Goal: Information Seeking & Learning: Learn about a topic

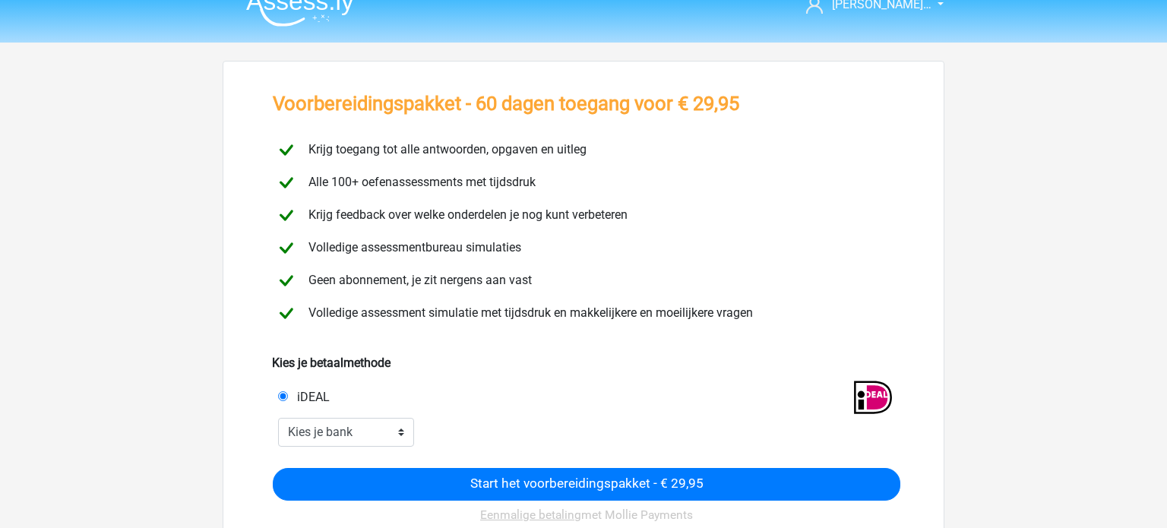
scroll to position [24, 0]
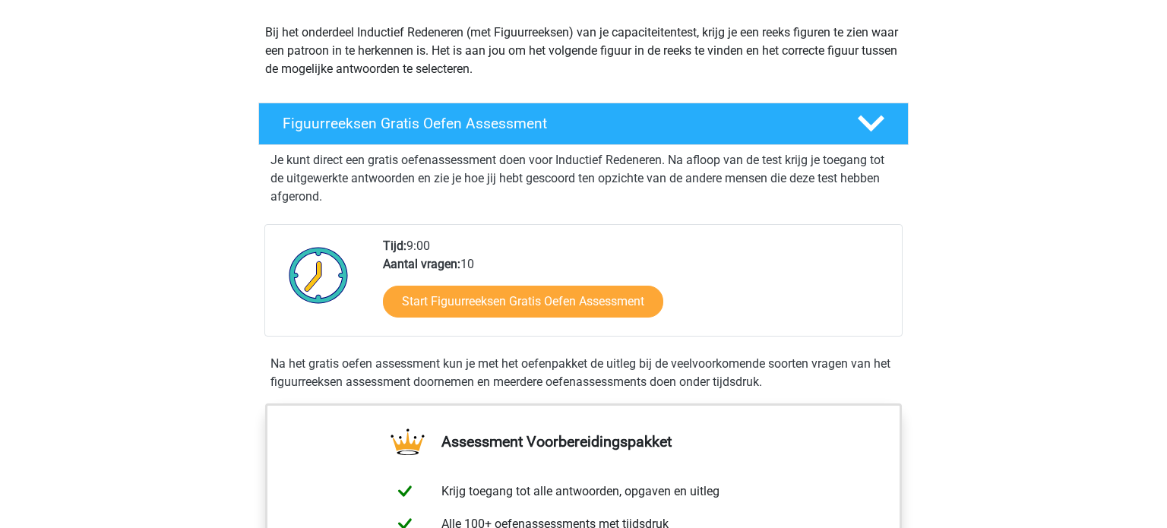
scroll to position [167, 0]
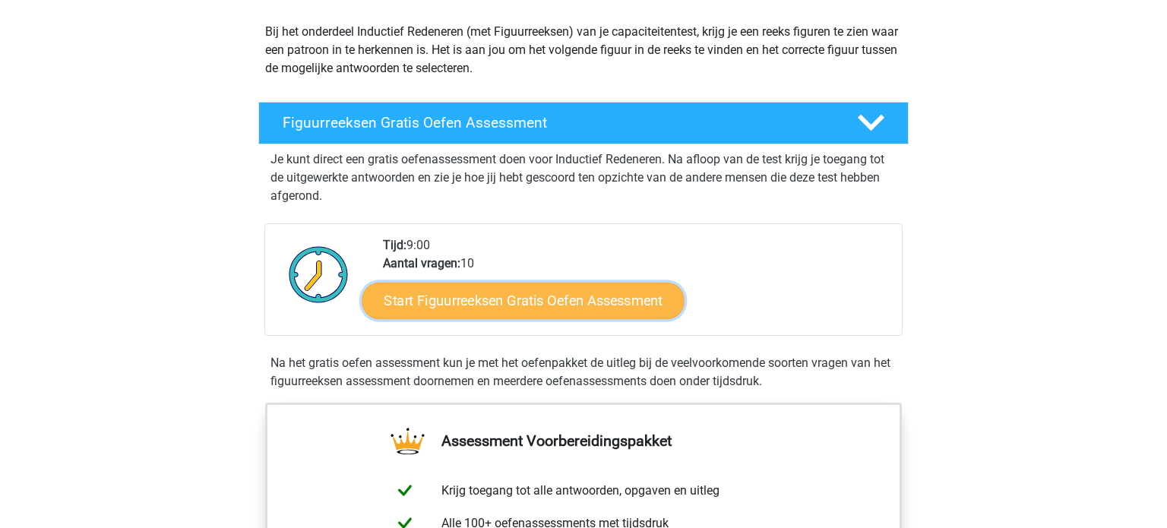
click at [608, 300] on link "Start Figuurreeksen Gratis Oefen Assessment" at bounding box center [523, 300] width 322 height 36
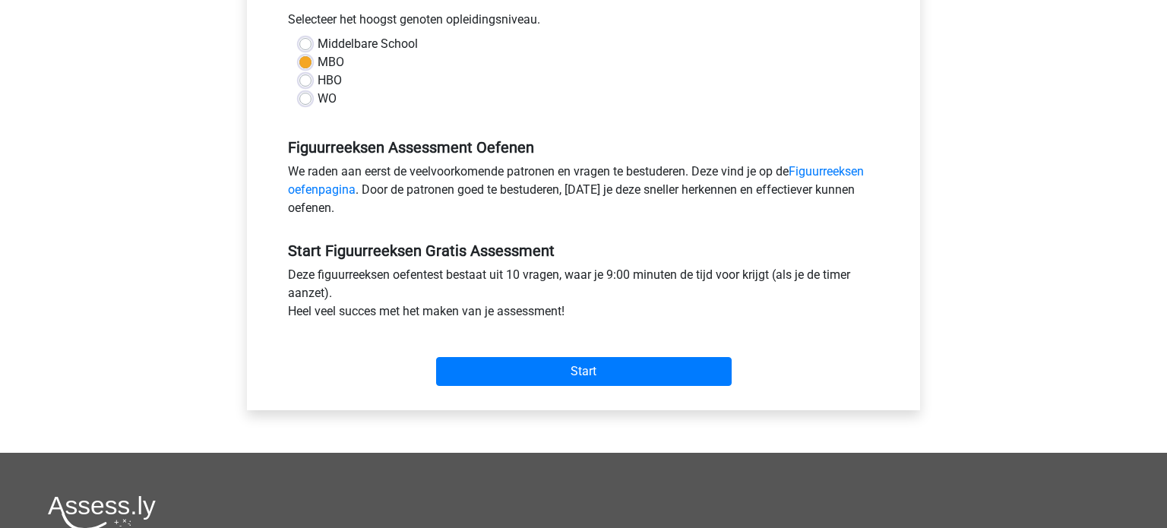
scroll to position [350, 0]
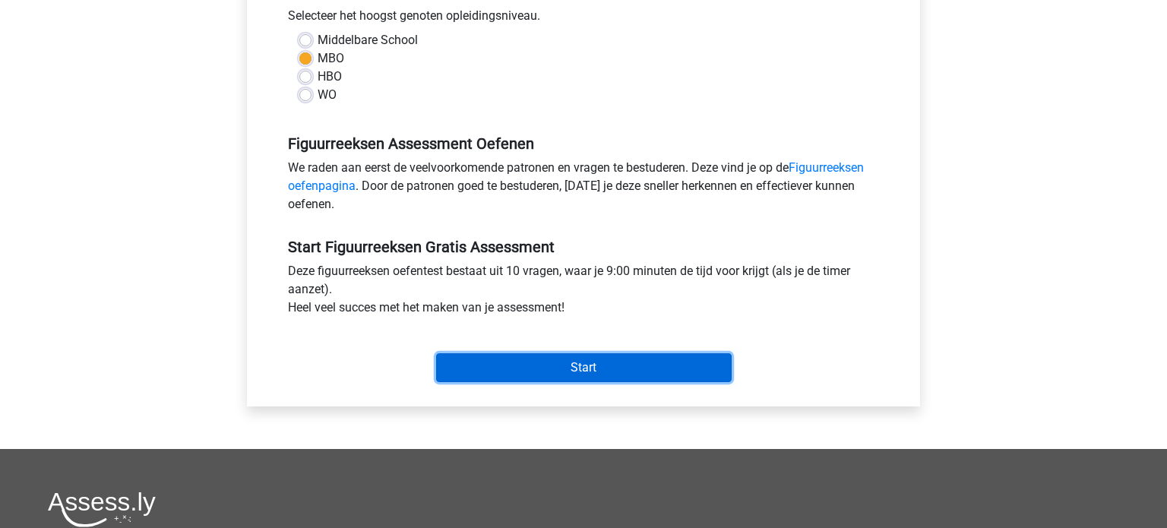
click at [580, 368] on input "Start" at bounding box center [583, 367] width 295 height 29
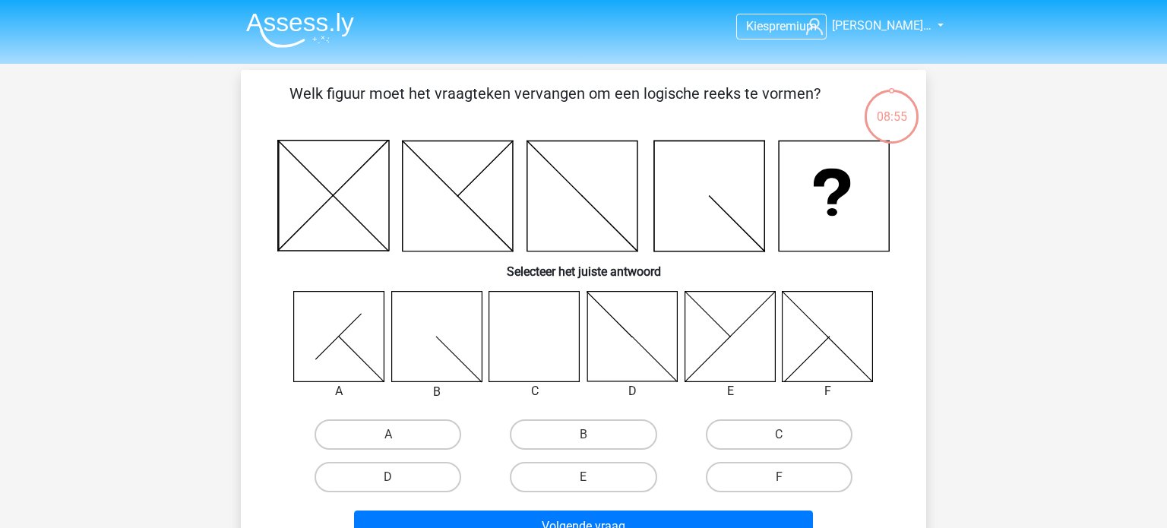
click at [520, 360] on icon at bounding box center [534, 336] width 90 height 90
click at [777, 436] on label "C" at bounding box center [779, 434] width 147 height 30
click at [778, 436] on input "C" at bounding box center [783, 439] width 10 height 10
radio input "true"
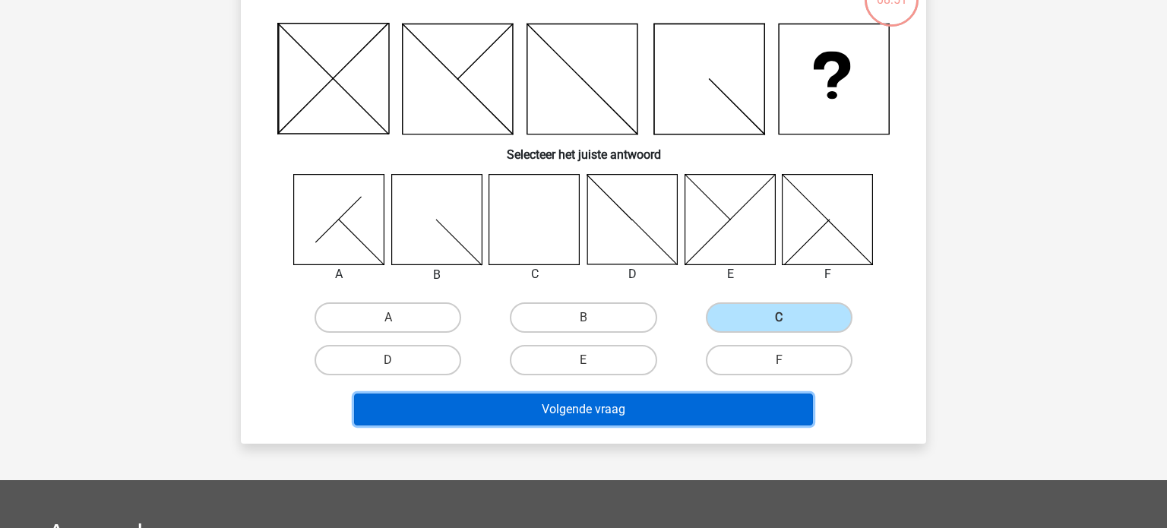
click at [659, 409] on button "Volgende vraag" at bounding box center [584, 409] width 460 height 32
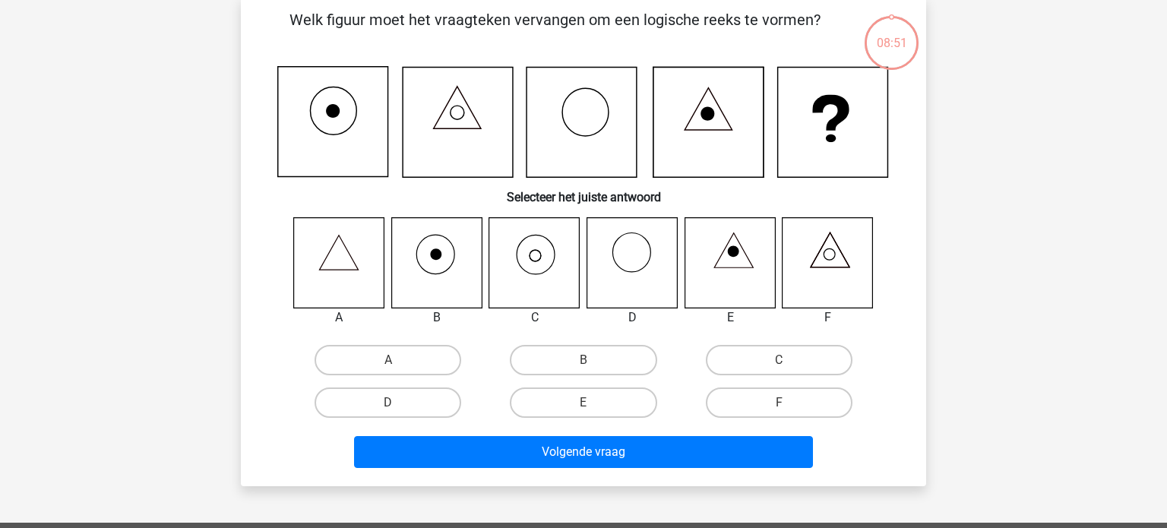
scroll to position [70, 0]
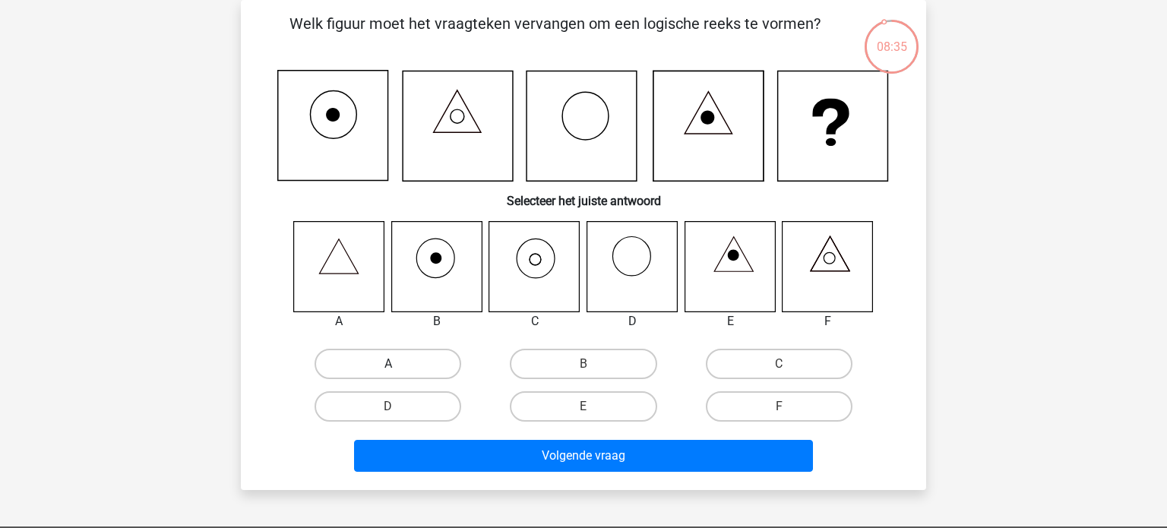
click at [376, 373] on label "A" at bounding box center [387, 364] width 147 height 30
click at [388, 373] on input "A" at bounding box center [393, 369] width 10 height 10
radio input "true"
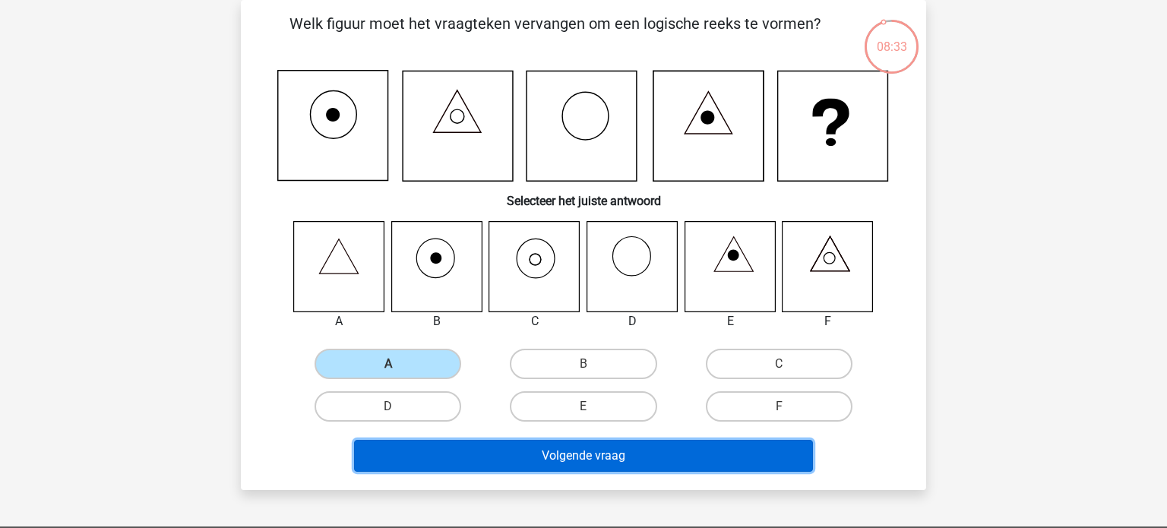
click at [532, 453] on button "Volgende vraag" at bounding box center [584, 456] width 460 height 32
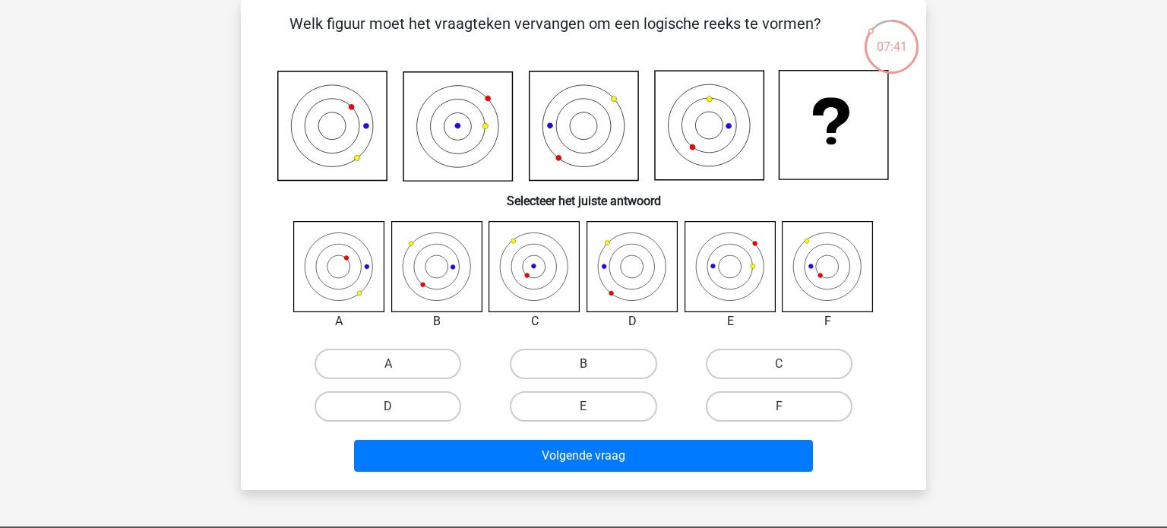
click at [613, 365] on label "B" at bounding box center [583, 364] width 147 height 30
click at [593, 365] on input "B" at bounding box center [588, 369] width 10 height 10
radio input "true"
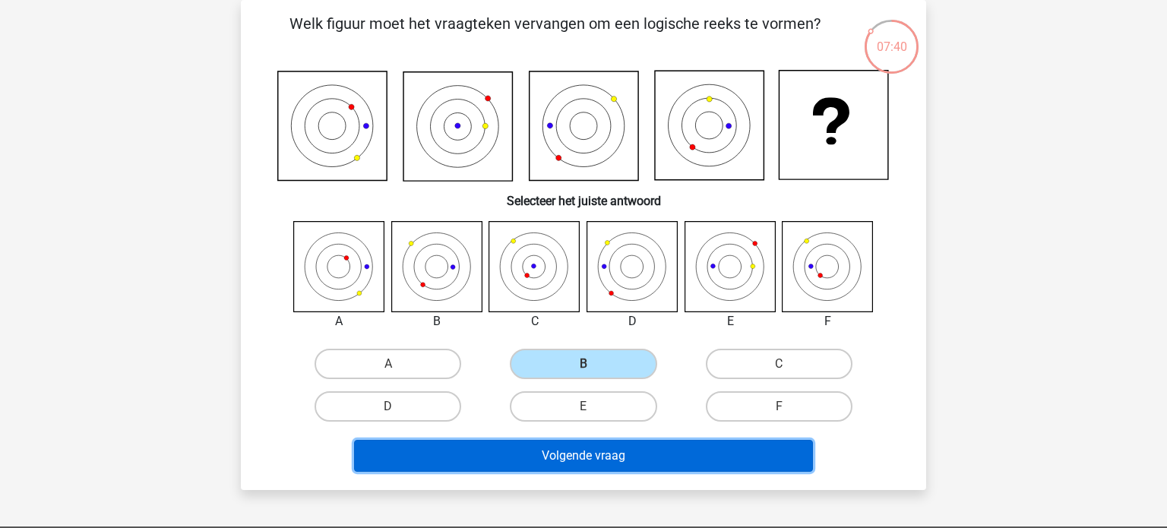
click at [584, 461] on button "Volgende vraag" at bounding box center [584, 456] width 460 height 32
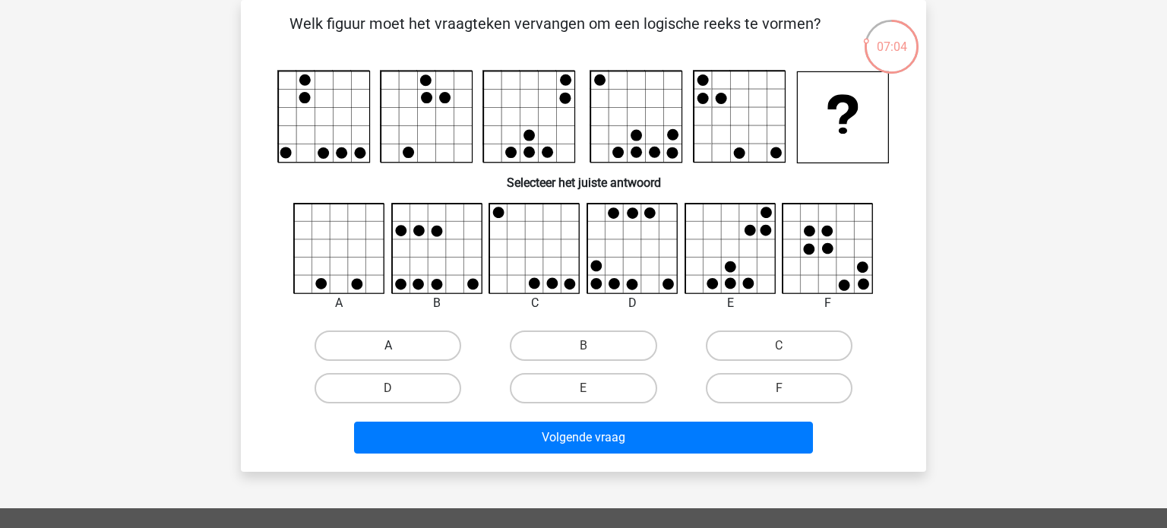
click at [433, 343] on label "A" at bounding box center [387, 345] width 147 height 30
click at [398, 346] on input "A" at bounding box center [393, 351] width 10 height 10
radio input "true"
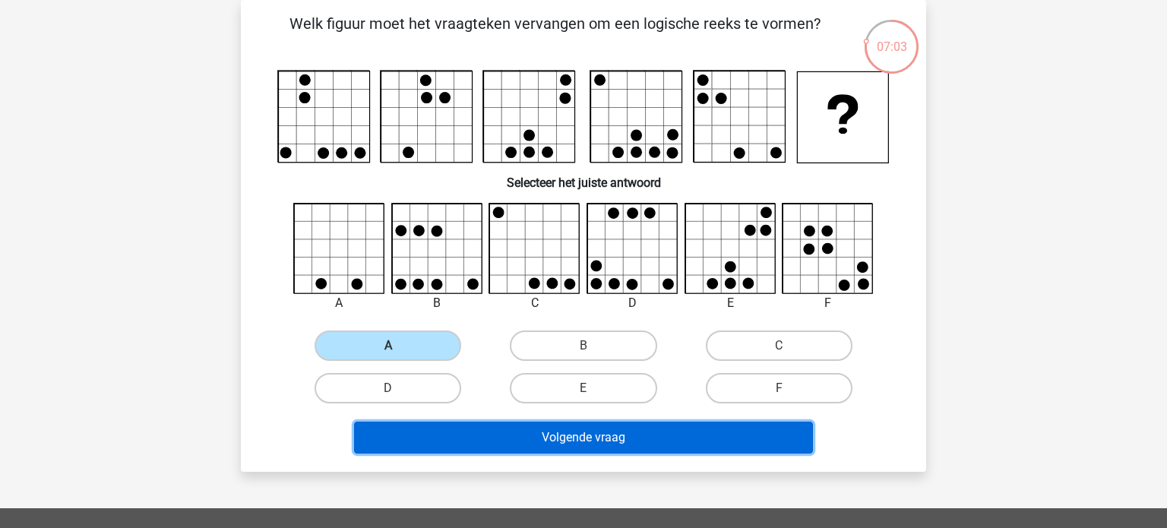
click at [517, 429] on button "Volgende vraag" at bounding box center [584, 438] width 460 height 32
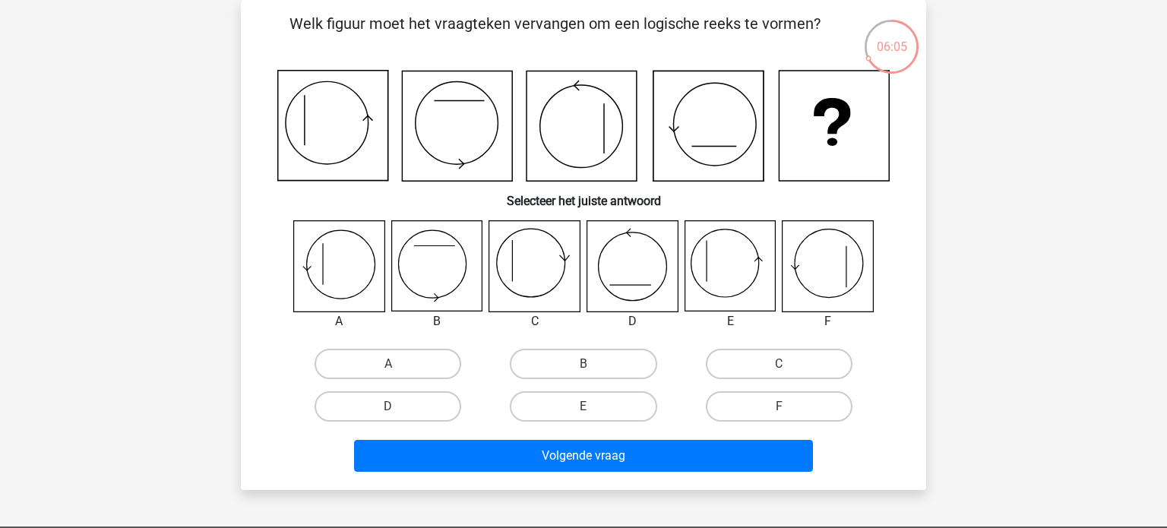
click at [722, 258] on icon at bounding box center [729, 266] width 90 height 90
click at [586, 401] on label "E" at bounding box center [583, 406] width 147 height 30
click at [586, 406] on input "E" at bounding box center [588, 411] width 10 height 10
radio input "true"
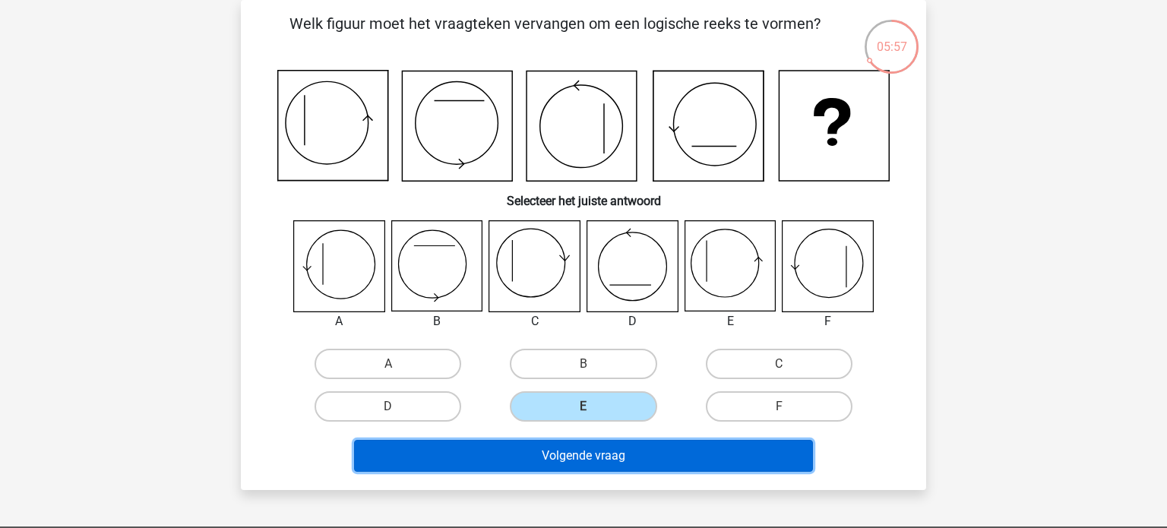
click at [568, 452] on button "Volgende vraag" at bounding box center [584, 456] width 460 height 32
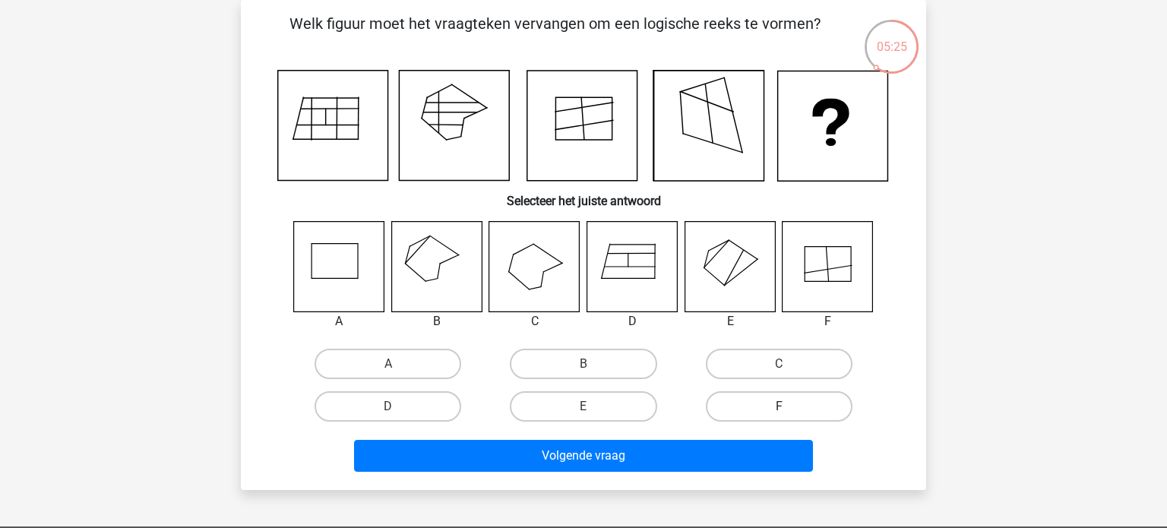
click at [768, 411] on label "F" at bounding box center [779, 406] width 147 height 30
click at [778, 411] on input "F" at bounding box center [783, 411] width 10 height 10
radio input "true"
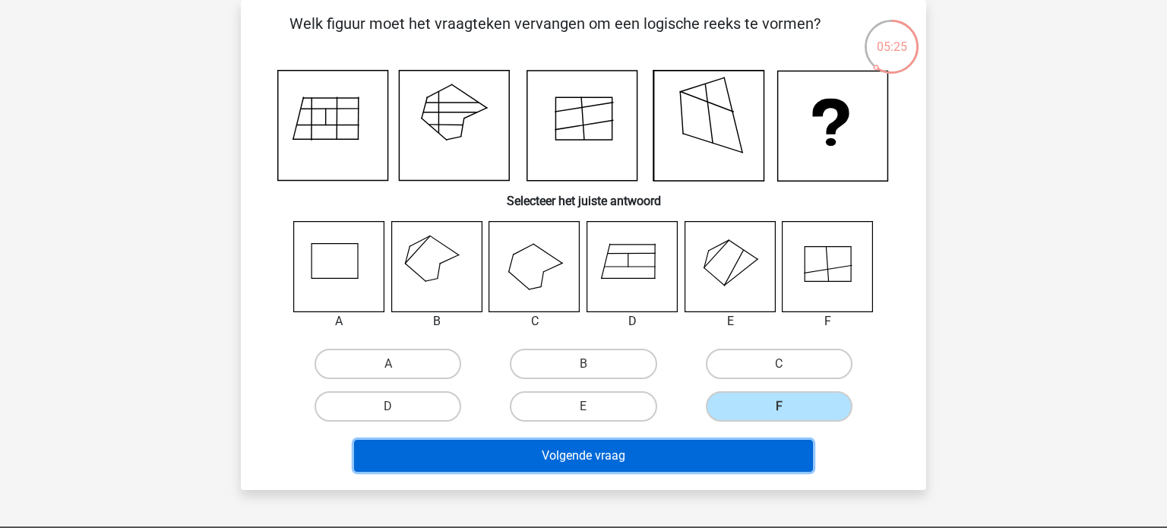
click at [705, 452] on button "Volgende vraag" at bounding box center [584, 456] width 460 height 32
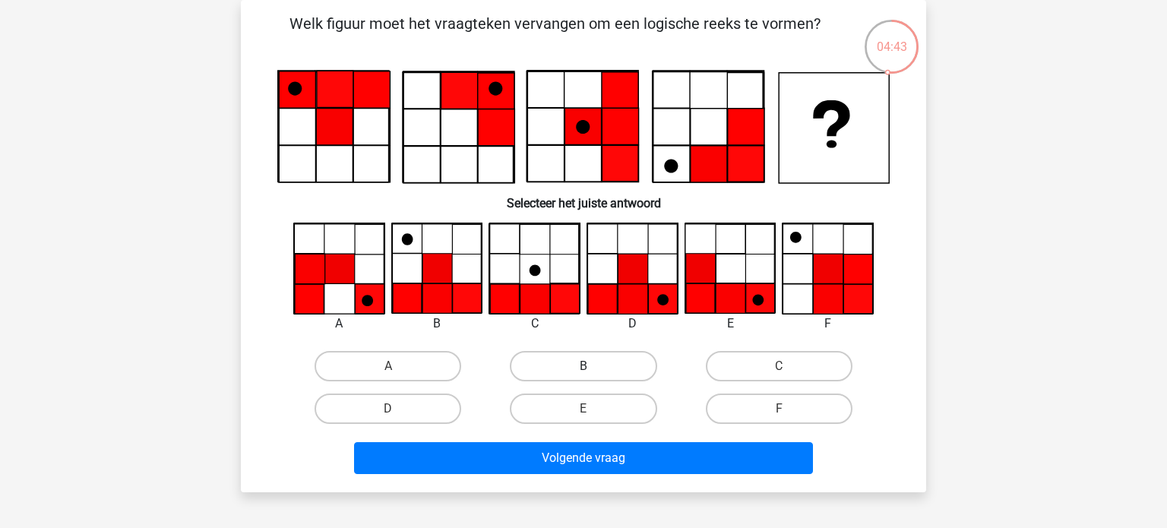
click at [625, 361] on label "B" at bounding box center [583, 366] width 147 height 30
click at [593, 366] on input "B" at bounding box center [588, 371] width 10 height 10
radio input "true"
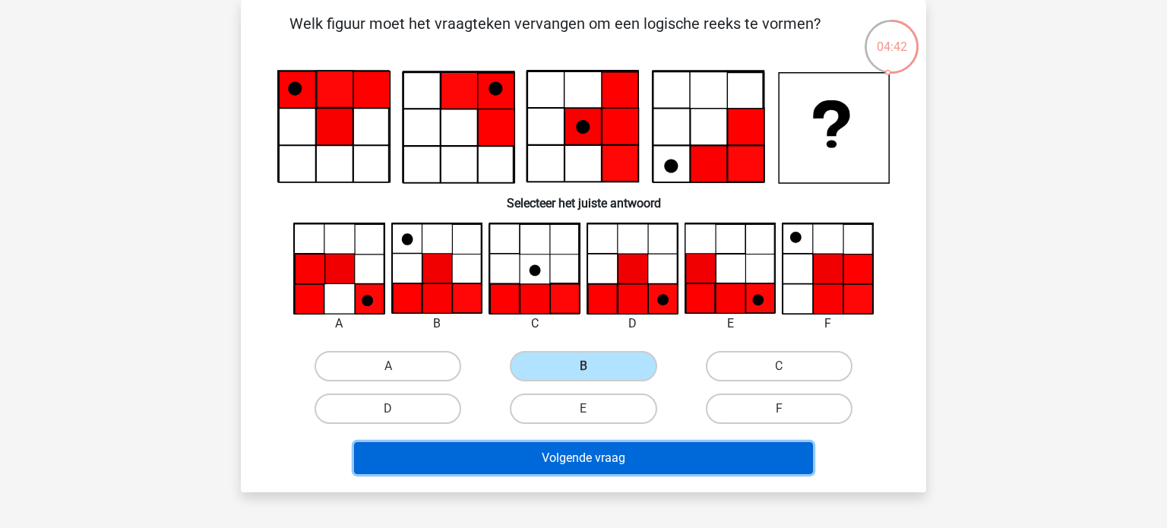
click at [595, 463] on button "Volgende vraag" at bounding box center [584, 458] width 460 height 32
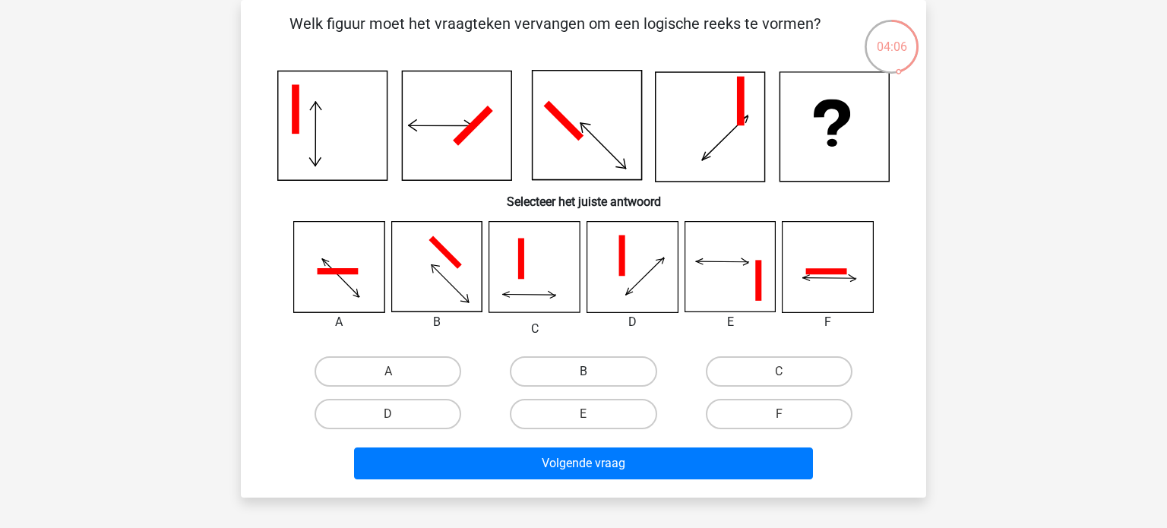
click at [537, 366] on label "B" at bounding box center [583, 371] width 147 height 30
click at [583, 371] on input "B" at bounding box center [588, 376] width 10 height 10
radio input "true"
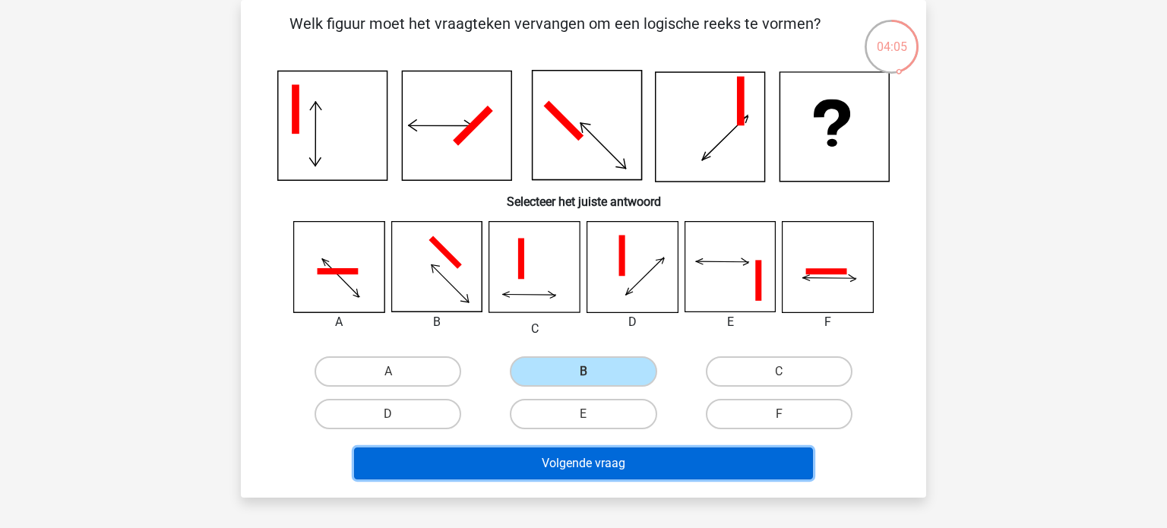
click at [522, 463] on button "Volgende vraag" at bounding box center [584, 463] width 460 height 32
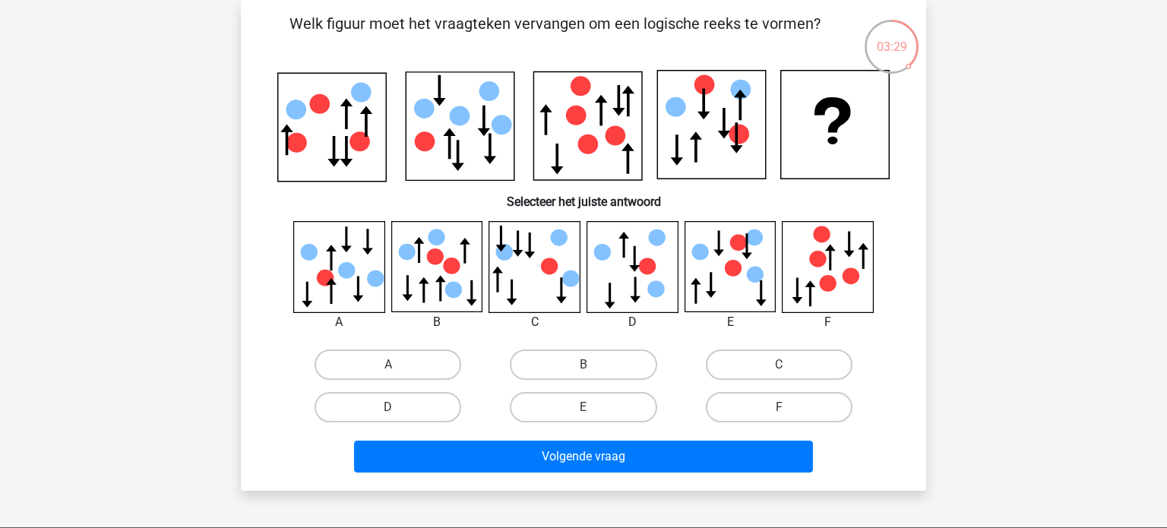
click at [782, 366] on input "C" at bounding box center [783, 370] width 10 height 10
radio input "true"
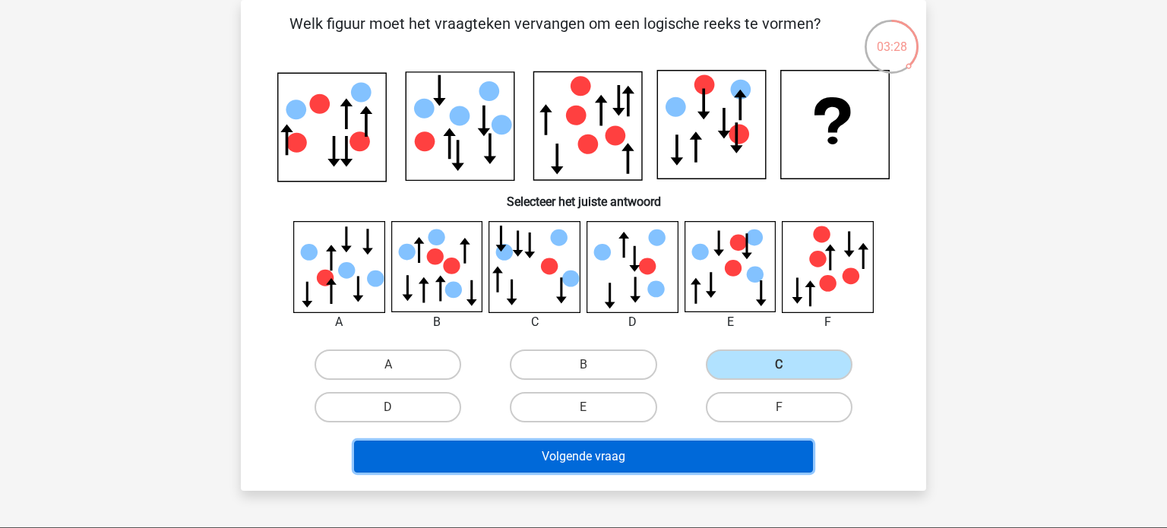
click at [645, 453] on button "Volgende vraag" at bounding box center [584, 457] width 460 height 32
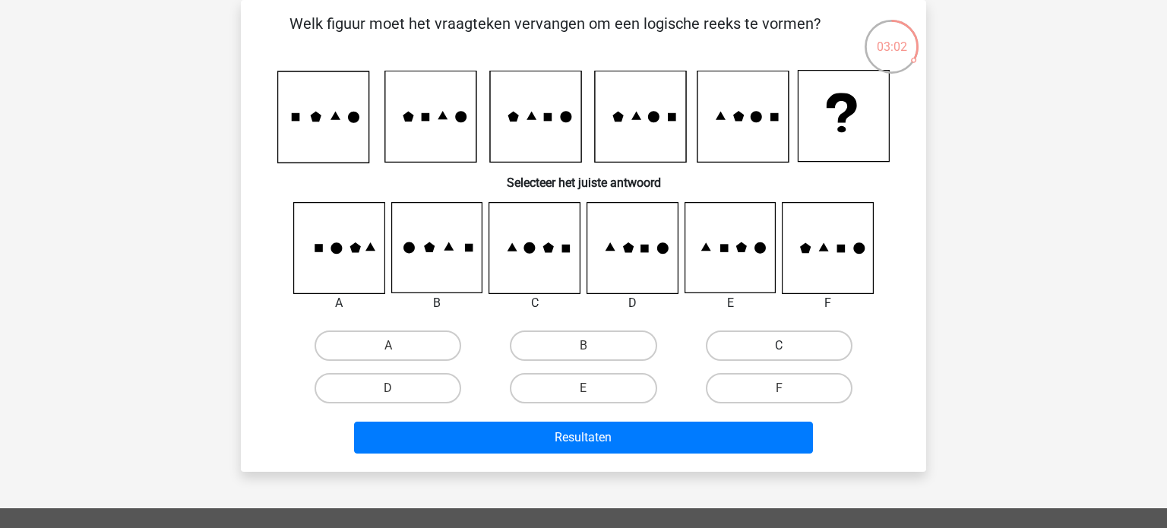
click at [808, 341] on label "C" at bounding box center [779, 345] width 147 height 30
click at [788, 346] on input "C" at bounding box center [783, 351] width 10 height 10
radio input "true"
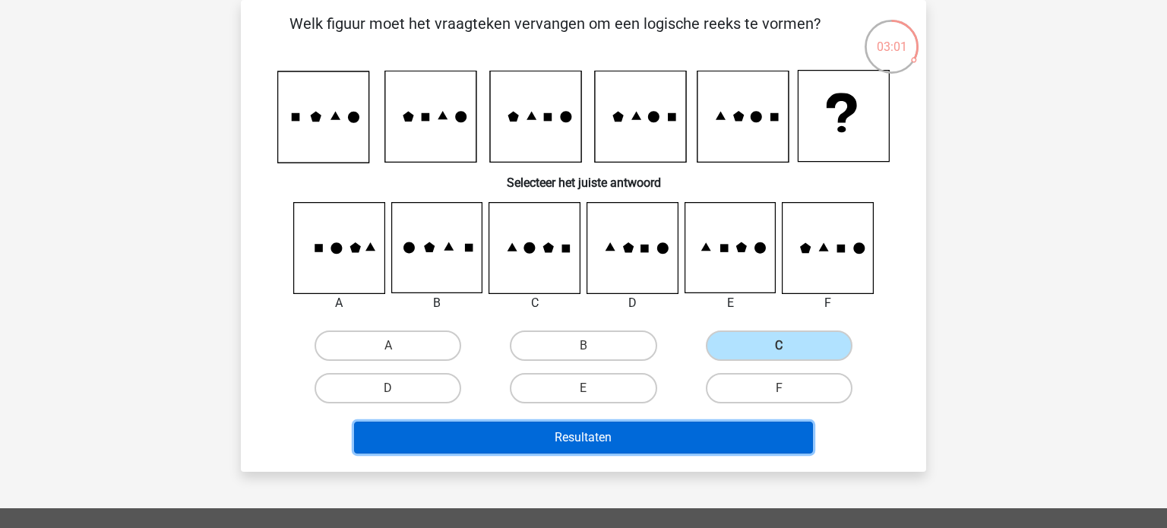
click at [658, 429] on button "Resultaten" at bounding box center [584, 438] width 460 height 32
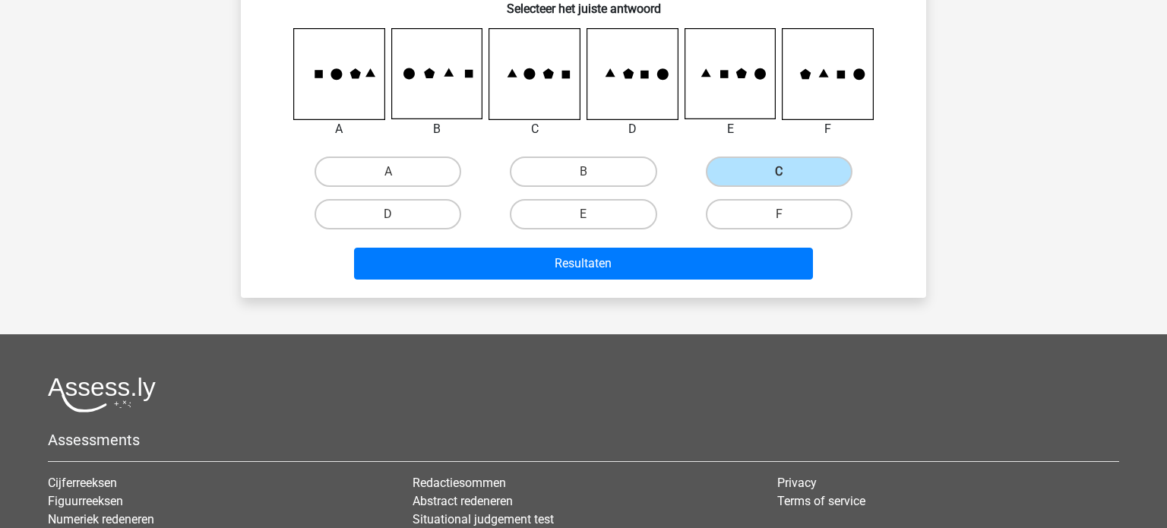
scroll to position [0, 0]
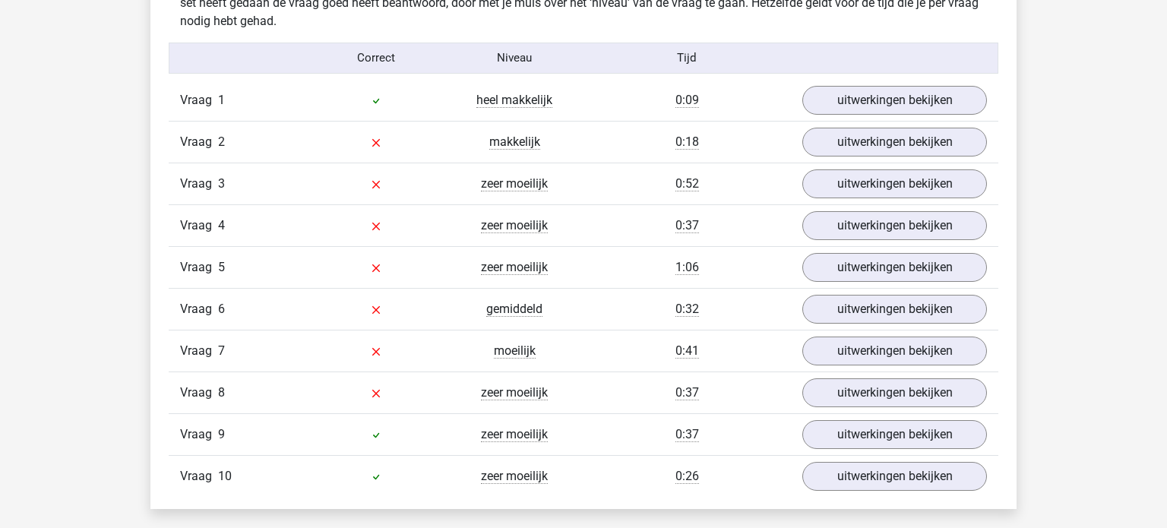
scroll to position [1227, 0]
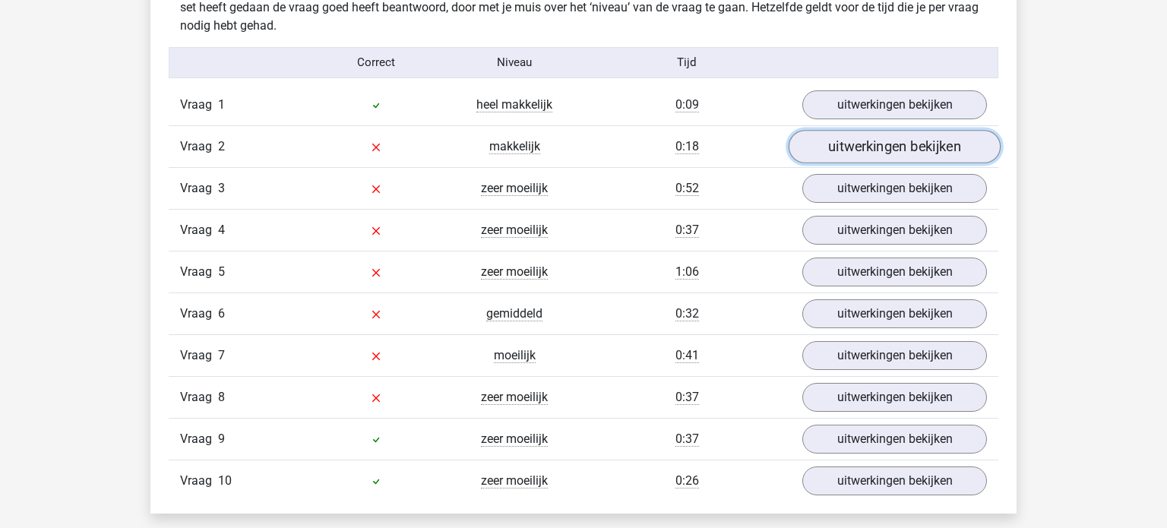
click at [844, 143] on link "uitwerkingen bekijken" at bounding box center [894, 146] width 212 height 33
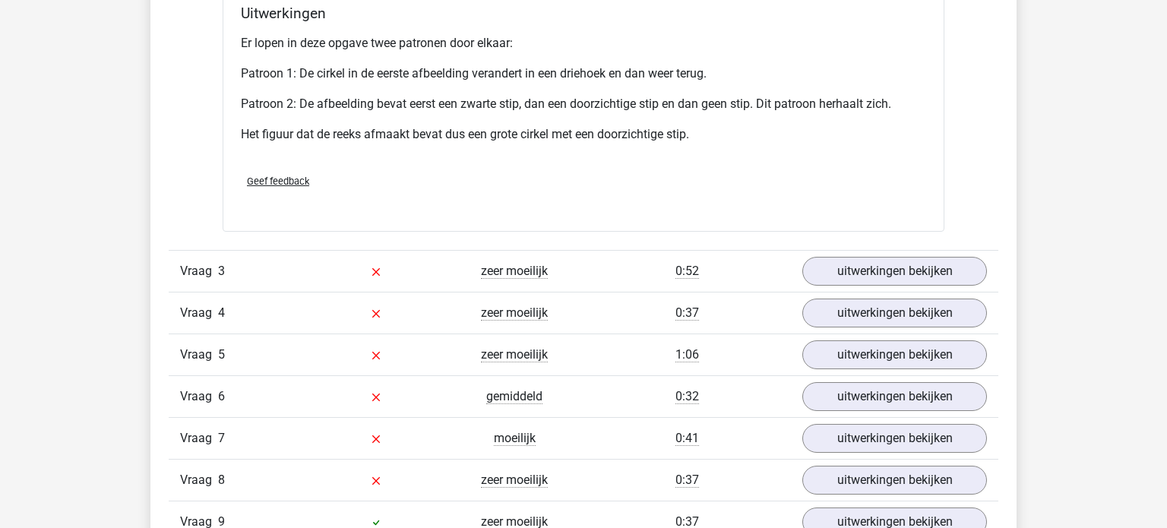
scroll to position [2089, 0]
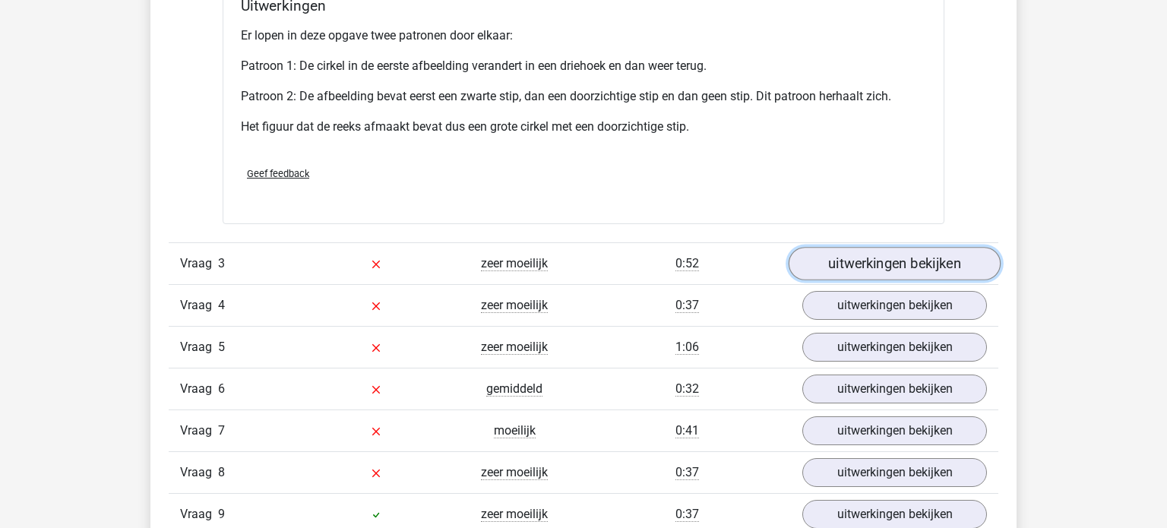
click at [902, 257] on link "uitwerkingen bekijken" at bounding box center [894, 263] width 212 height 33
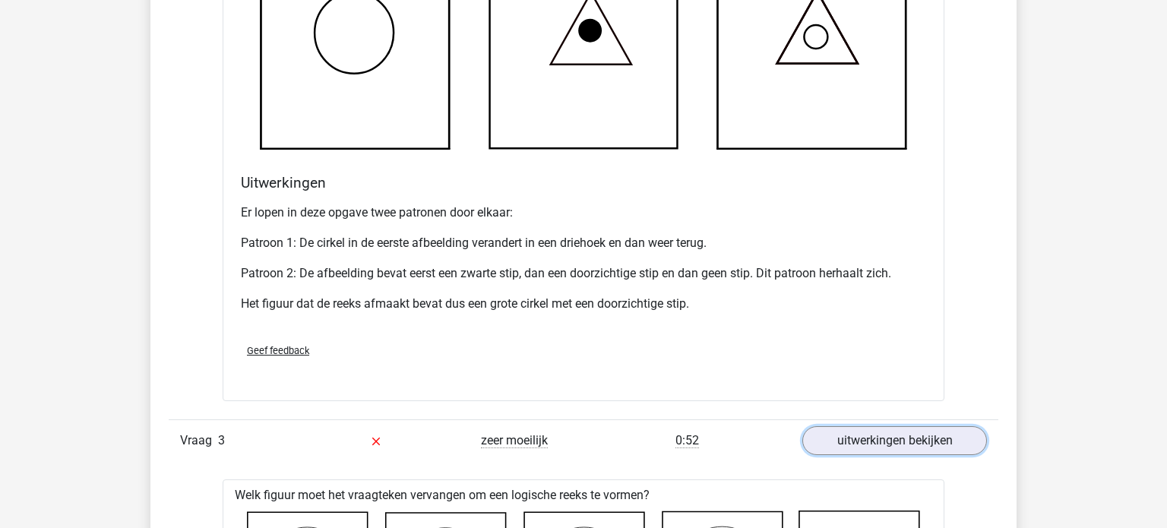
scroll to position [1911, 0]
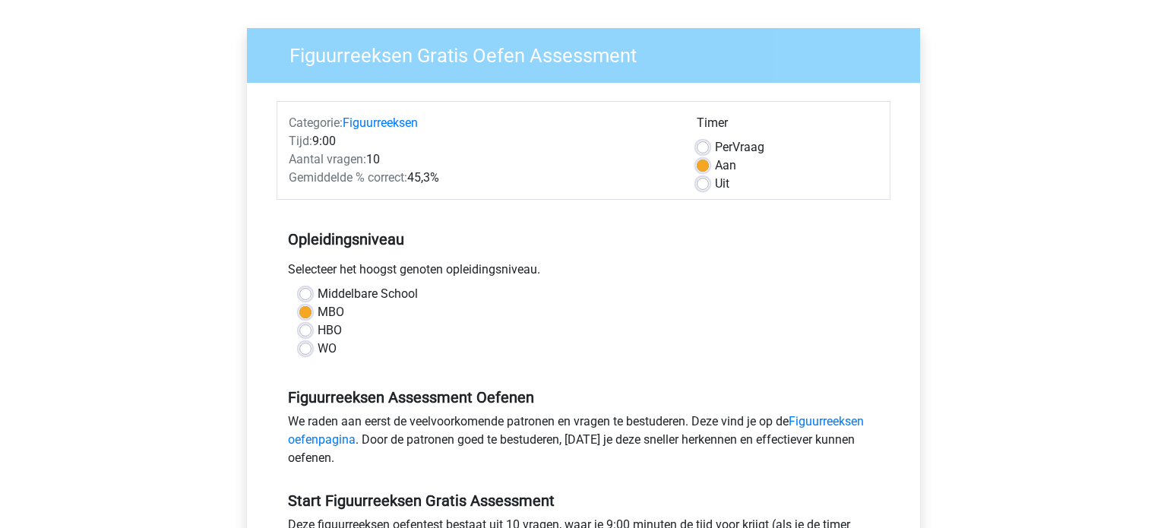
scroll to position [26, 0]
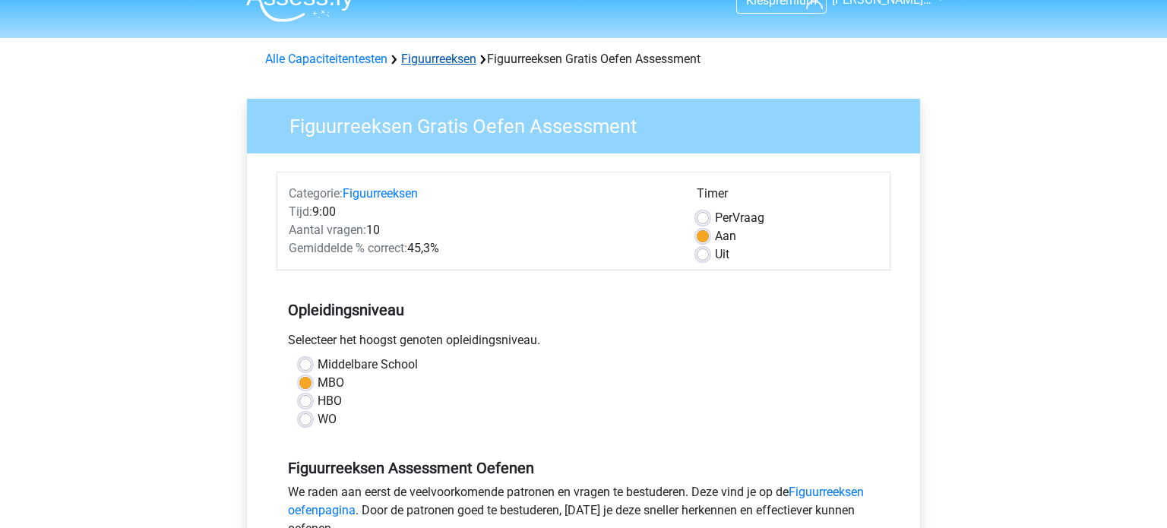
click at [460, 62] on link "Figuurreeksen" at bounding box center [438, 59] width 75 height 14
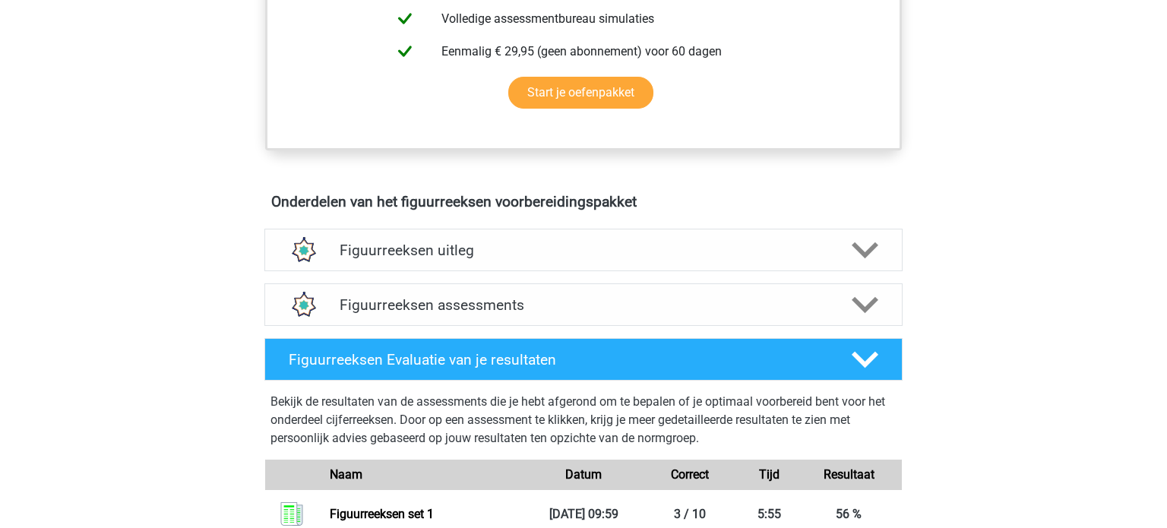
scroll to position [745, 0]
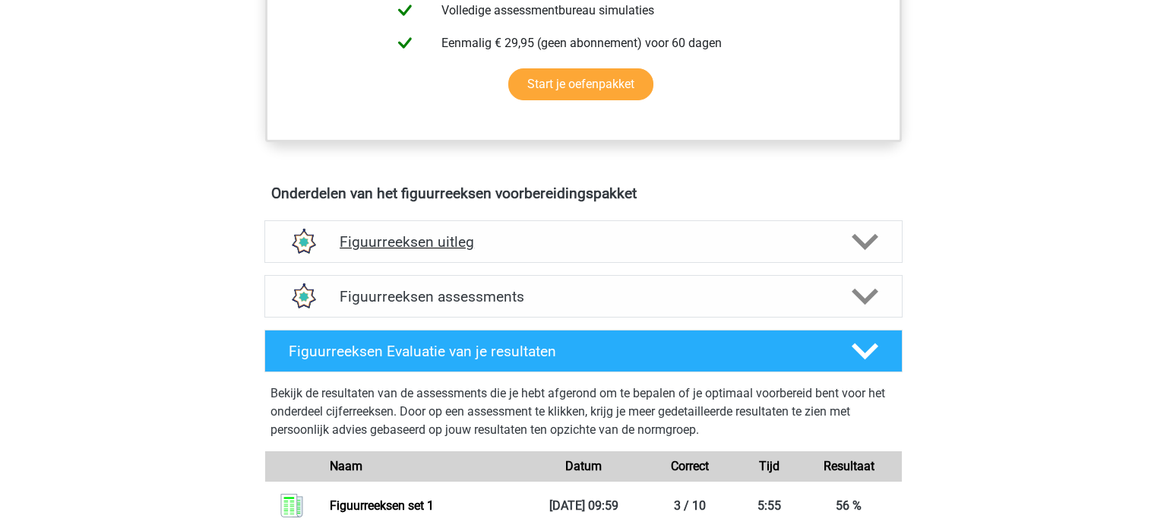
click at [438, 241] on h4 "Figuurreeksen uitleg" at bounding box center [584, 241] width 488 height 17
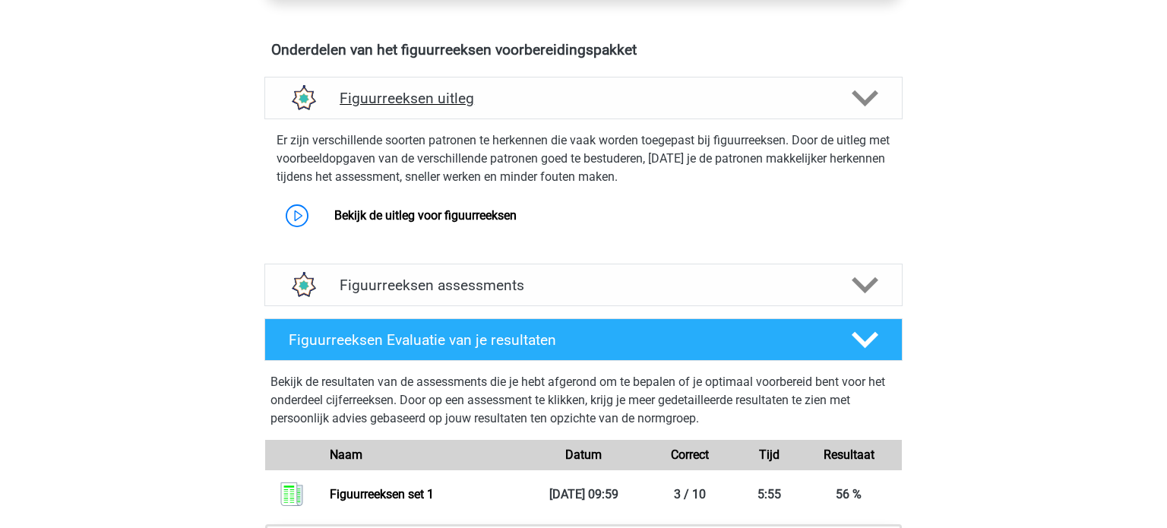
scroll to position [890, 0]
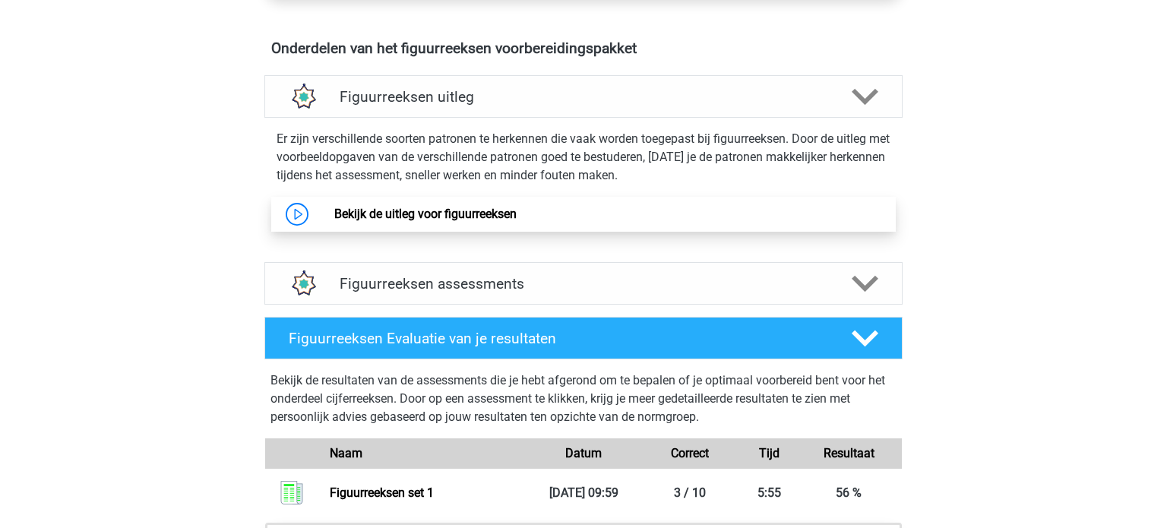
click at [492, 208] on link "Bekijk de uitleg voor figuurreeksen" at bounding box center [425, 214] width 182 height 14
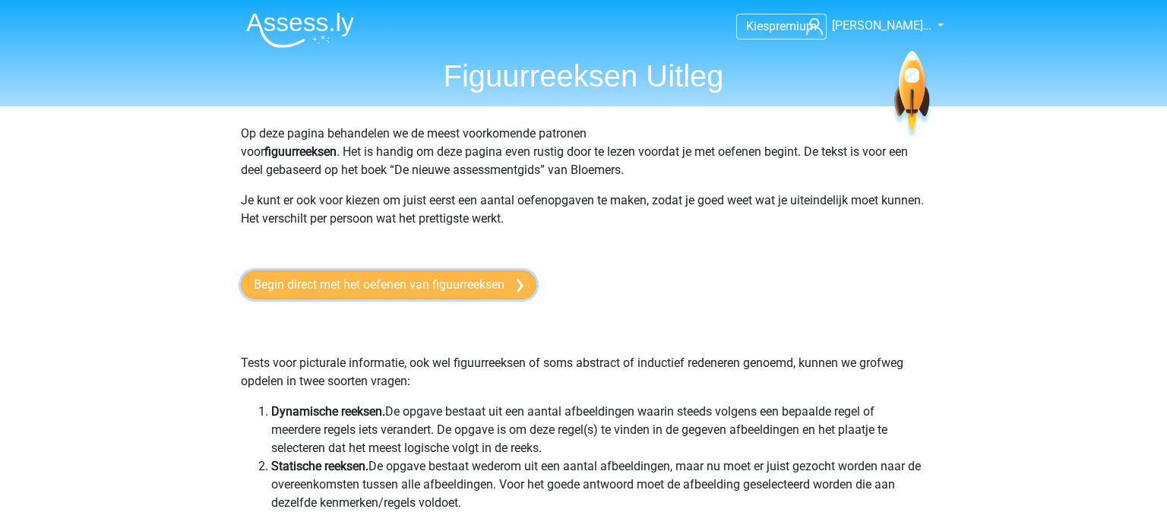
click at [457, 281] on link "Begin direct met het oefenen van figuurreeksen" at bounding box center [388, 284] width 295 height 29
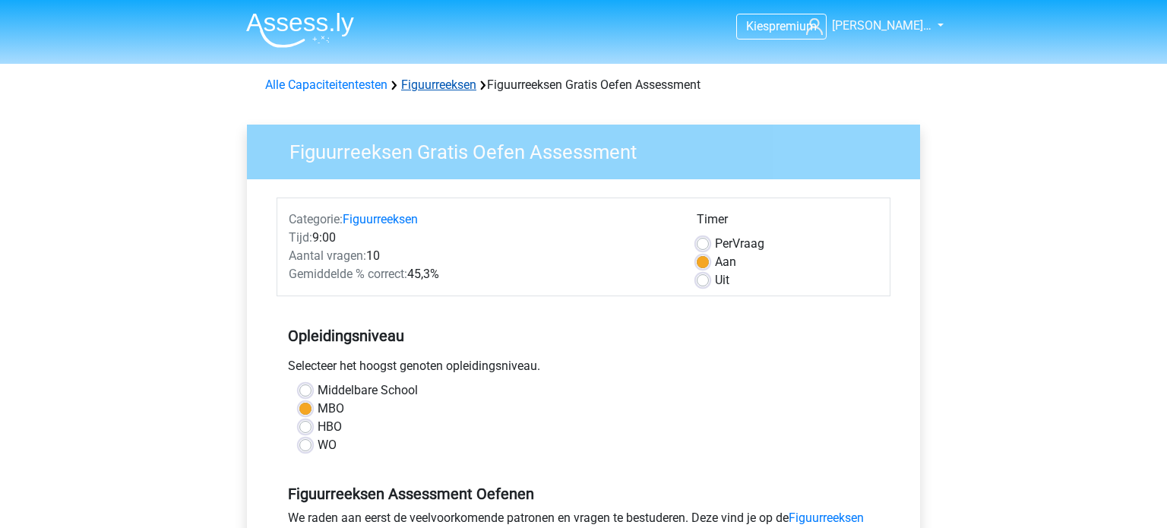
click at [434, 82] on link "Figuurreeksen" at bounding box center [438, 84] width 75 height 14
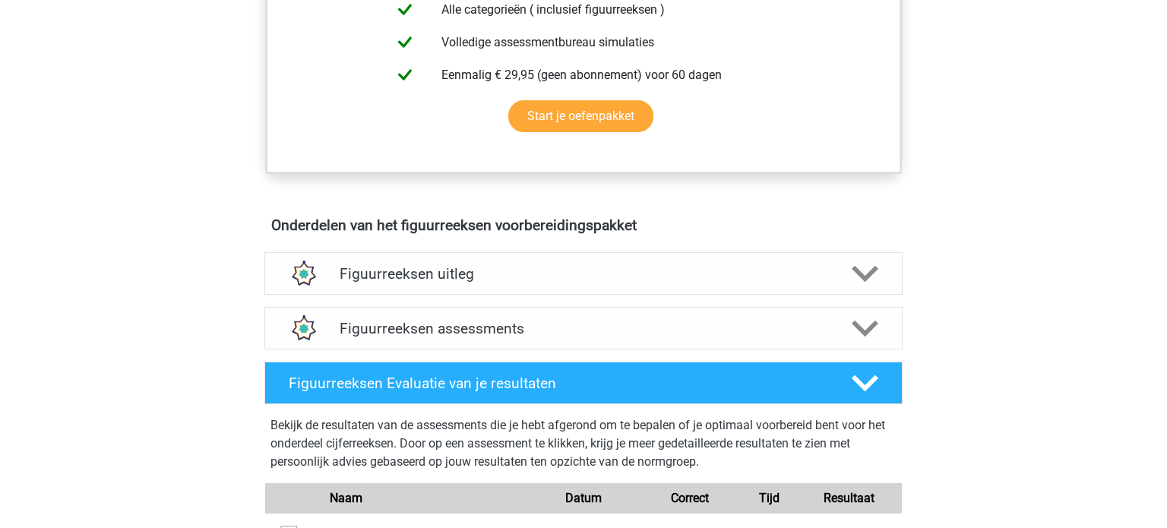
scroll to position [715, 0]
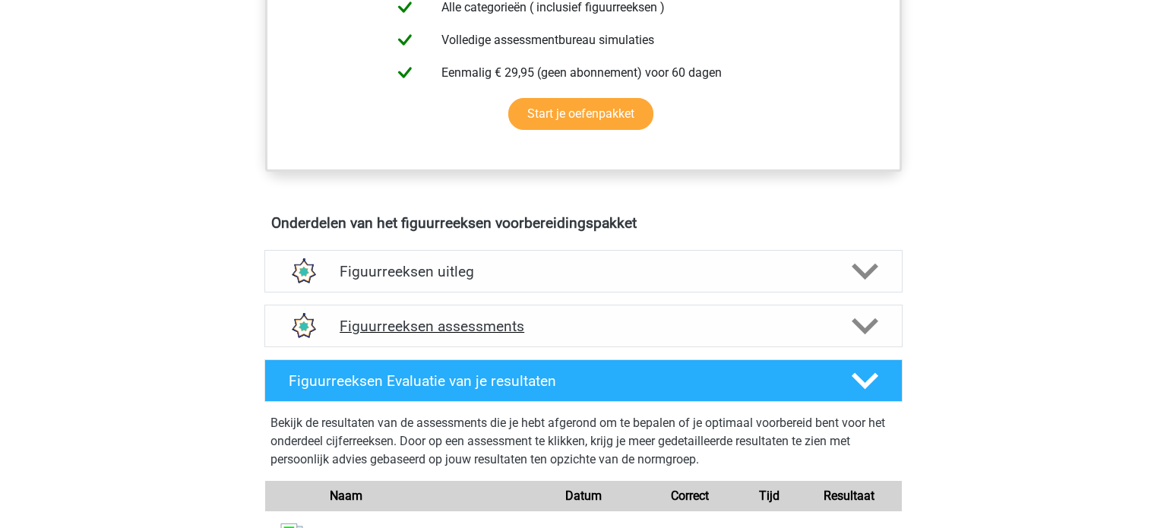
click at [488, 323] on h4 "Figuurreeksen assessments" at bounding box center [584, 325] width 488 height 17
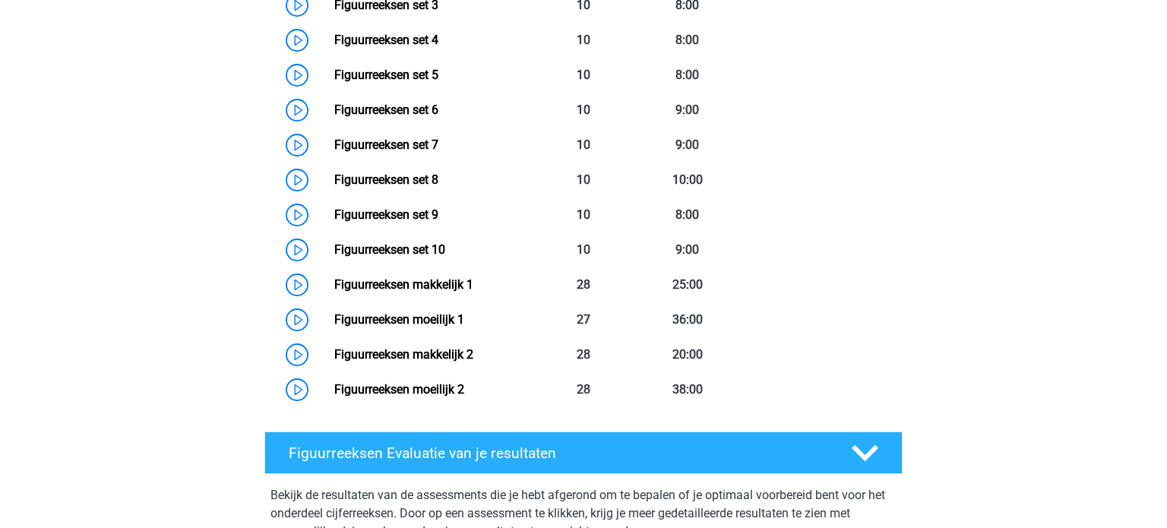
scroll to position [1247, 0]
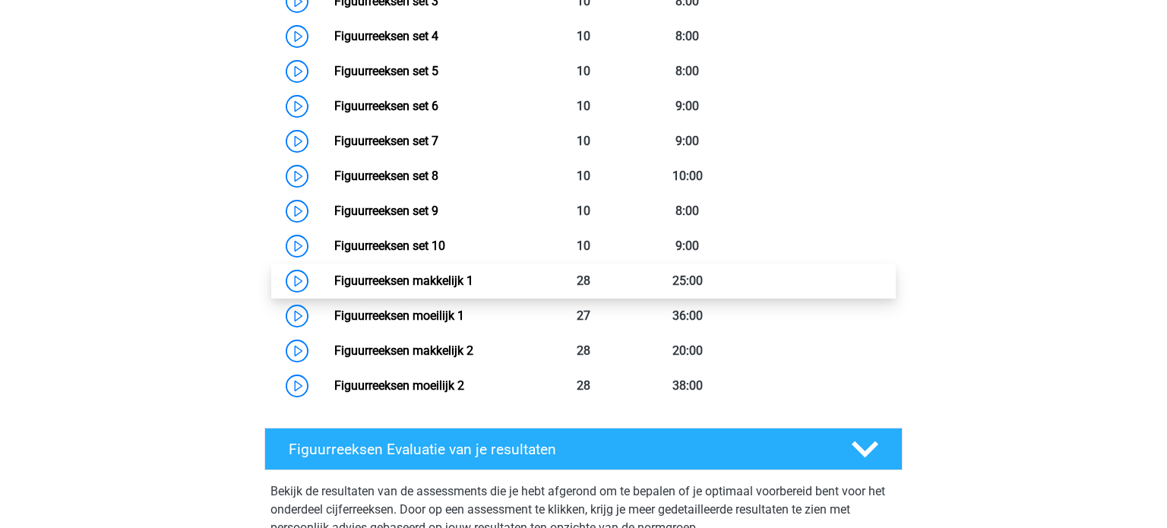
click at [431, 274] on link "Figuurreeksen makkelijk 1" at bounding box center [403, 280] width 139 height 14
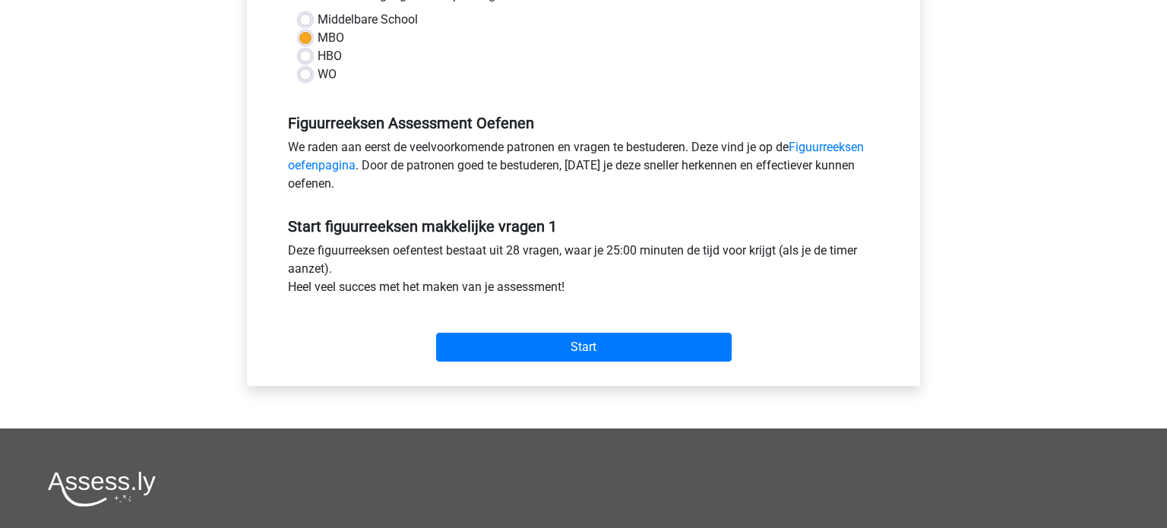
scroll to position [372, 0]
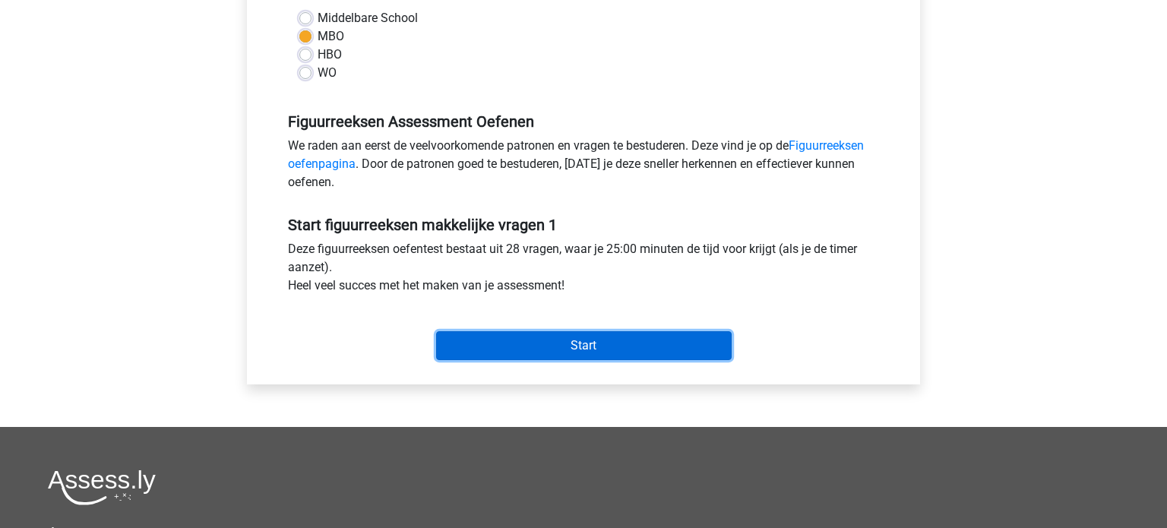
click at [622, 344] on input "Start" at bounding box center [583, 345] width 295 height 29
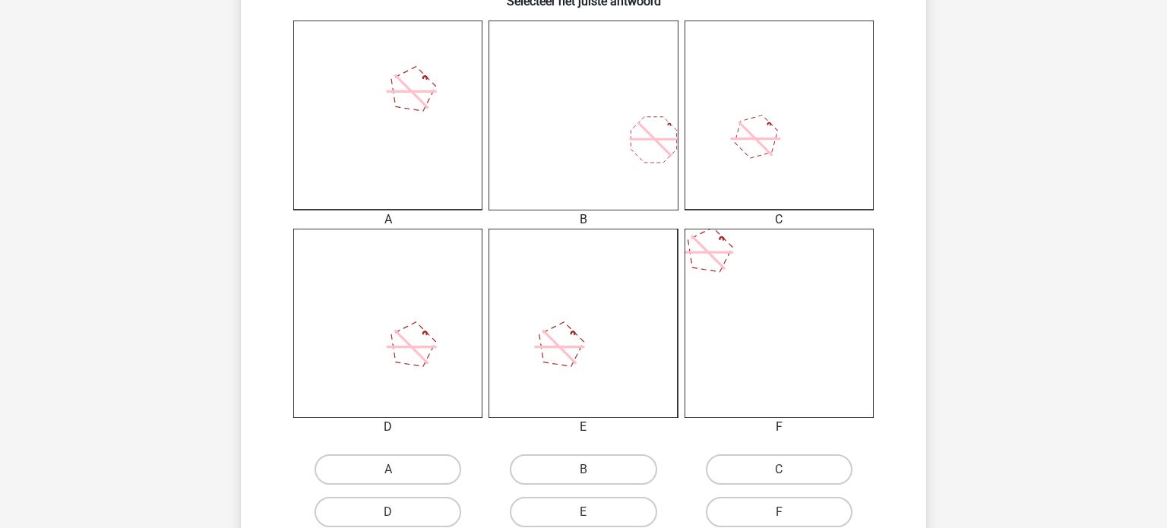
scroll to position [415, 0]
click at [759, 464] on label "C" at bounding box center [779, 463] width 147 height 30
click at [778, 464] on input "C" at bounding box center [783, 468] width 10 height 10
radio input "true"
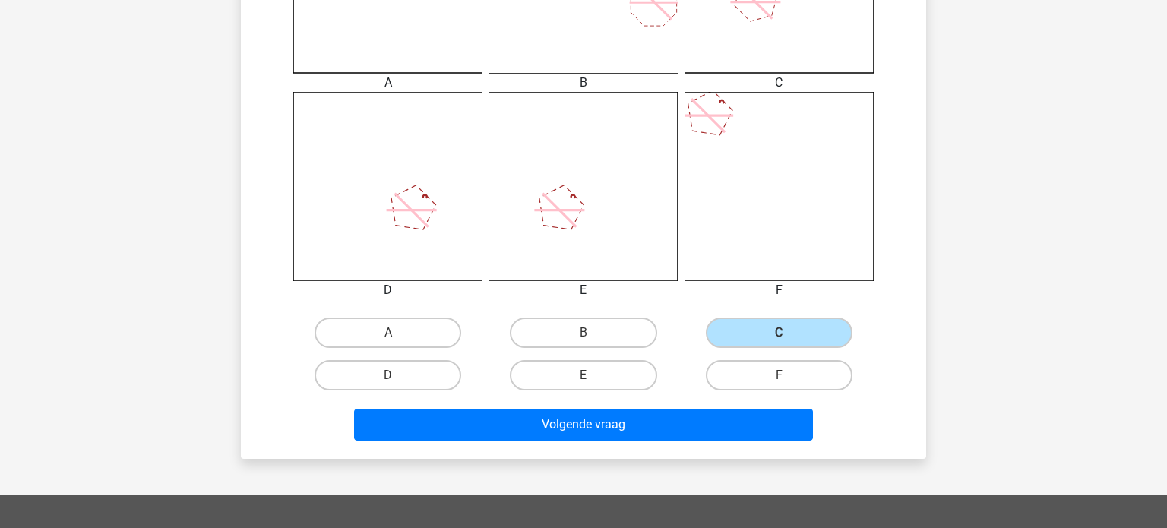
scroll to position [548, 0]
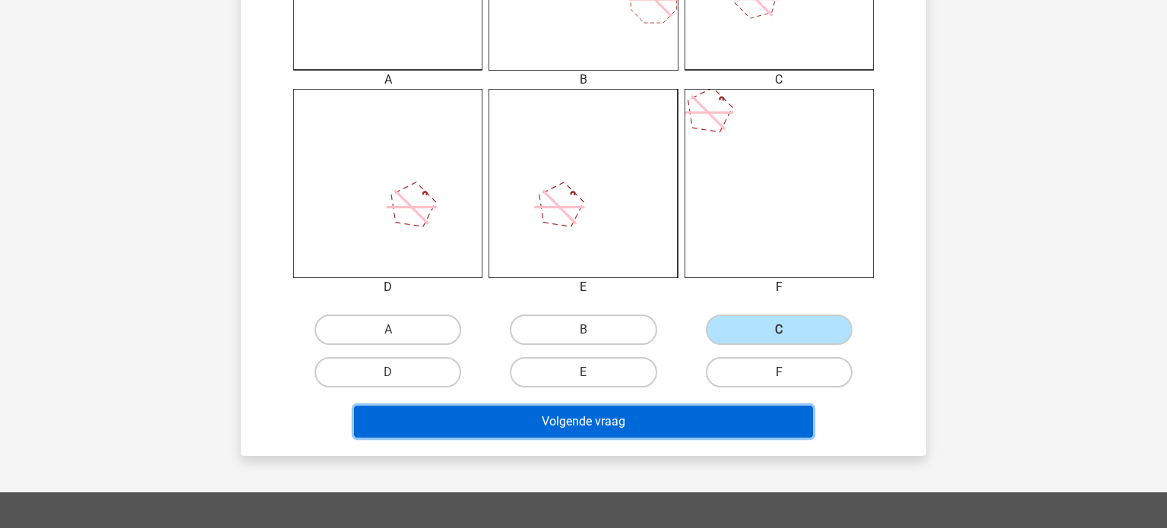
click at [642, 425] on button "Volgende vraag" at bounding box center [584, 422] width 460 height 32
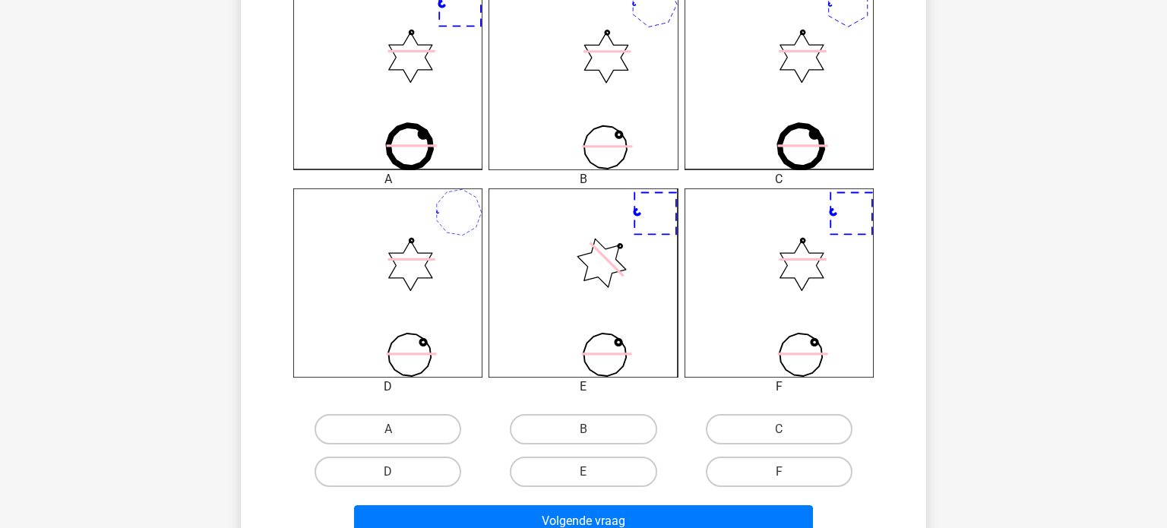
scroll to position [453, 0]
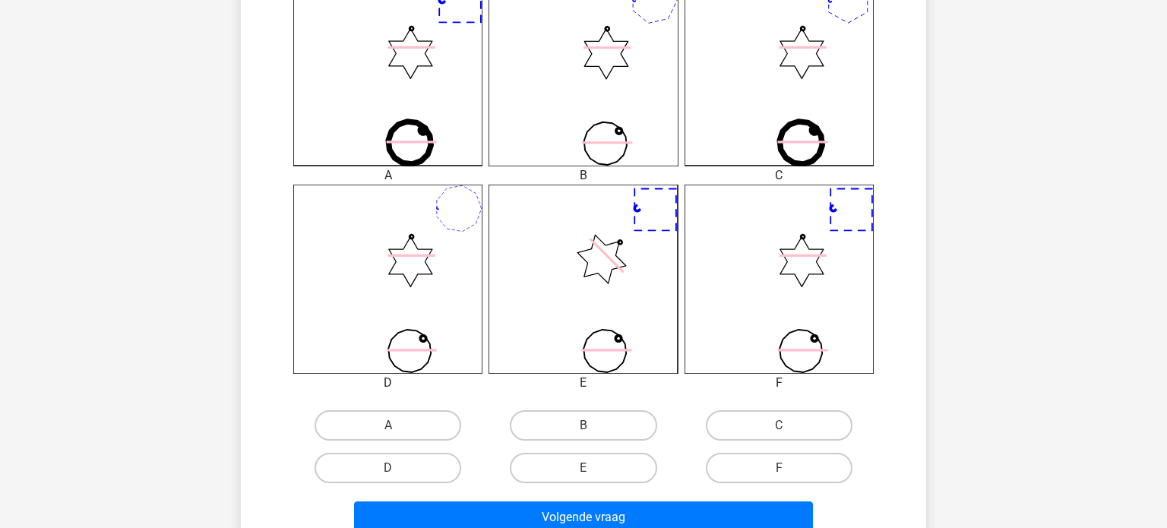
click at [583, 425] on input "B" at bounding box center [588, 430] width 10 height 10
radio input "true"
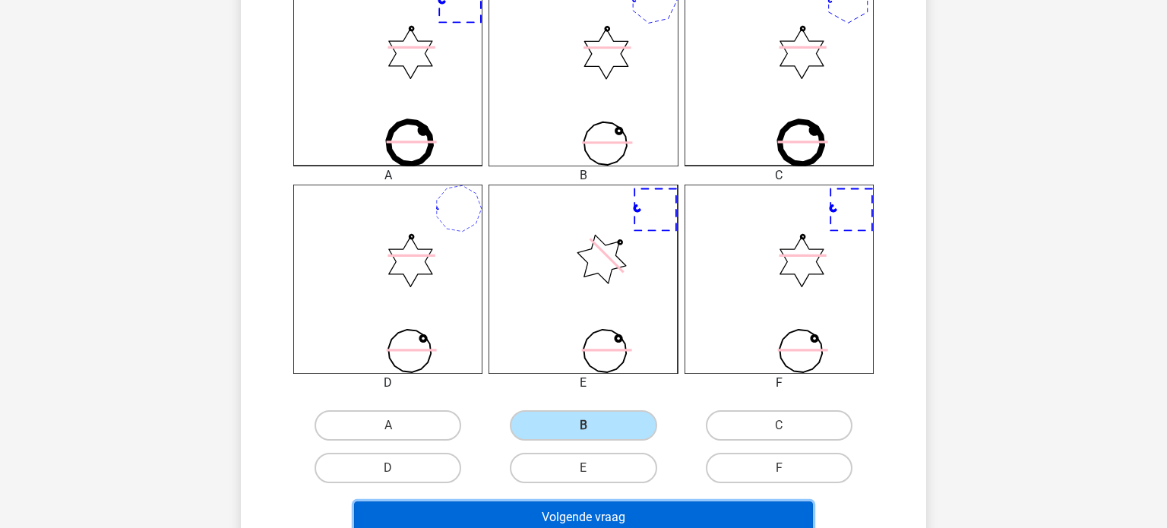
click at [545, 517] on button "Volgende vraag" at bounding box center [584, 517] width 460 height 32
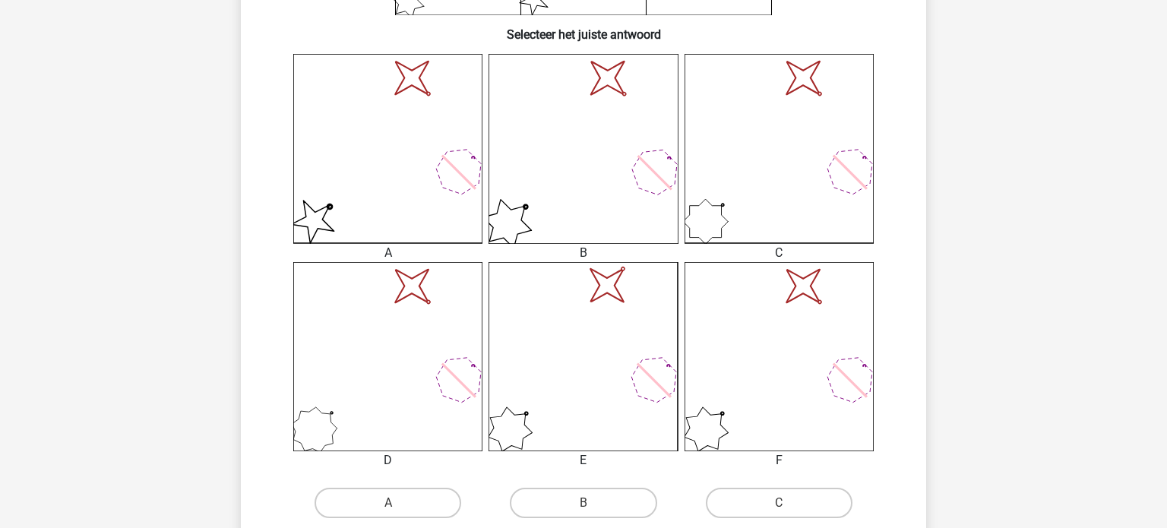
scroll to position [377, 0]
click at [412, 499] on label "A" at bounding box center [387, 501] width 147 height 30
click at [398, 501] on input "A" at bounding box center [393, 506] width 10 height 10
radio input "true"
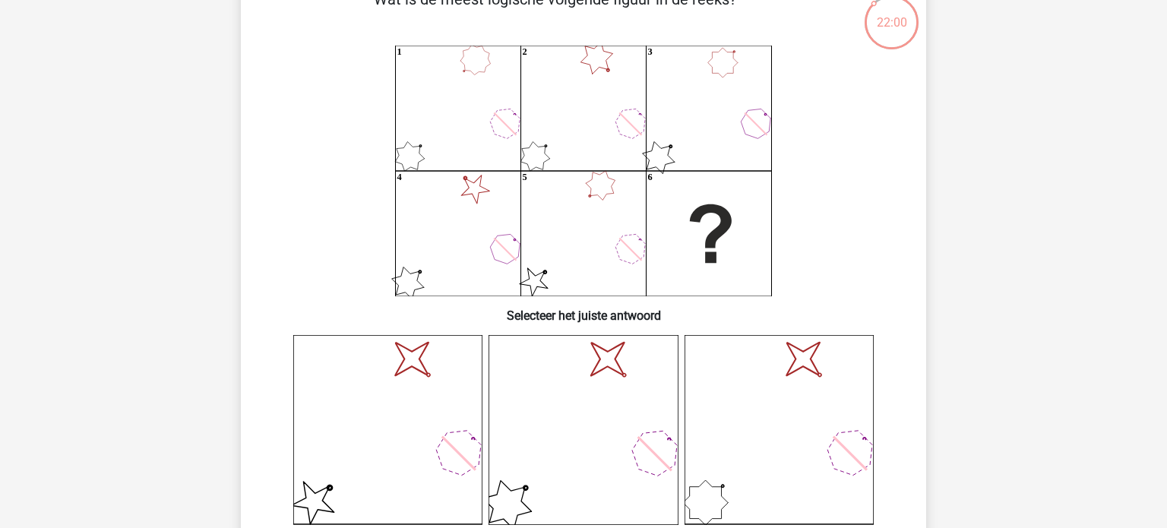
scroll to position [84, 0]
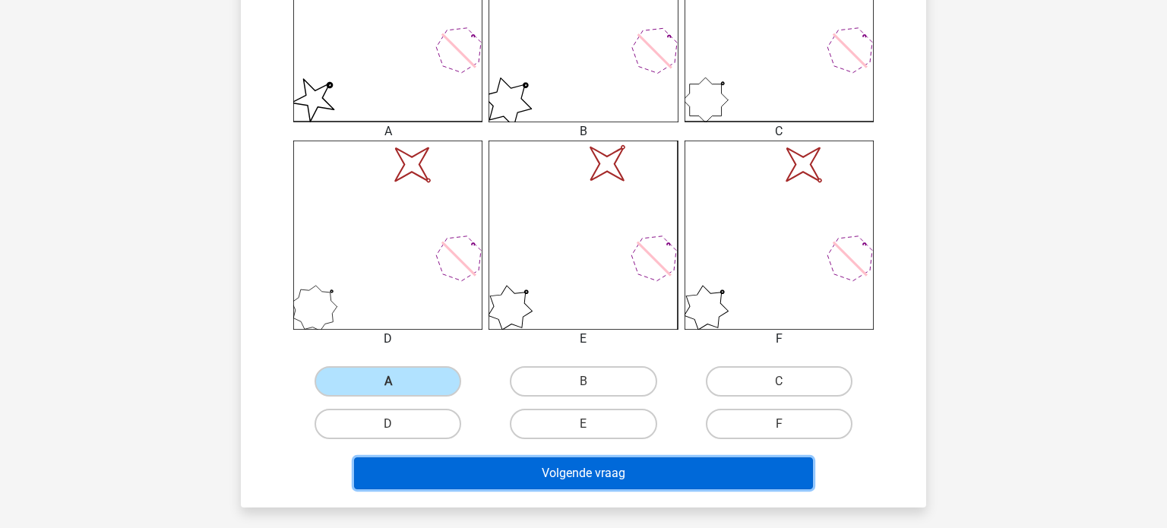
click at [491, 478] on button "Volgende vraag" at bounding box center [584, 473] width 460 height 32
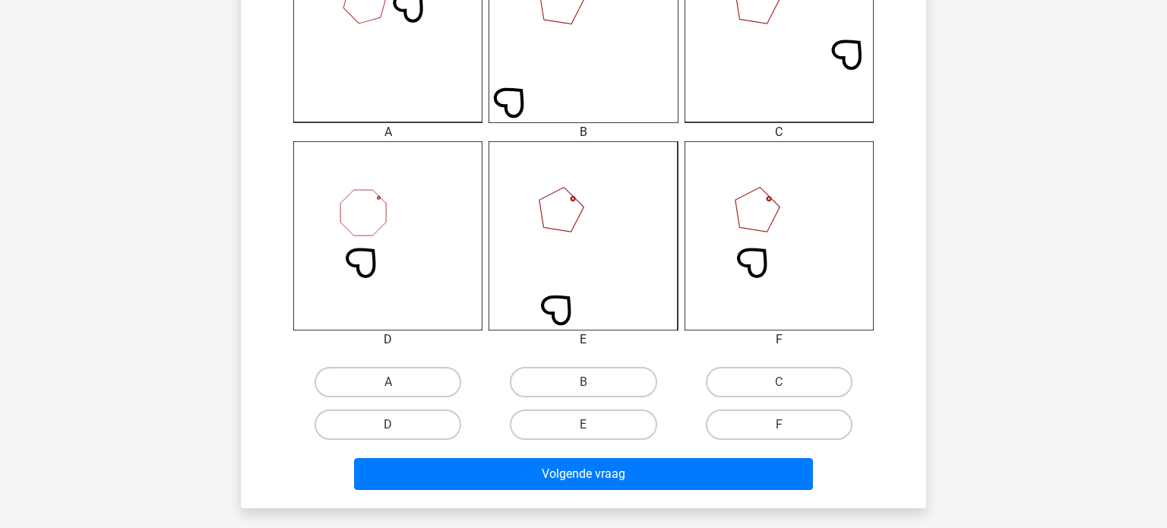
scroll to position [497, 0]
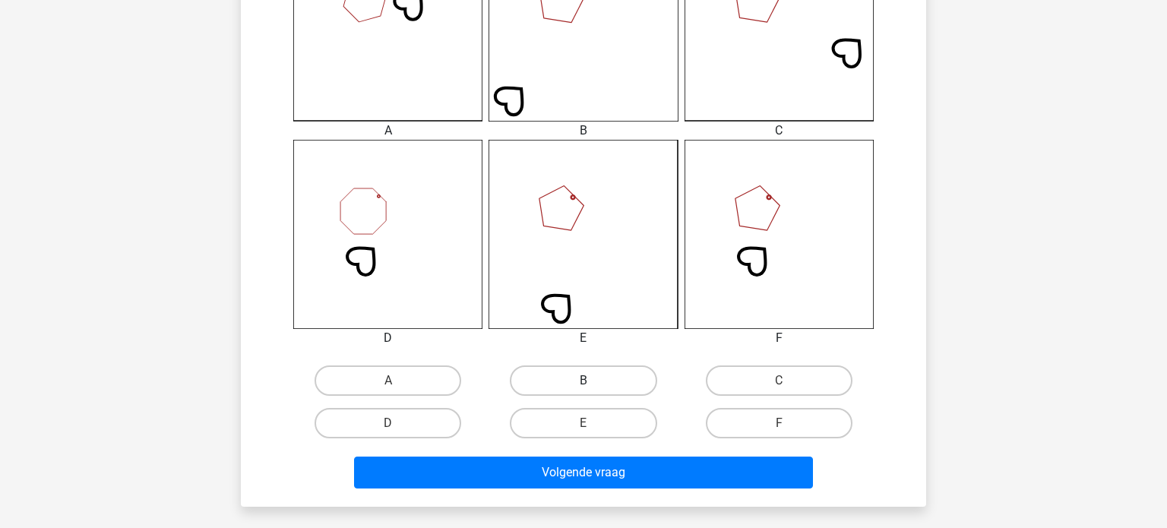
click at [594, 388] on label "B" at bounding box center [583, 380] width 147 height 30
click at [593, 388] on input "B" at bounding box center [588, 386] width 10 height 10
radio input "true"
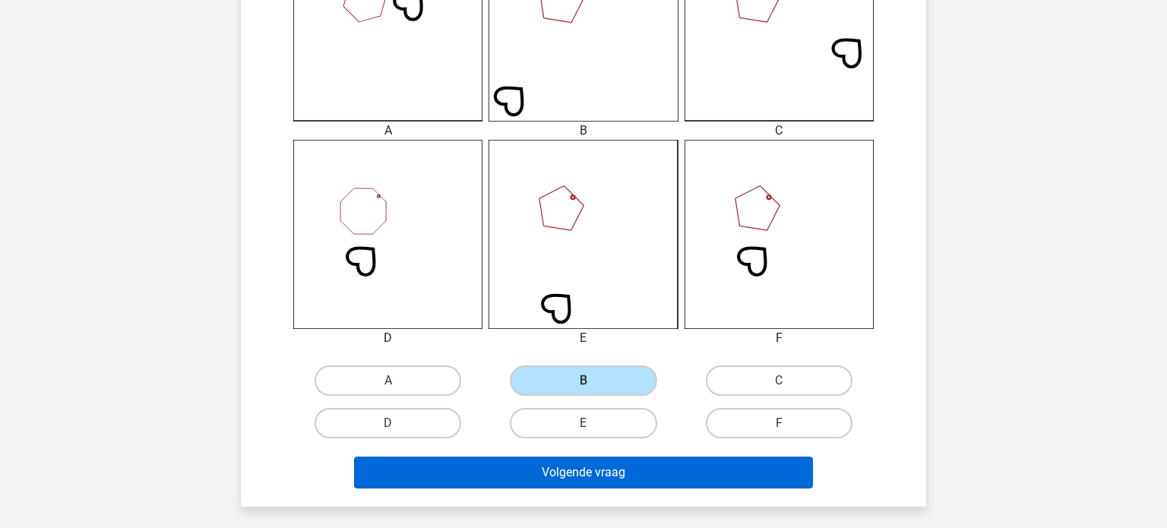
click at [585, 475] on button "Volgende vraag" at bounding box center [584, 472] width 460 height 32
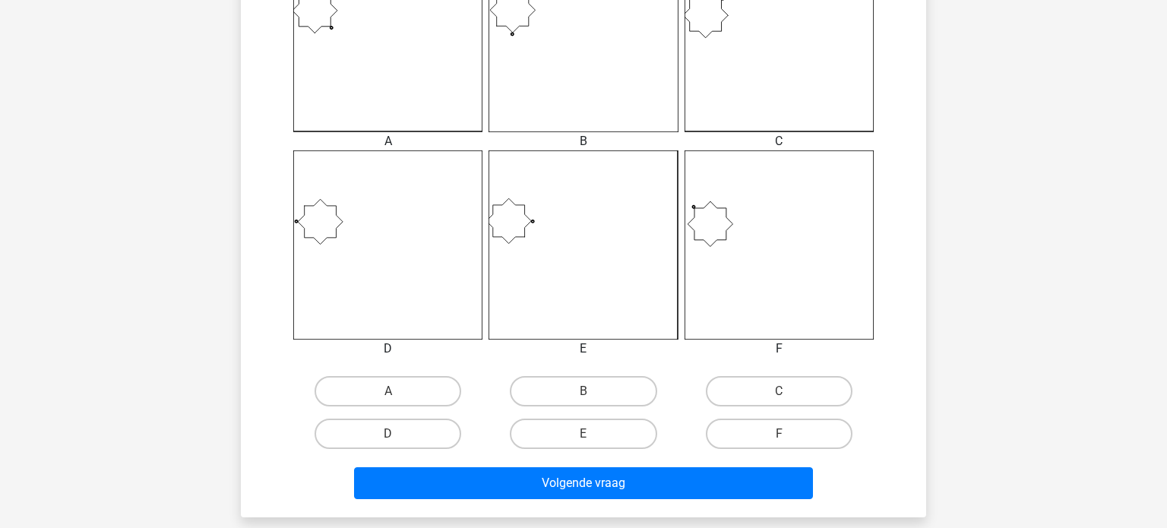
scroll to position [531, 0]
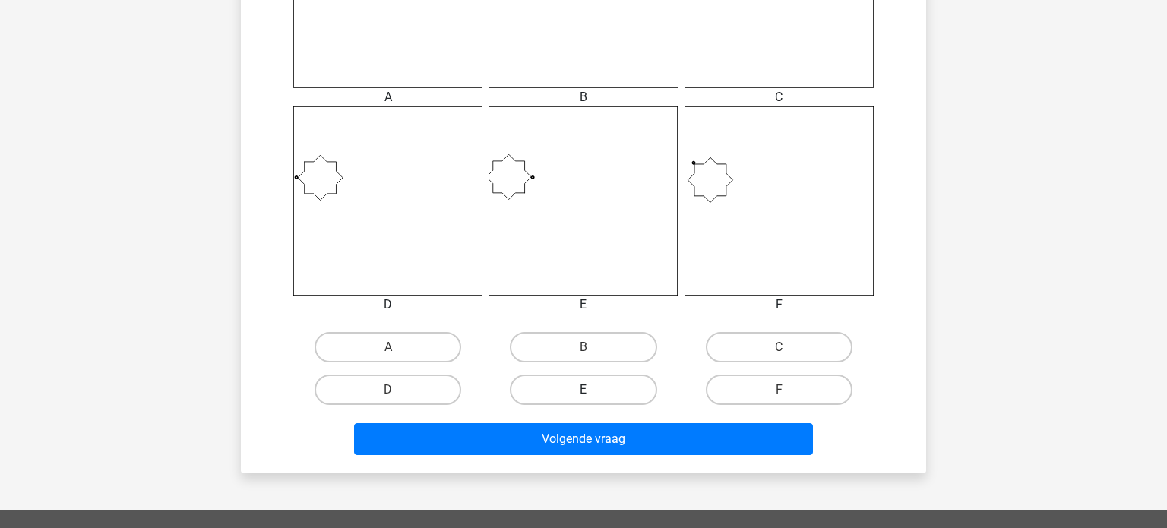
click at [603, 383] on label "E" at bounding box center [583, 389] width 147 height 30
click at [593, 390] on input "E" at bounding box center [588, 395] width 10 height 10
radio input "true"
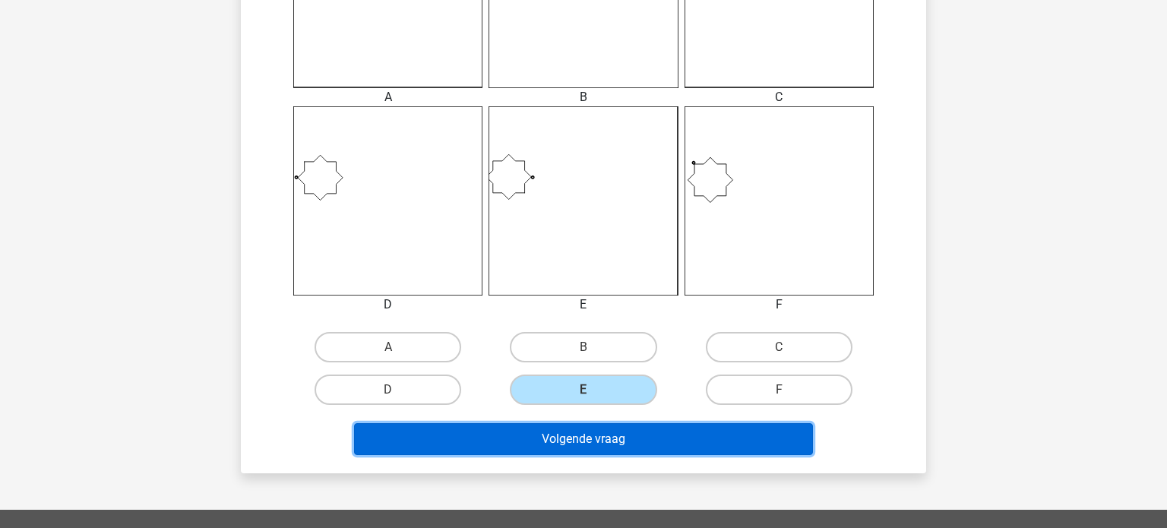
click at [589, 435] on button "Volgende vraag" at bounding box center [584, 439] width 460 height 32
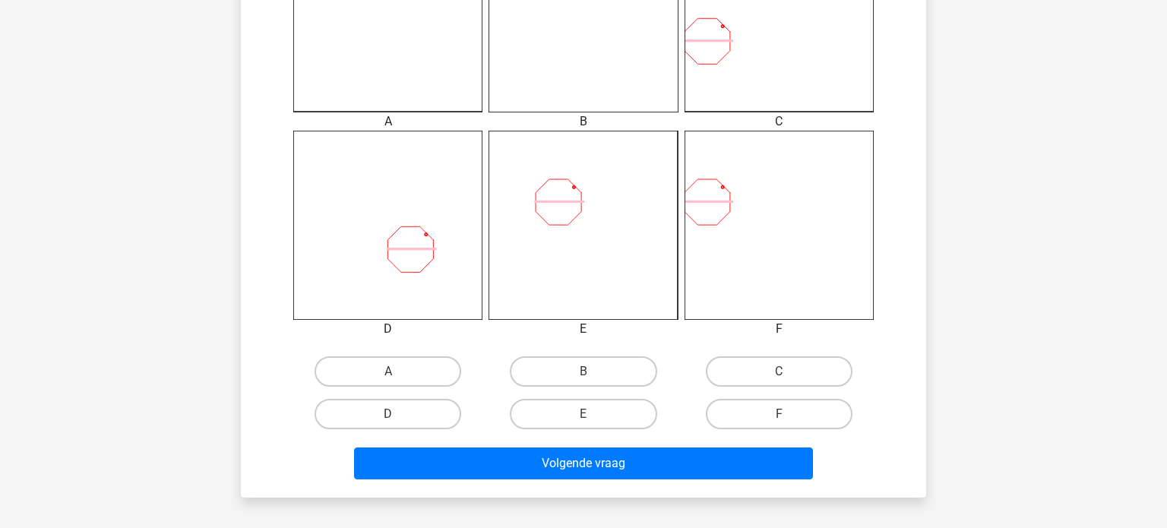
scroll to position [513, 0]
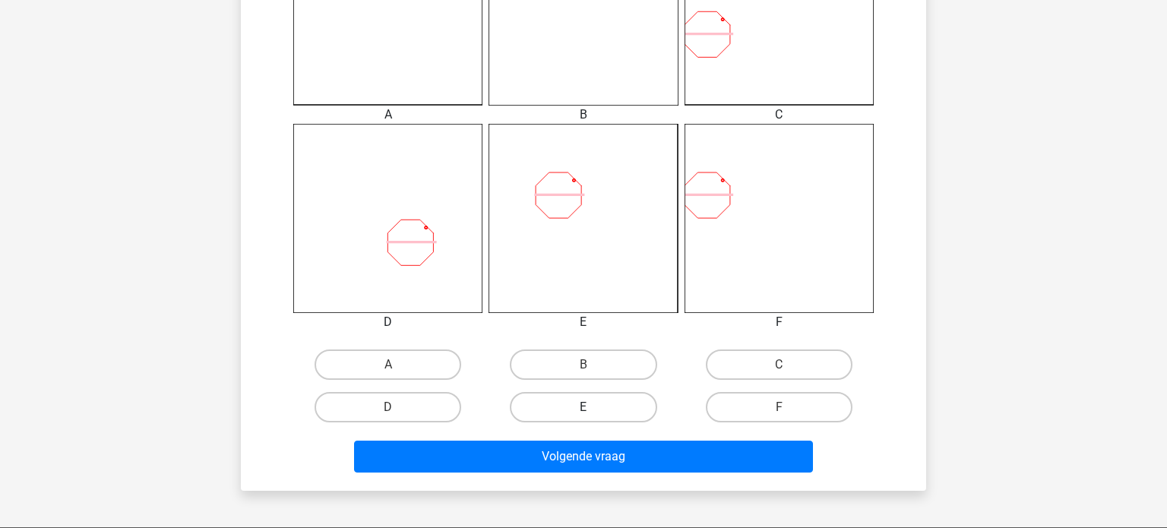
click at [614, 393] on label "E" at bounding box center [583, 407] width 147 height 30
click at [593, 407] on input "E" at bounding box center [588, 412] width 10 height 10
radio input "true"
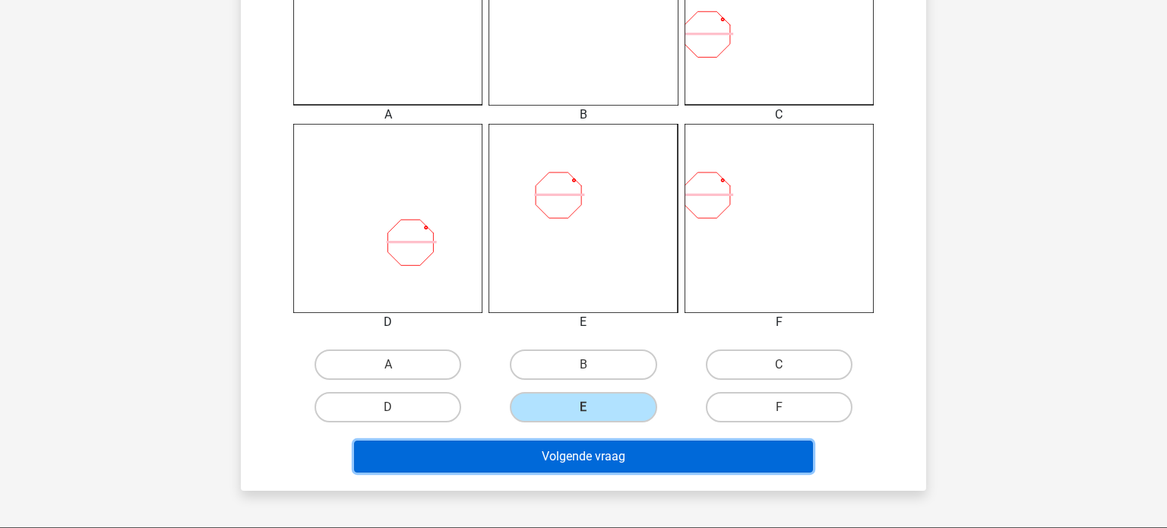
click at [591, 457] on button "Volgende vraag" at bounding box center [584, 457] width 460 height 32
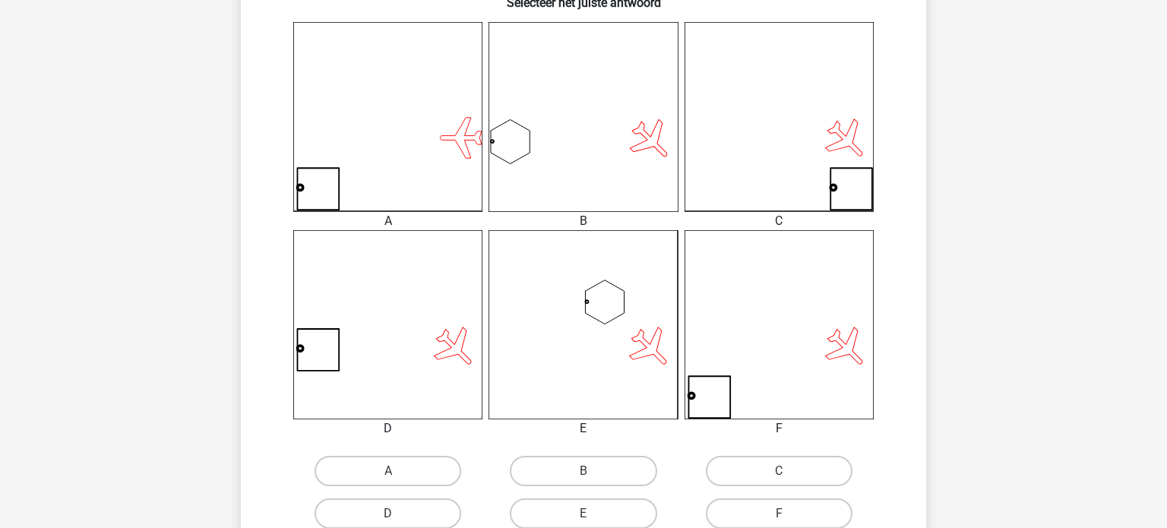
scroll to position [410, 0]
click at [798, 510] on label "F" at bounding box center [779, 510] width 147 height 30
click at [788, 510] on input "F" at bounding box center [783, 515] width 10 height 10
radio input "true"
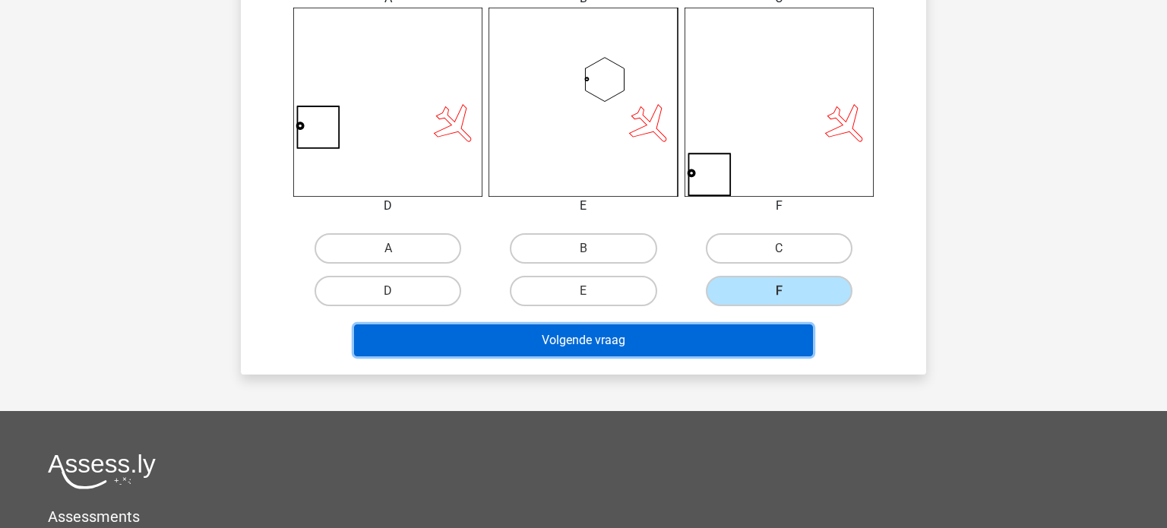
click at [694, 326] on button "Volgende vraag" at bounding box center [584, 340] width 460 height 32
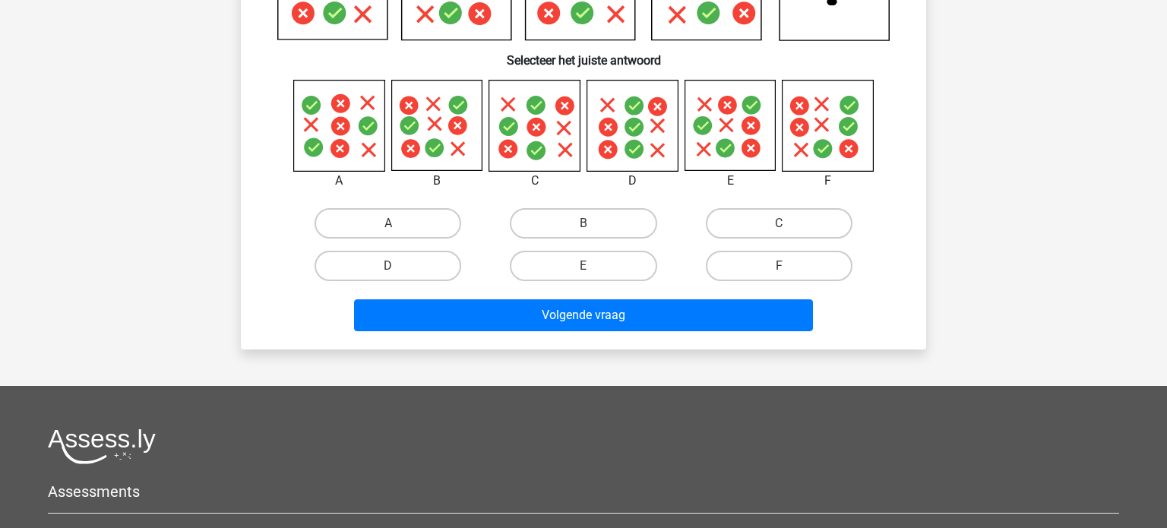
scroll to position [70, 0]
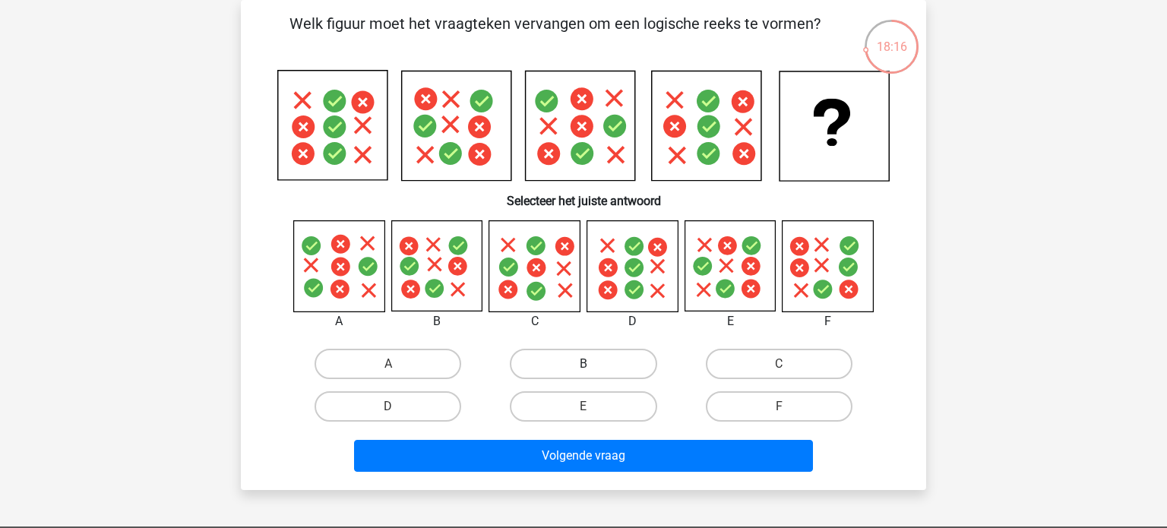
click at [561, 368] on label "B" at bounding box center [583, 364] width 147 height 30
click at [583, 368] on input "B" at bounding box center [588, 369] width 10 height 10
radio input "true"
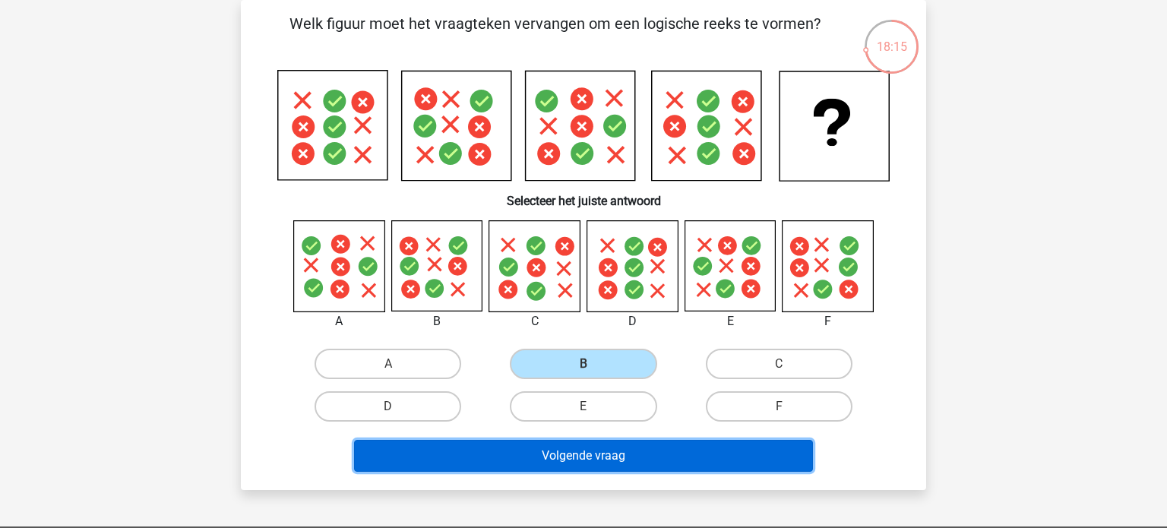
click at [560, 459] on button "Volgende vraag" at bounding box center [584, 456] width 460 height 32
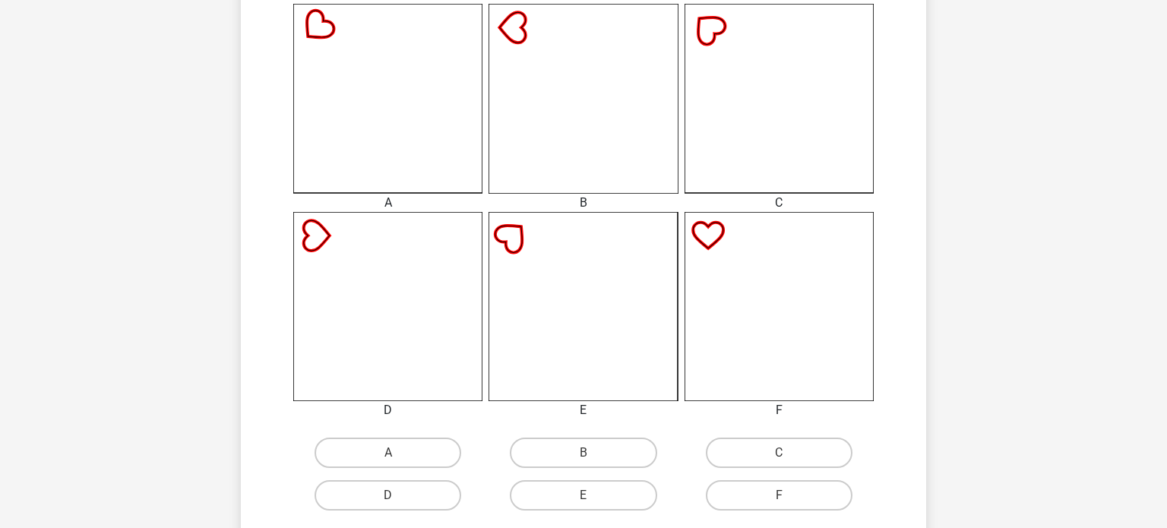
scroll to position [430, 0]
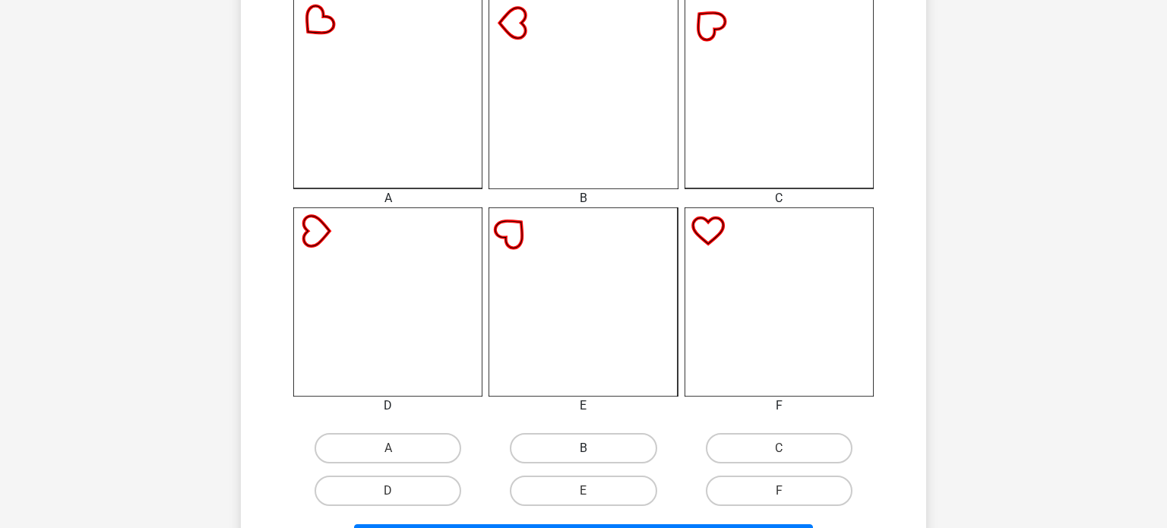
click at [573, 447] on label "B" at bounding box center [583, 448] width 147 height 30
click at [583, 448] on input "B" at bounding box center [588, 453] width 10 height 10
radio input "true"
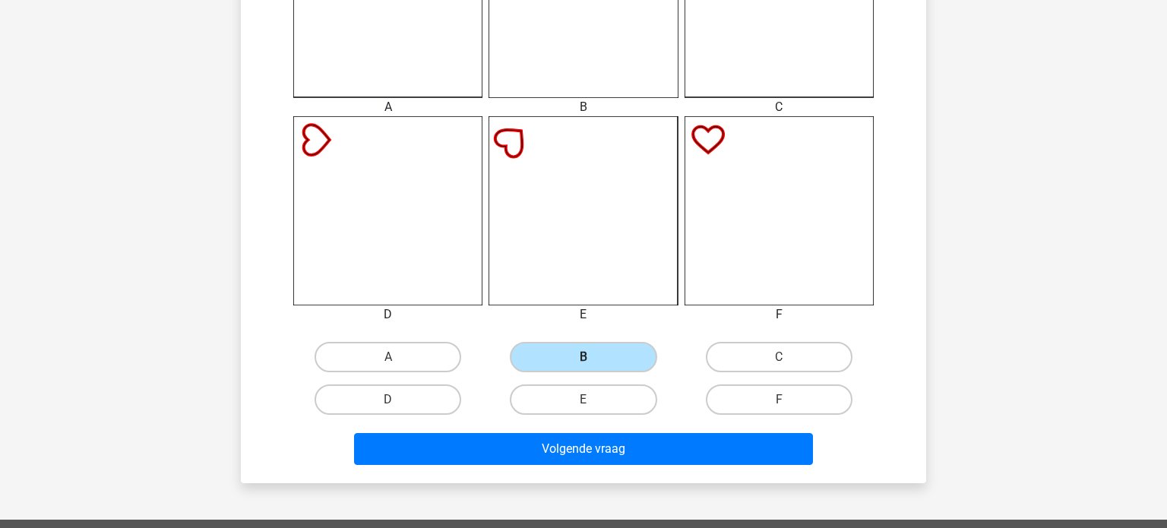
scroll to position [524, 0]
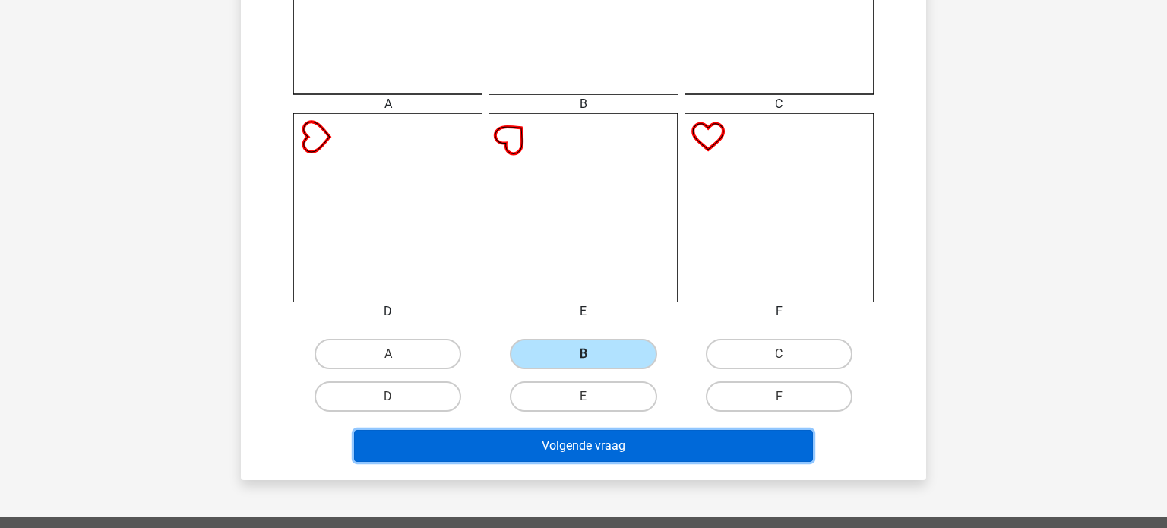
click at [548, 447] on button "Volgende vraag" at bounding box center [584, 446] width 460 height 32
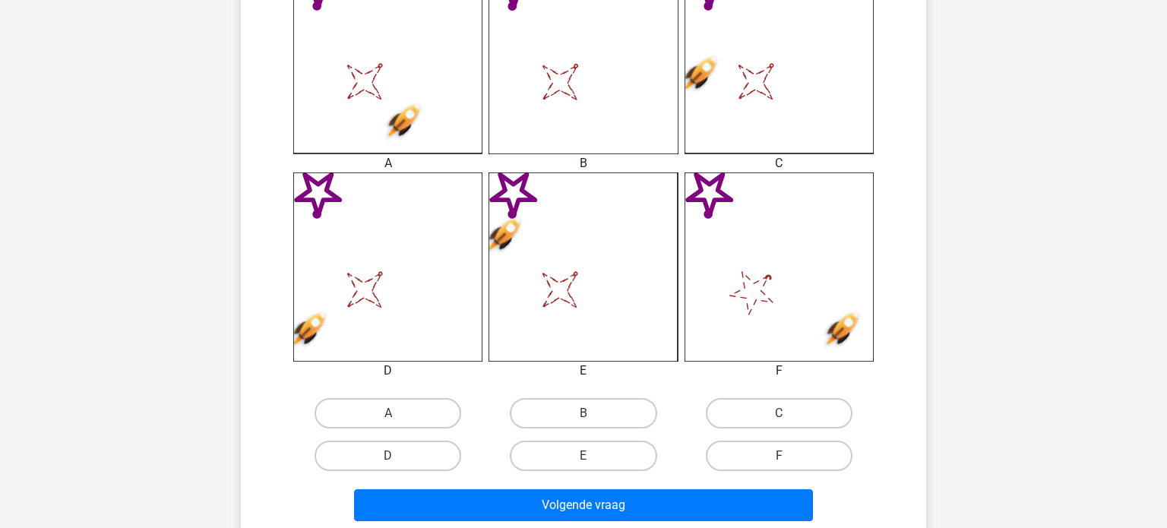
scroll to position [467, 0]
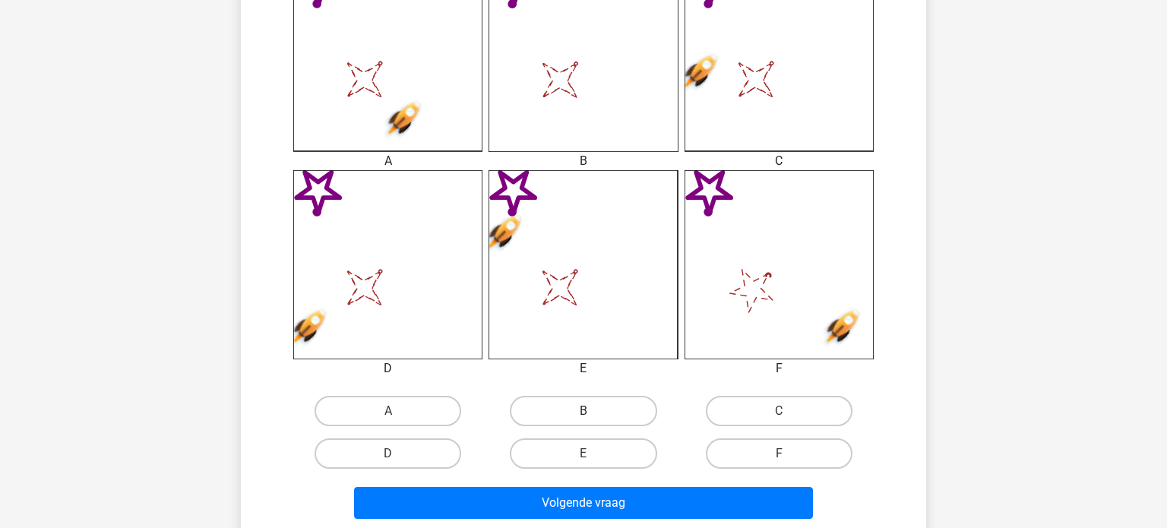
click at [579, 409] on label "B" at bounding box center [583, 411] width 147 height 30
click at [583, 411] on input "B" at bounding box center [588, 416] width 10 height 10
radio input "true"
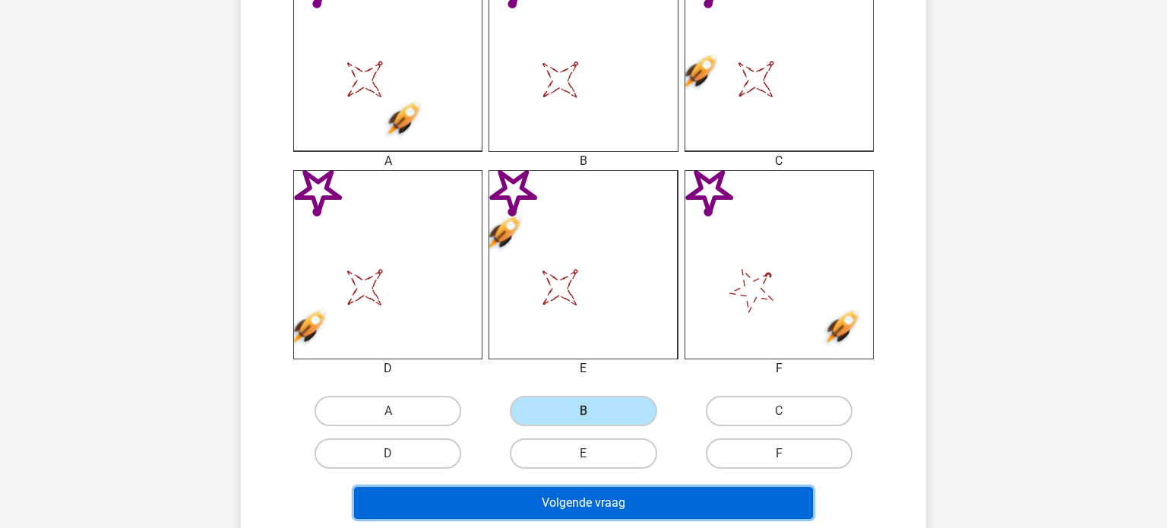
click at [573, 497] on button "Volgende vraag" at bounding box center [584, 503] width 460 height 32
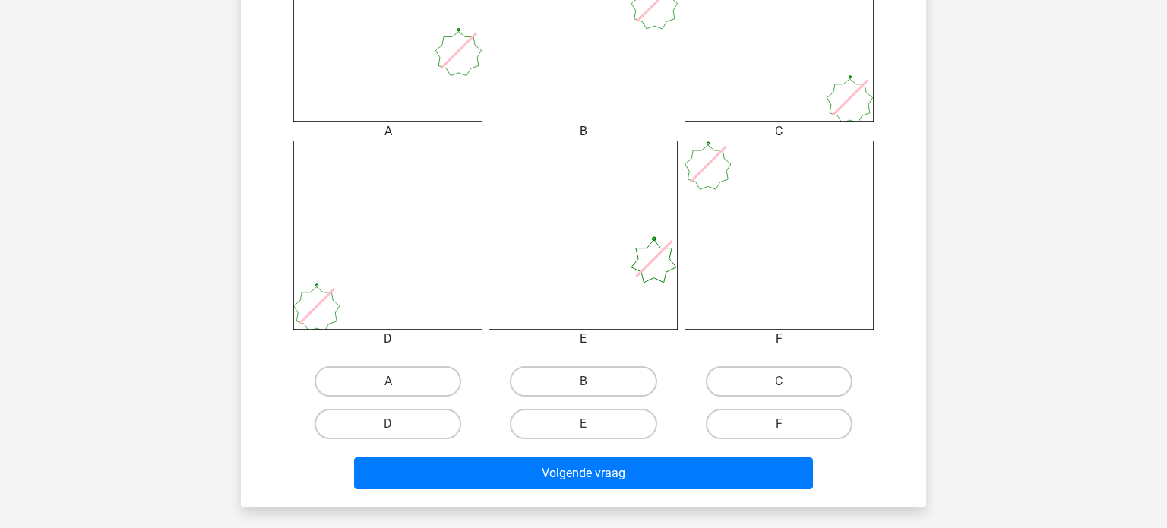
scroll to position [500, 0]
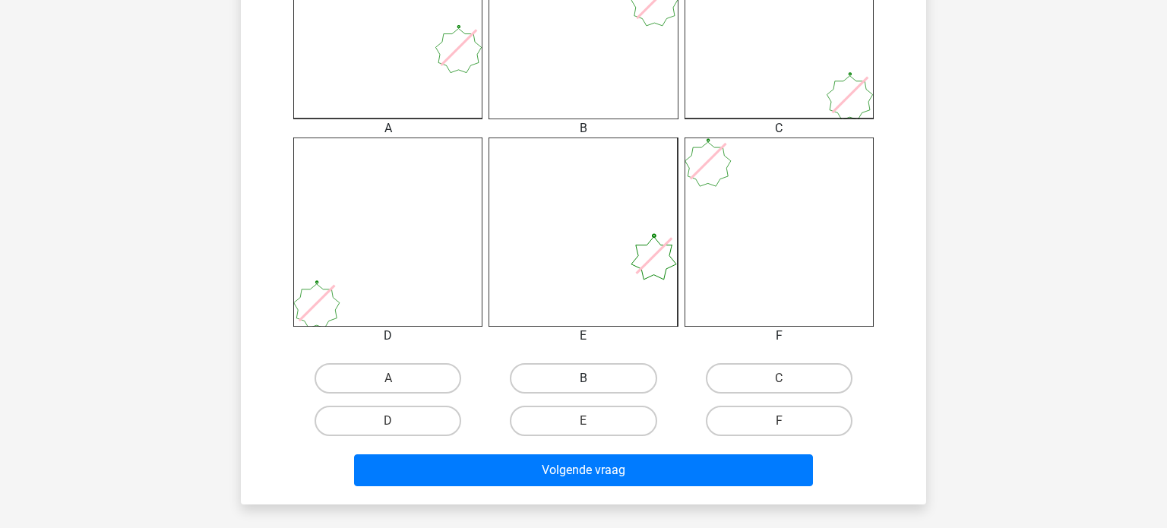
click at [629, 376] on label "B" at bounding box center [583, 378] width 147 height 30
click at [593, 378] on input "B" at bounding box center [588, 383] width 10 height 10
radio input "true"
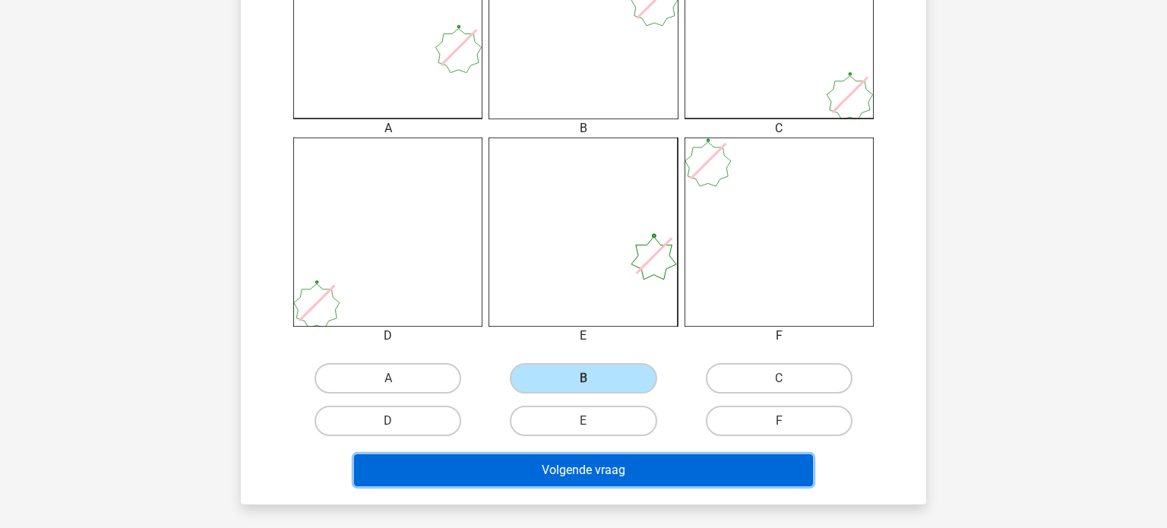
click at [595, 468] on button "Volgende vraag" at bounding box center [584, 470] width 460 height 32
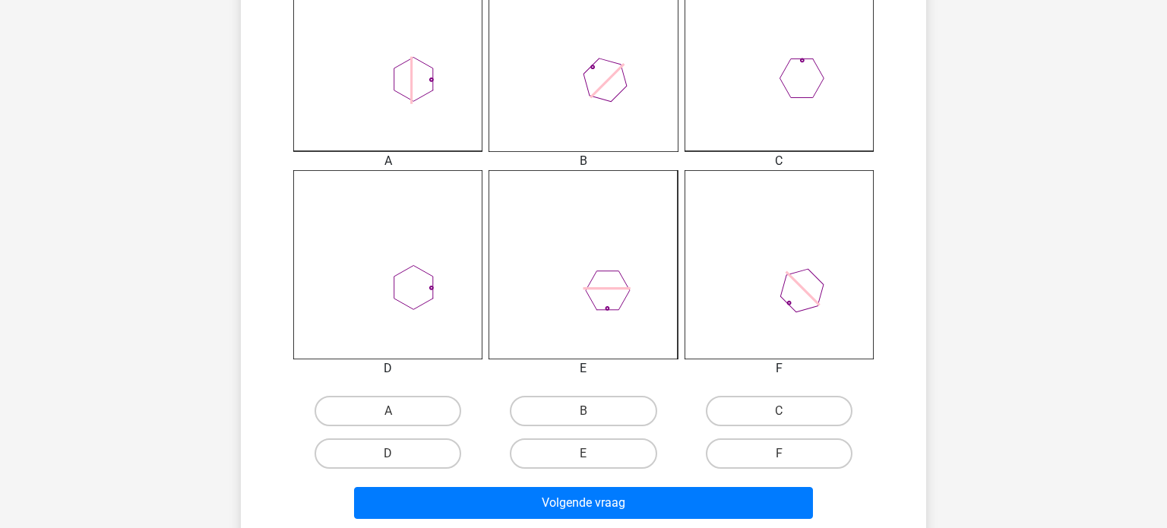
scroll to position [469, 0]
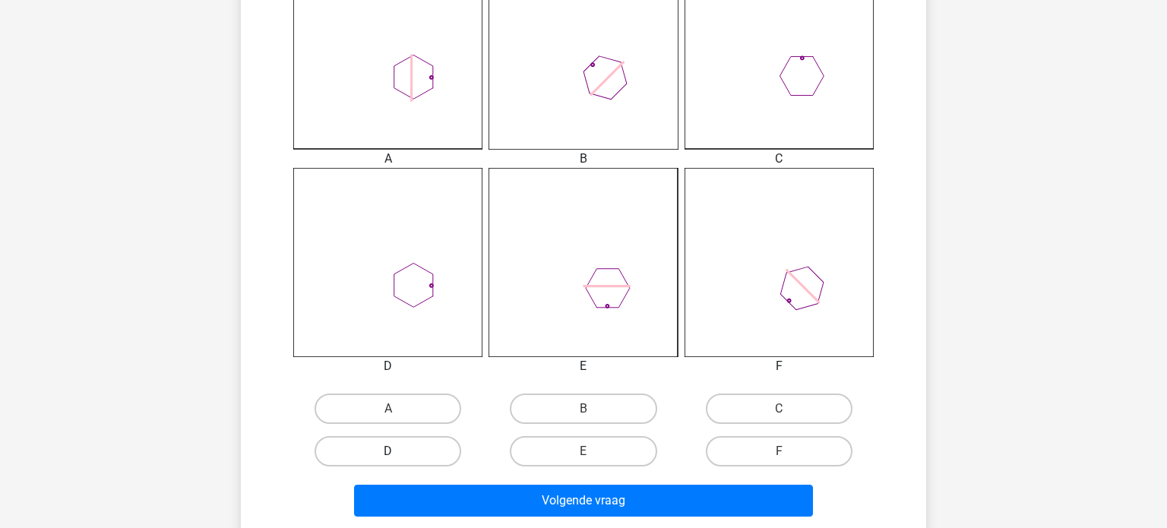
click at [381, 445] on label "D" at bounding box center [387, 451] width 147 height 30
click at [388, 451] on input "D" at bounding box center [393, 456] width 10 height 10
radio input "true"
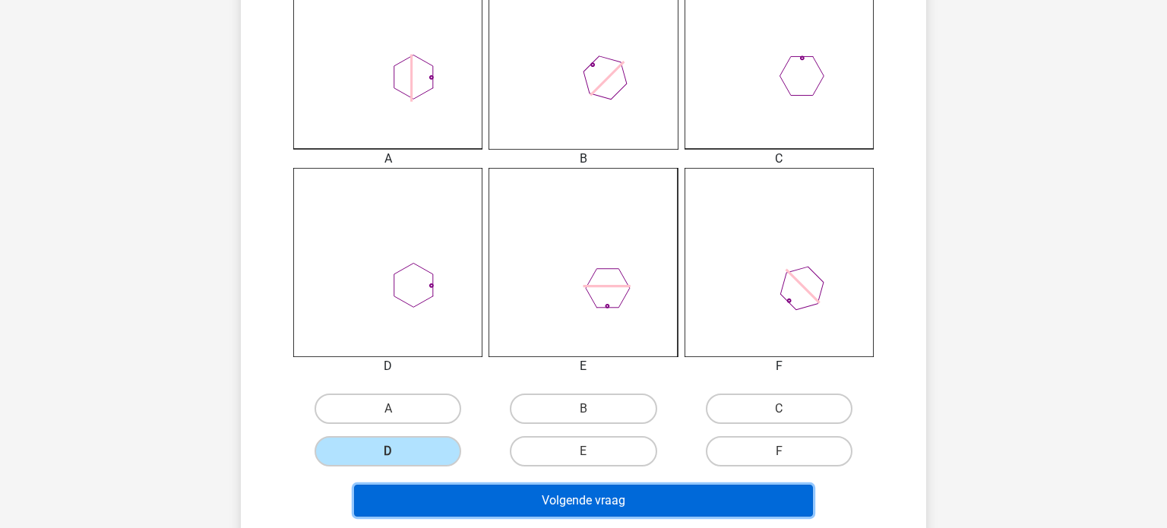
click at [475, 508] on button "Volgende vraag" at bounding box center [584, 501] width 460 height 32
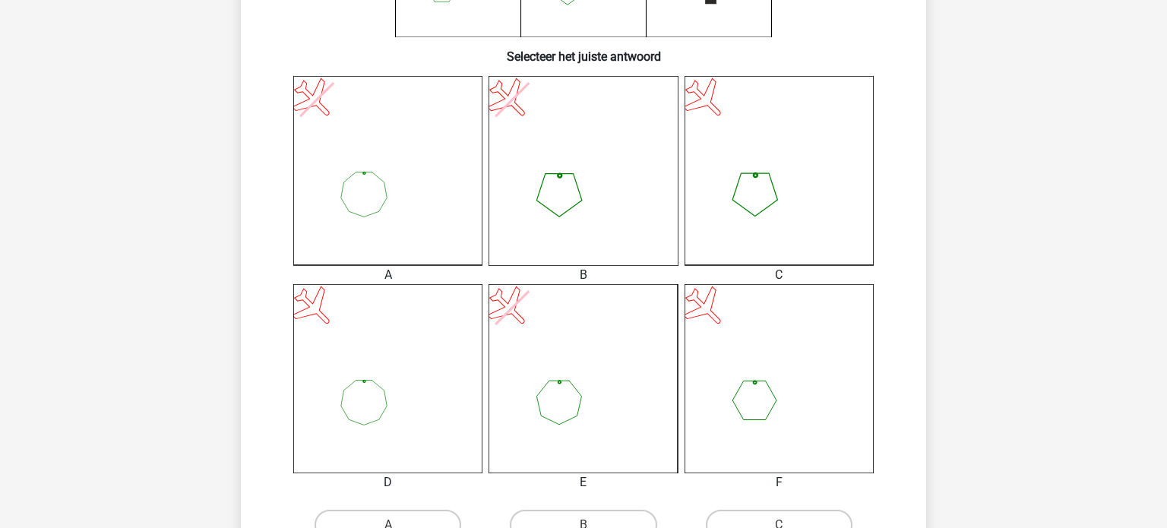
scroll to position [377, 0]
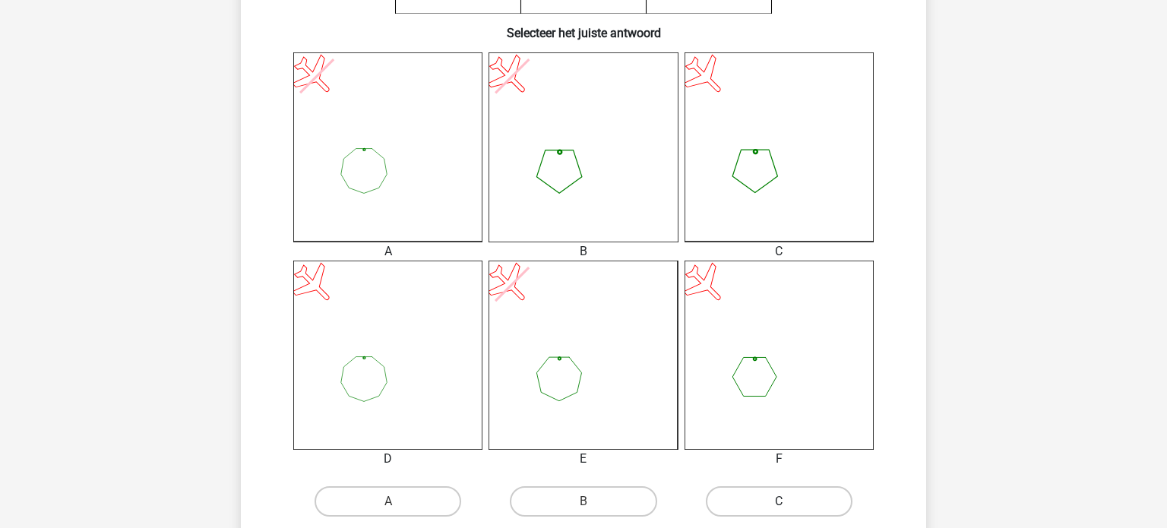
click at [769, 496] on label "C" at bounding box center [779, 501] width 147 height 30
click at [778, 501] on input "C" at bounding box center [783, 506] width 10 height 10
radio input "true"
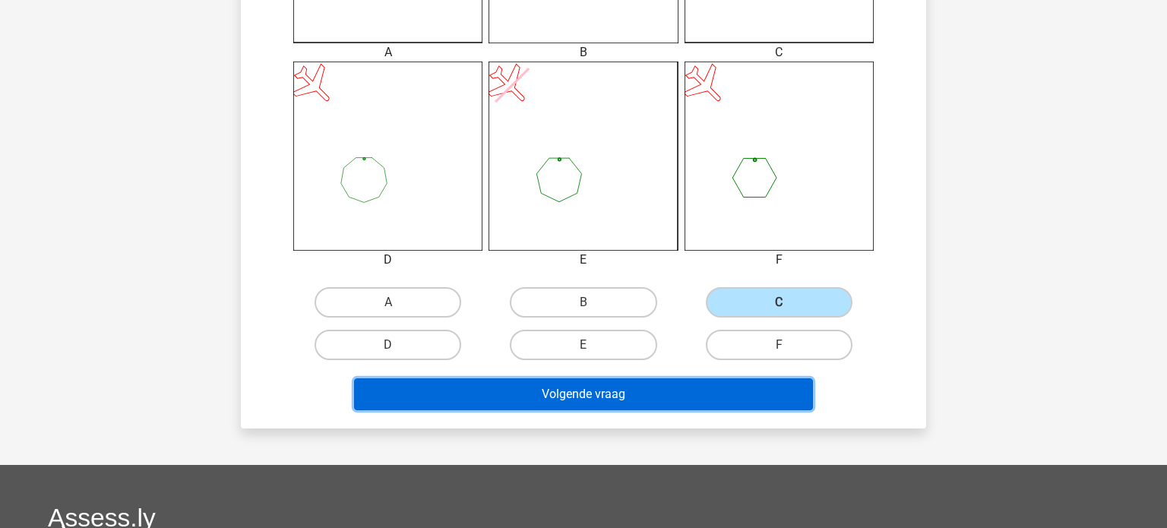
click at [651, 401] on button "Volgende vraag" at bounding box center [584, 394] width 460 height 32
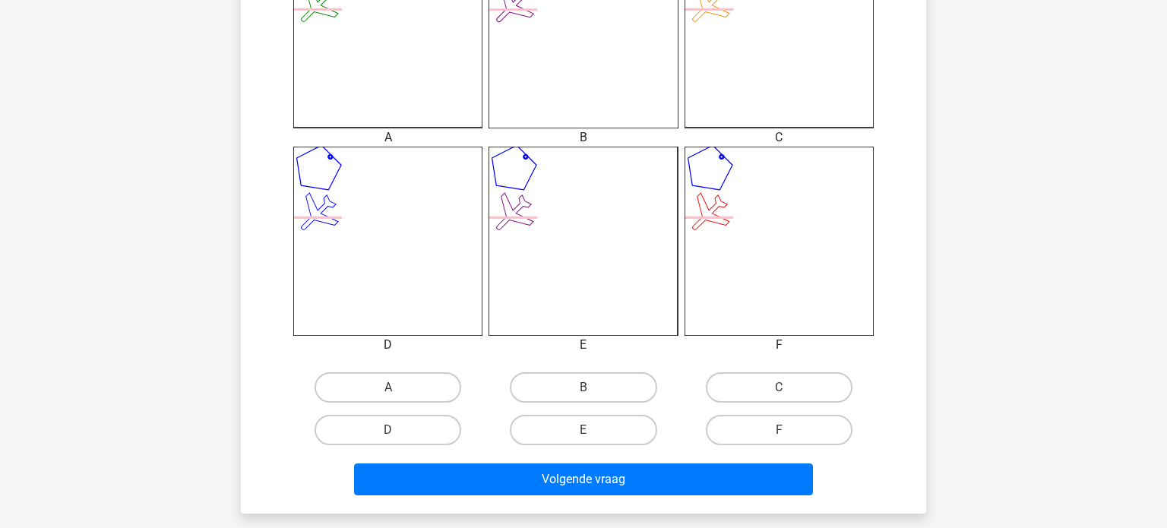
scroll to position [491, 0]
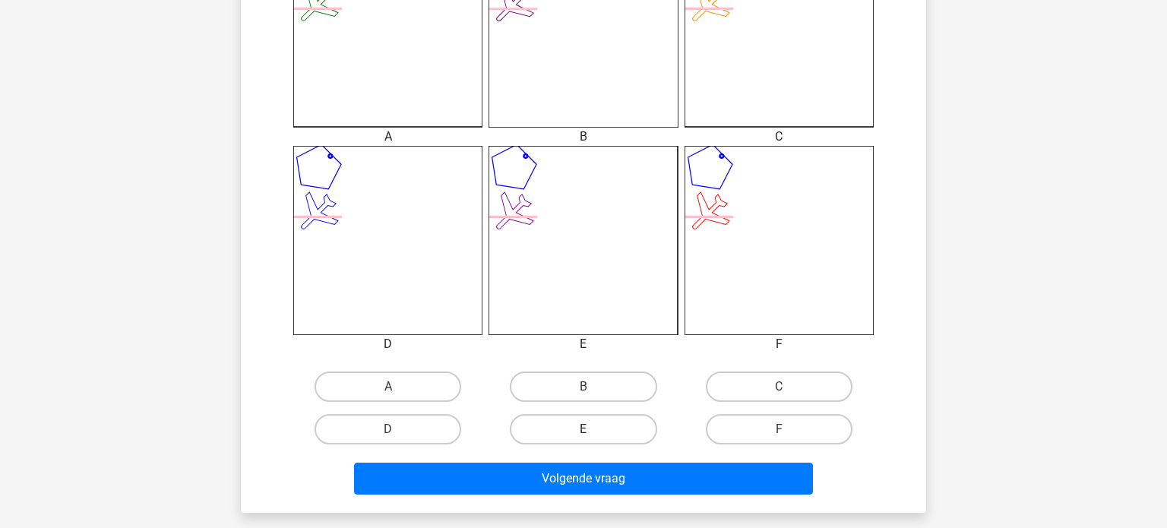
click at [578, 441] on label "E" at bounding box center [583, 429] width 147 height 30
click at [583, 439] on input "E" at bounding box center [588, 434] width 10 height 10
radio input "true"
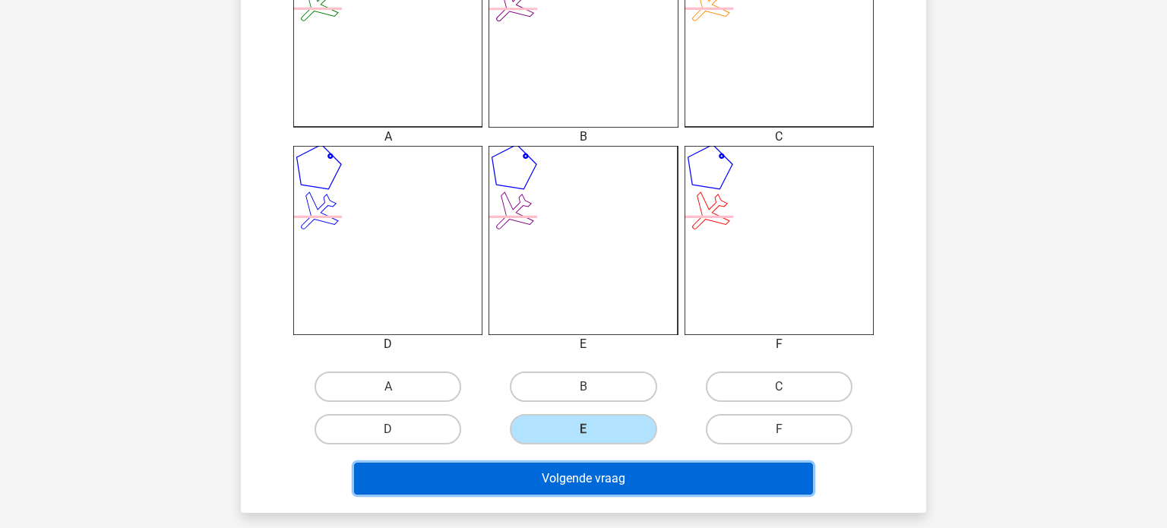
click at [568, 471] on button "Volgende vraag" at bounding box center [584, 479] width 460 height 32
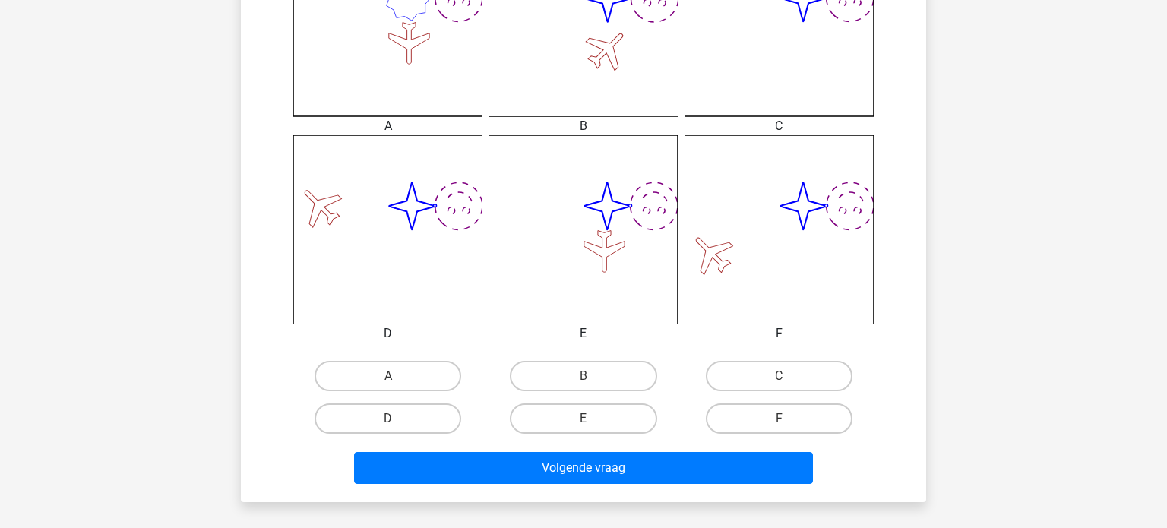
scroll to position [507, 0]
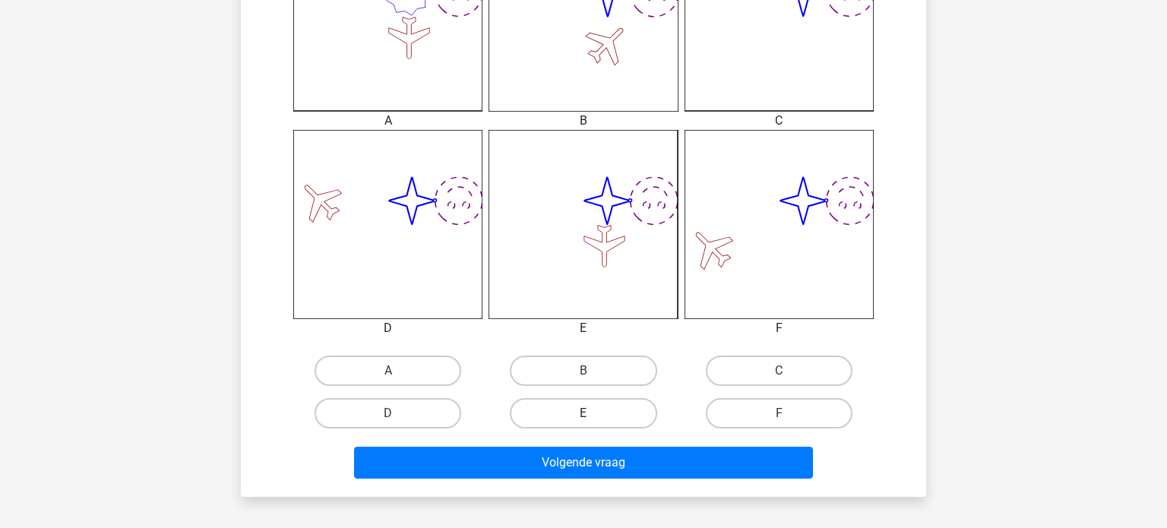
click at [604, 409] on label "E" at bounding box center [583, 413] width 147 height 30
click at [593, 413] on input "E" at bounding box center [588, 418] width 10 height 10
radio input "true"
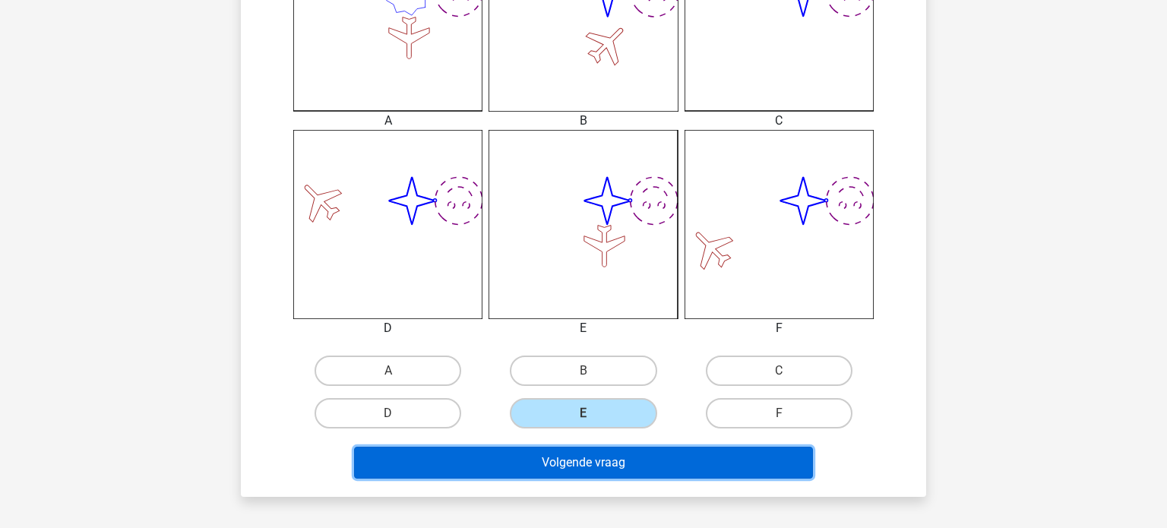
click at [592, 462] on button "Volgende vraag" at bounding box center [584, 463] width 460 height 32
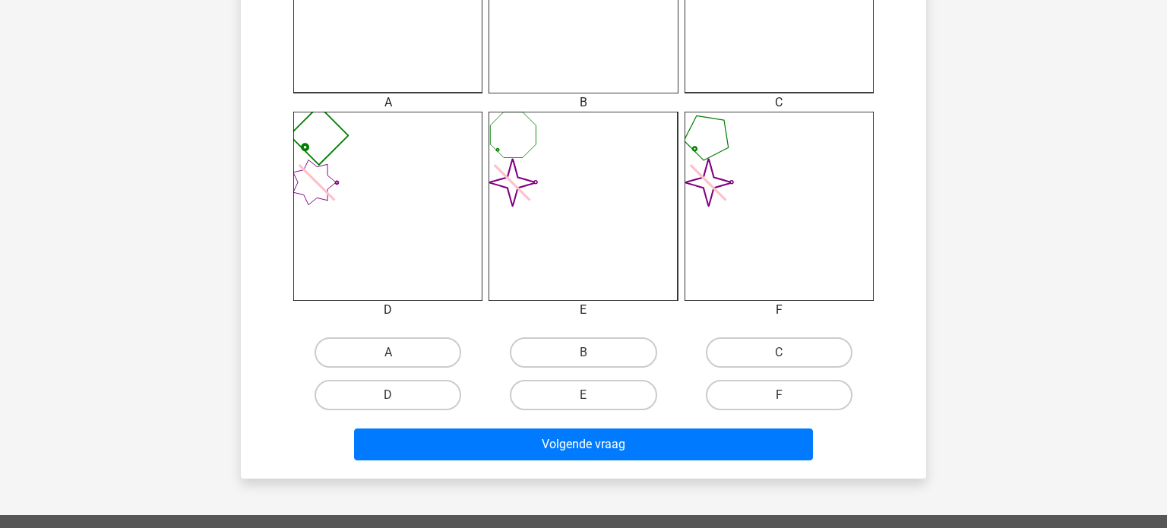
scroll to position [527, 0]
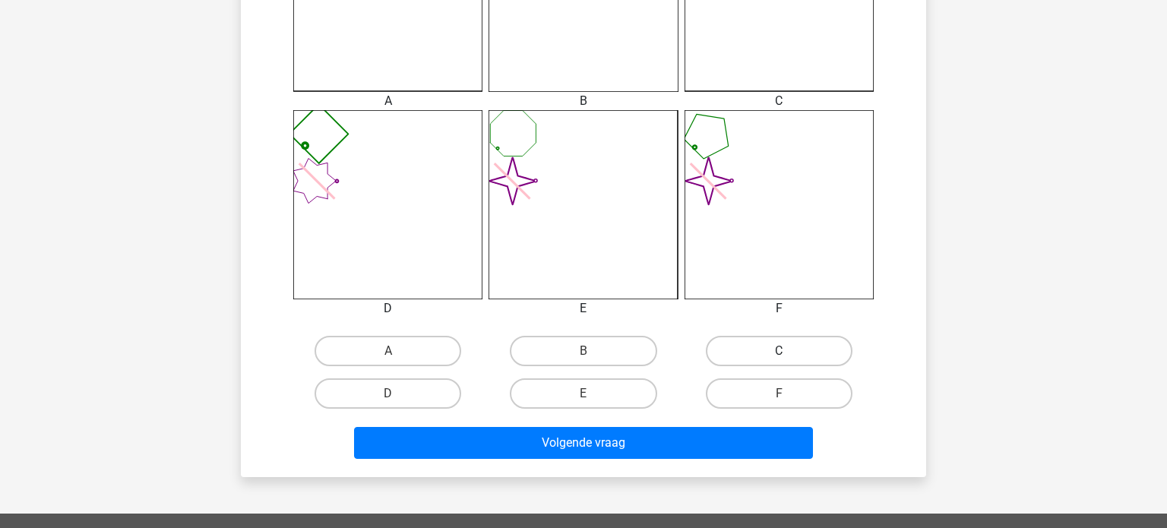
click at [756, 345] on label "C" at bounding box center [779, 351] width 147 height 30
click at [778, 351] on input "C" at bounding box center [783, 356] width 10 height 10
radio input "true"
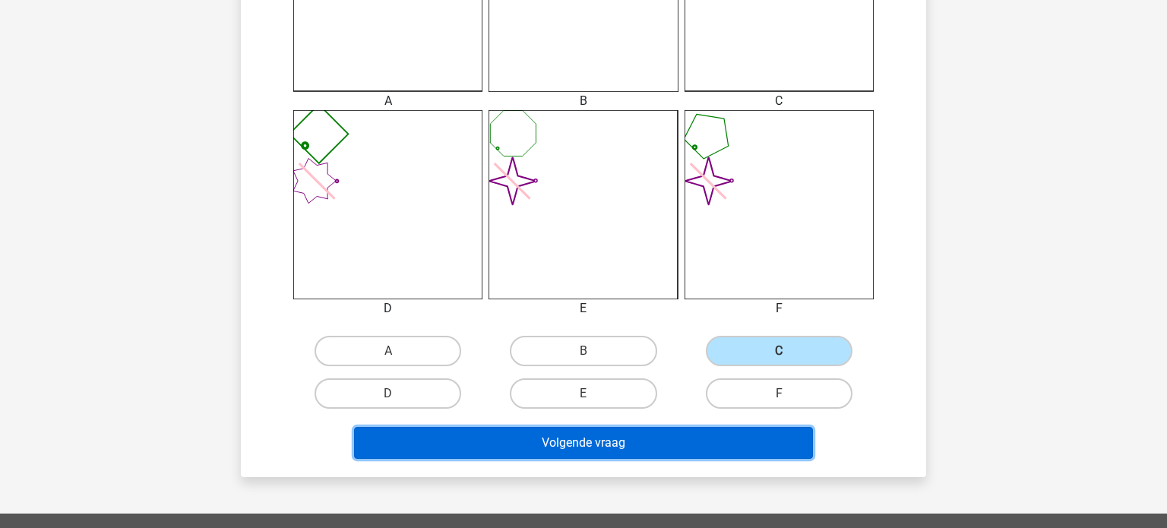
click at [621, 450] on button "Volgende vraag" at bounding box center [584, 443] width 460 height 32
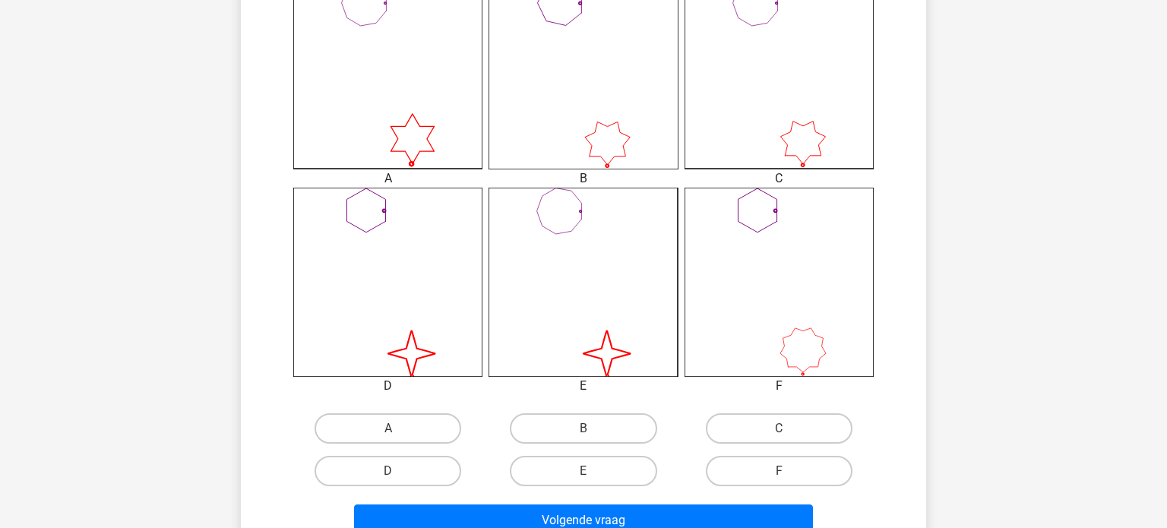
scroll to position [450, 0]
click at [412, 479] on label "D" at bounding box center [387, 471] width 147 height 30
click at [398, 479] on input "D" at bounding box center [393, 476] width 10 height 10
radio input "true"
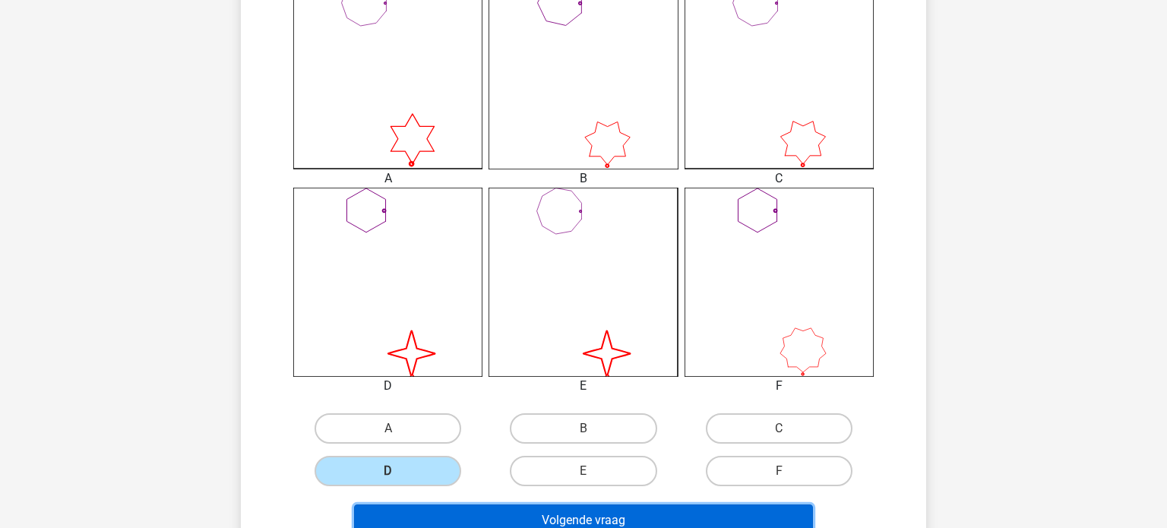
click at [440, 510] on button "Volgende vraag" at bounding box center [584, 520] width 460 height 32
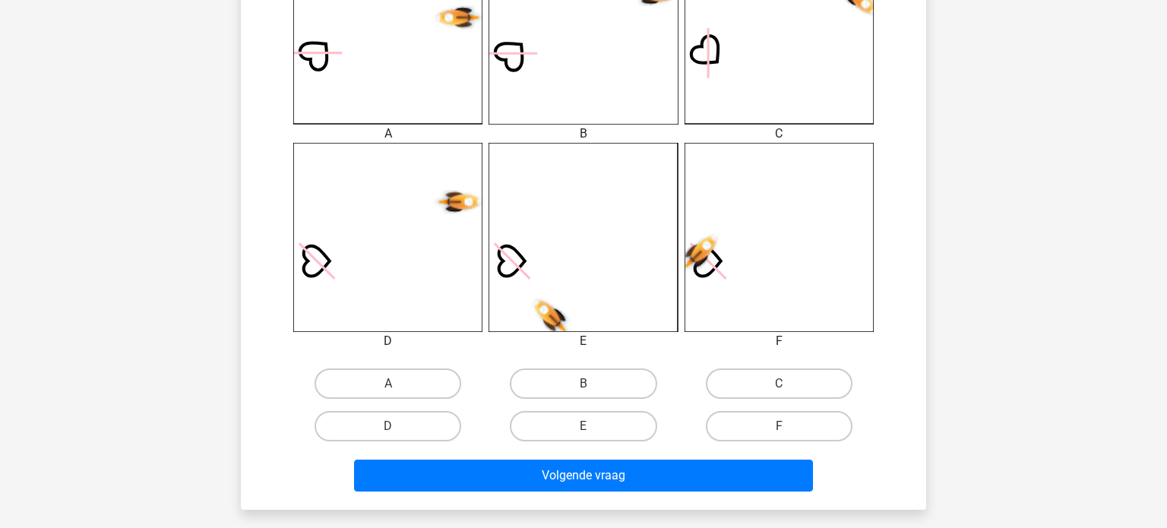
scroll to position [497, 0]
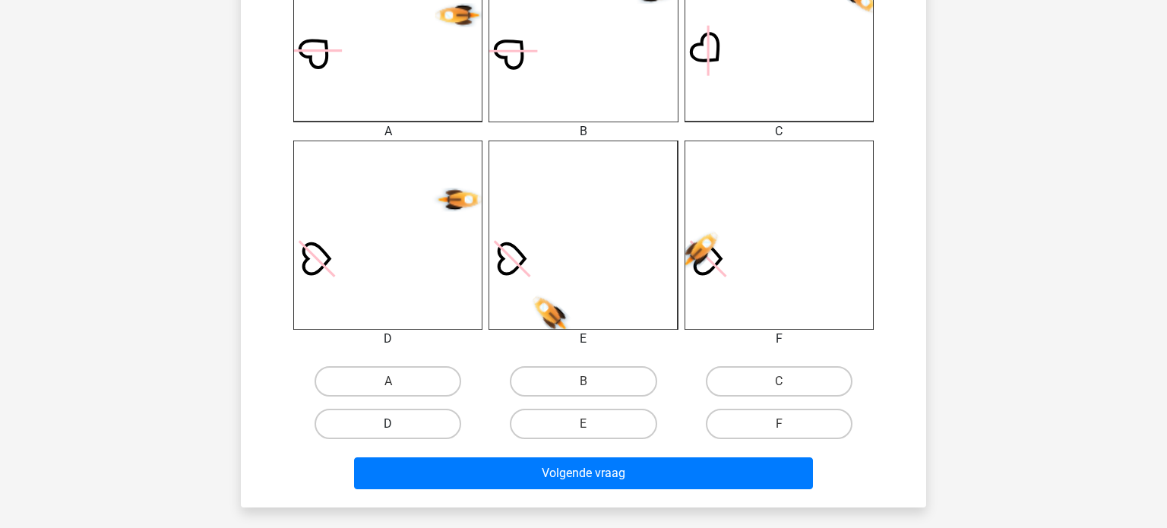
click at [439, 422] on label "D" at bounding box center [387, 424] width 147 height 30
click at [398, 424] on input "D" at bounding box center [393, 429] width 10 height 10
radio input "true"
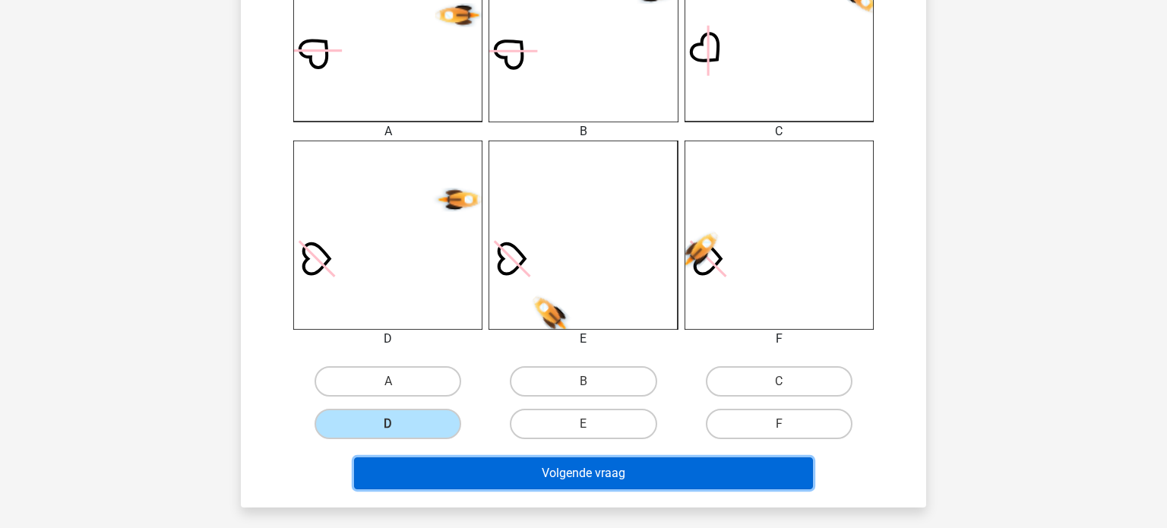
click at [494, 474] on button "Volgende vraag" at bounding box center [584, 473] width 460 height 32
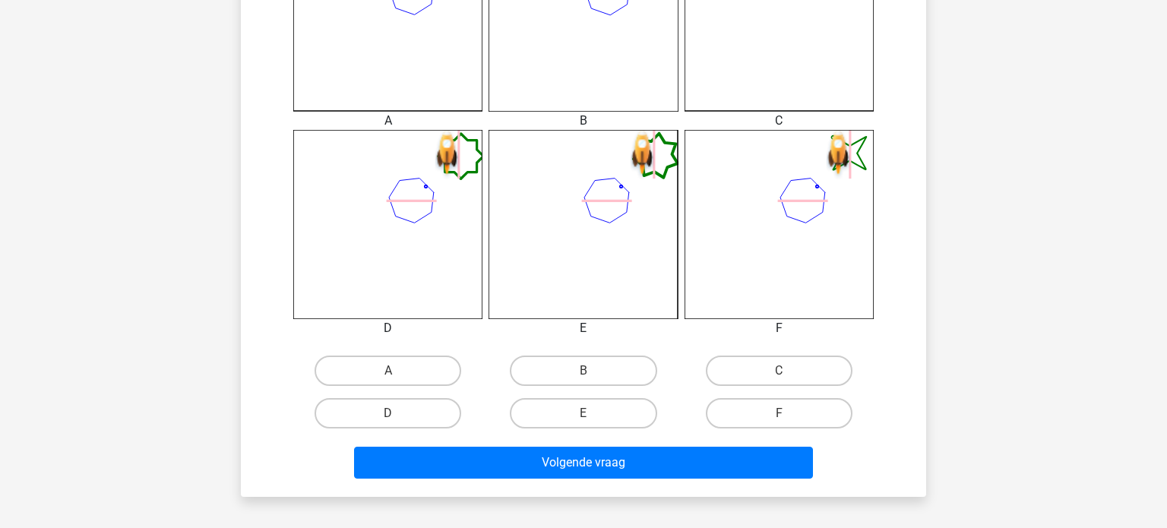
scroll to position [511, 0]
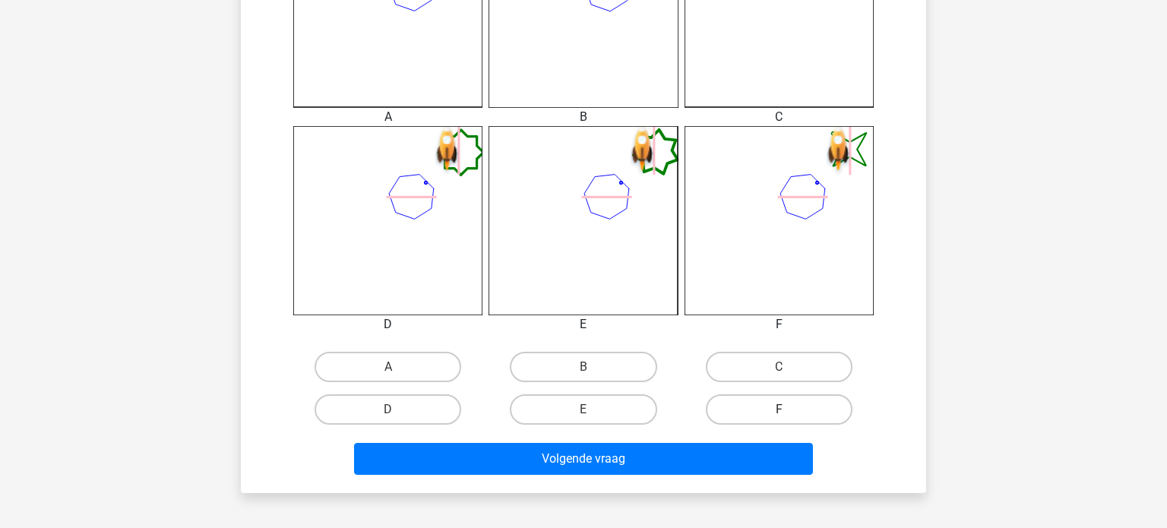
click at [783, 420] on label "F" at bounding box center [779, 409] width 147 height 30
click at [783, 419] on input "F" at bounding box center [783, 414] width 10 height 10
radio input "true"
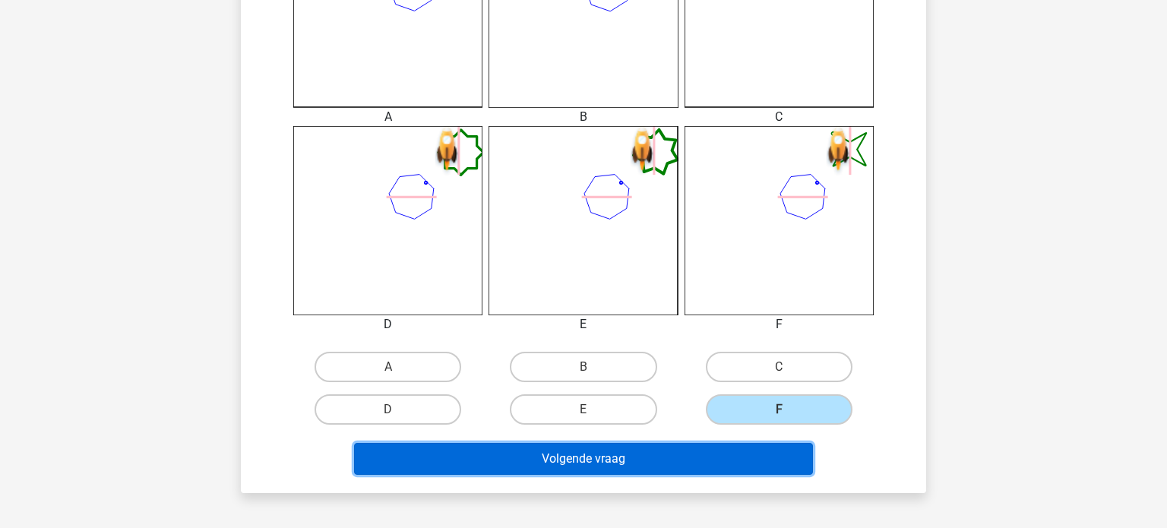
click at [728, 459] on button "Volgende vraag" at bounding box center [584, 459] width 460 height 32
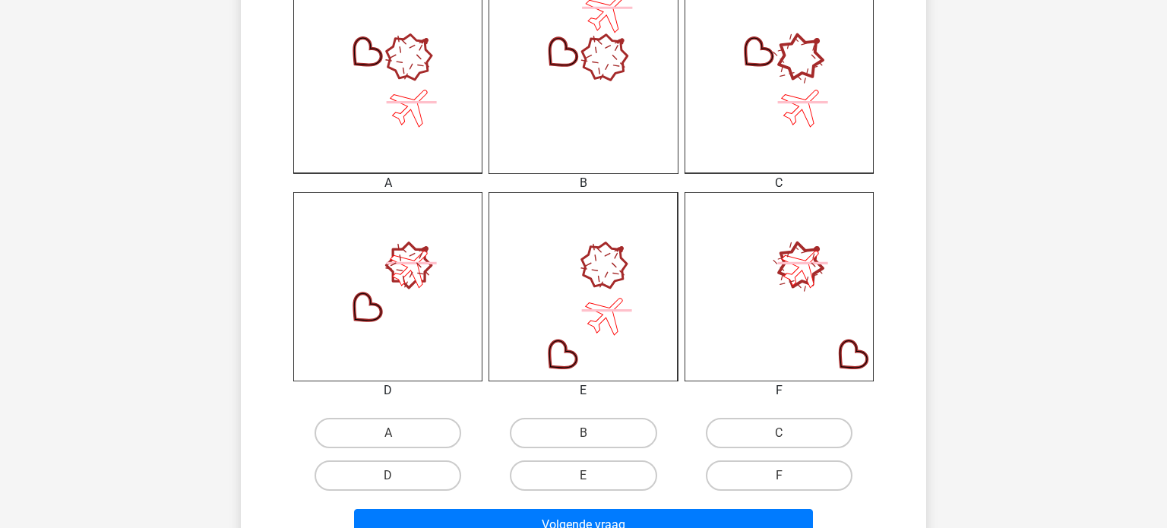
scroll to position [455, 0]
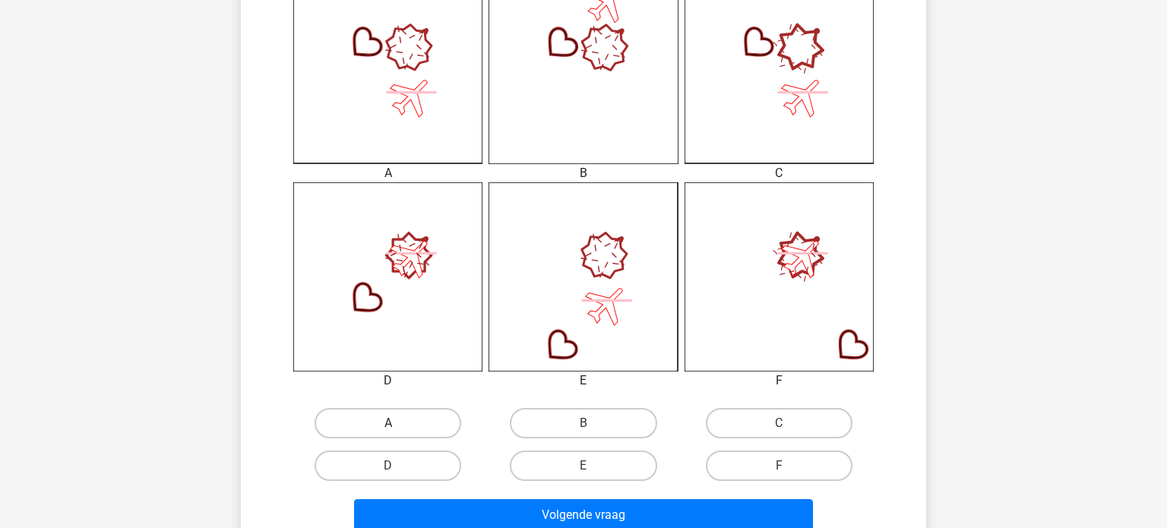
click at [347, 428] on label "A" at bounding box center [387, 423] width 147 height 30
click at [388, 428] on input "A" at bounding box center [393, 428] width 10 height 10
radio input "true"
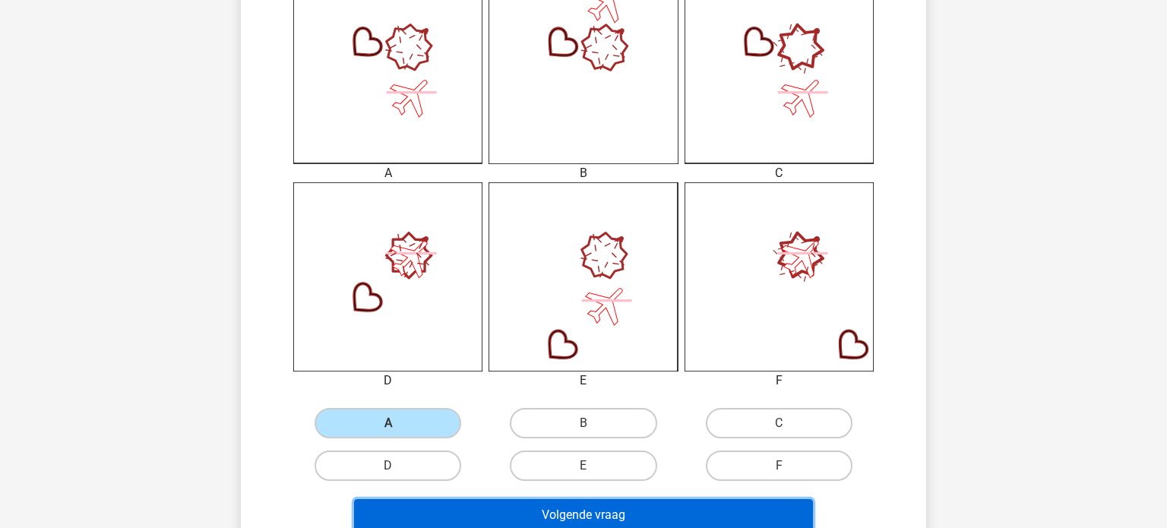
click at [466, 525] on button "Volgende vraag" at bounding box center [584, 515] width 460 height 32
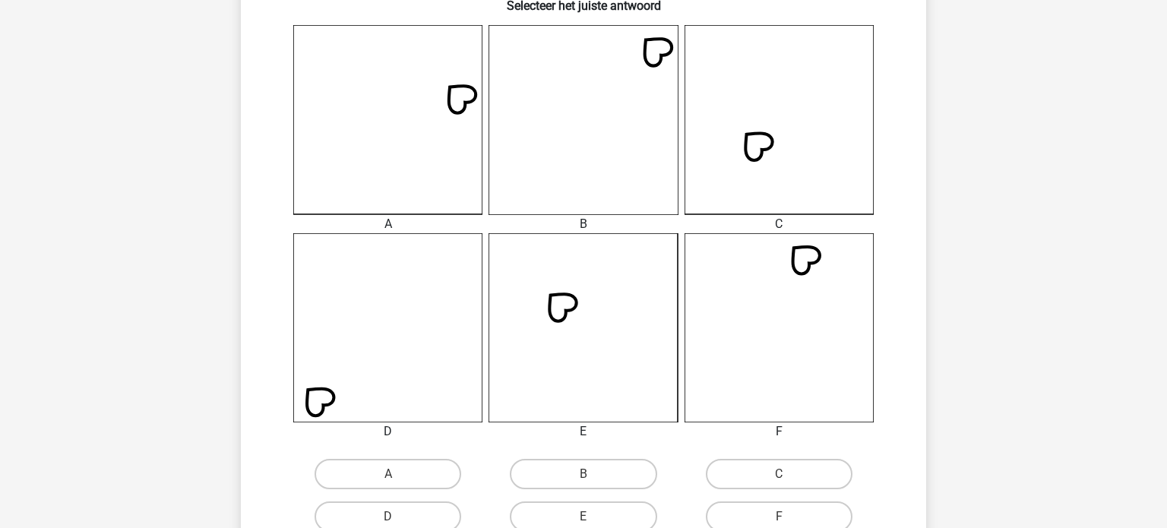
scroll to position [405, 0]
click at [741, 478] on label "C" at bounding box center [779, 473] width 147 height 30
click at [778, 478] on input "C" at bounding box center [783, 478] width 10 height 10
radio input "true"
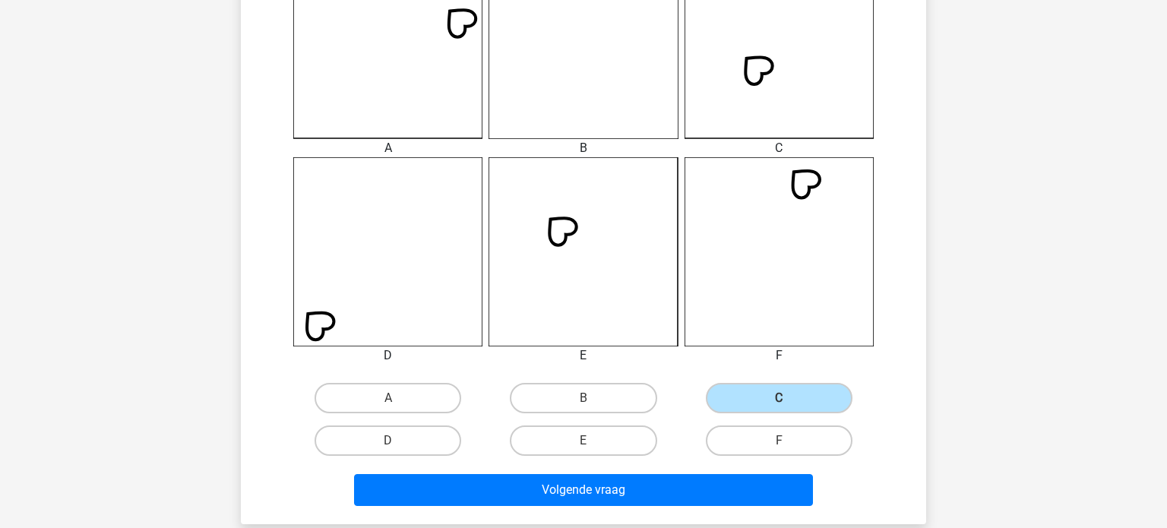
scroll to position [494, 0]
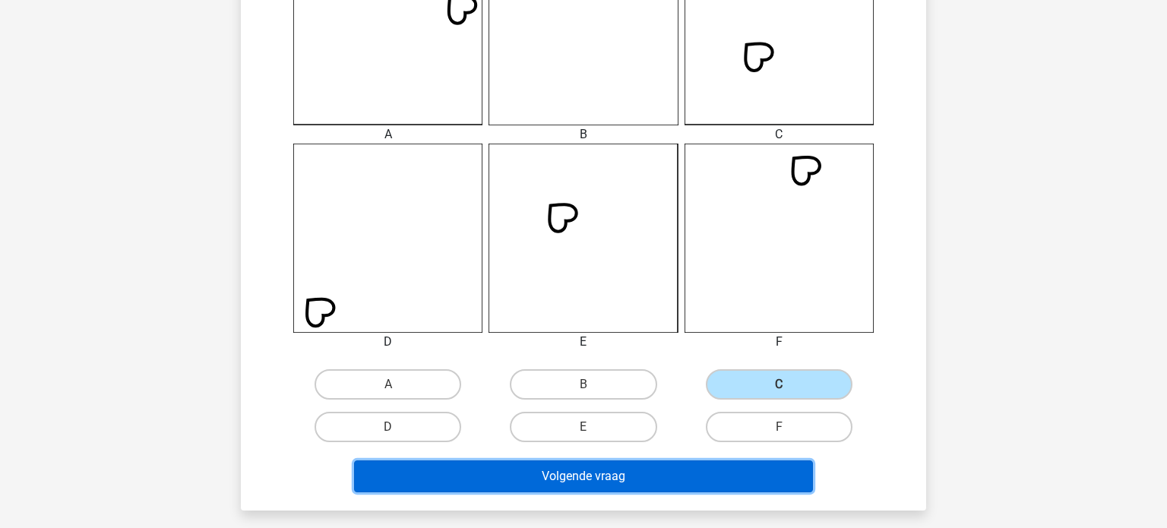
click at [582, 487] on button "Volgende vraag" at bounding box center [584, 476] width 460 height 32
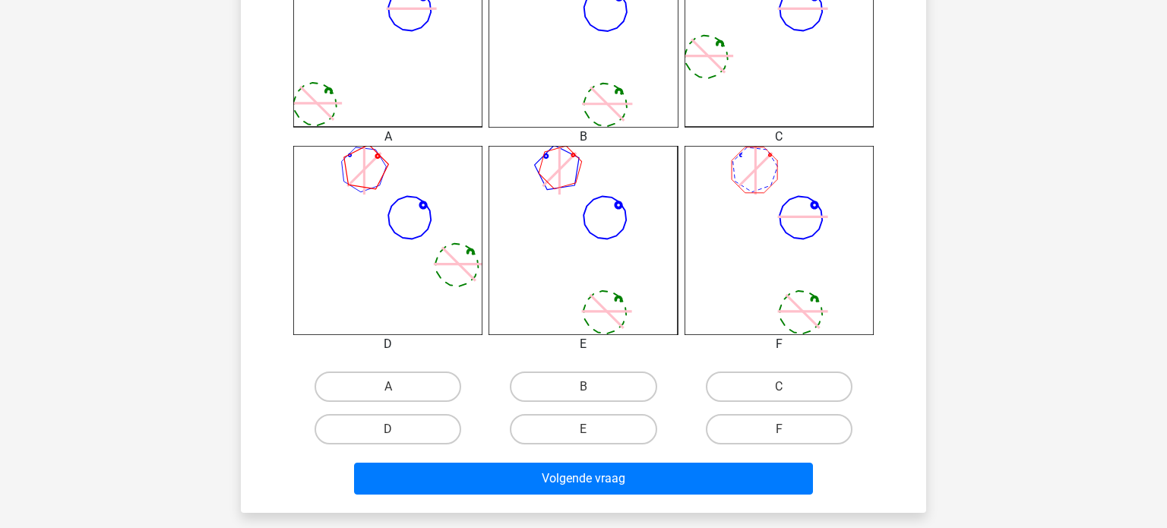
scroll to position [492, 0]
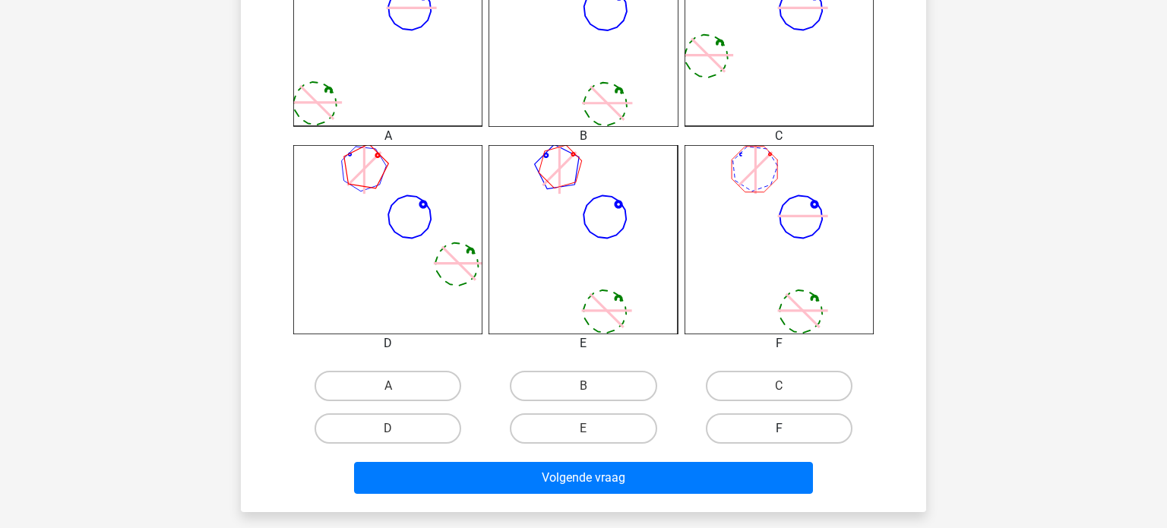
click at [774, 422] on label "F" at bounding box center [779, 428] width 147 height 30
click at [778, 428] on input "F" at bounding box center [783, 433] width 10 height 10
radio input "true"
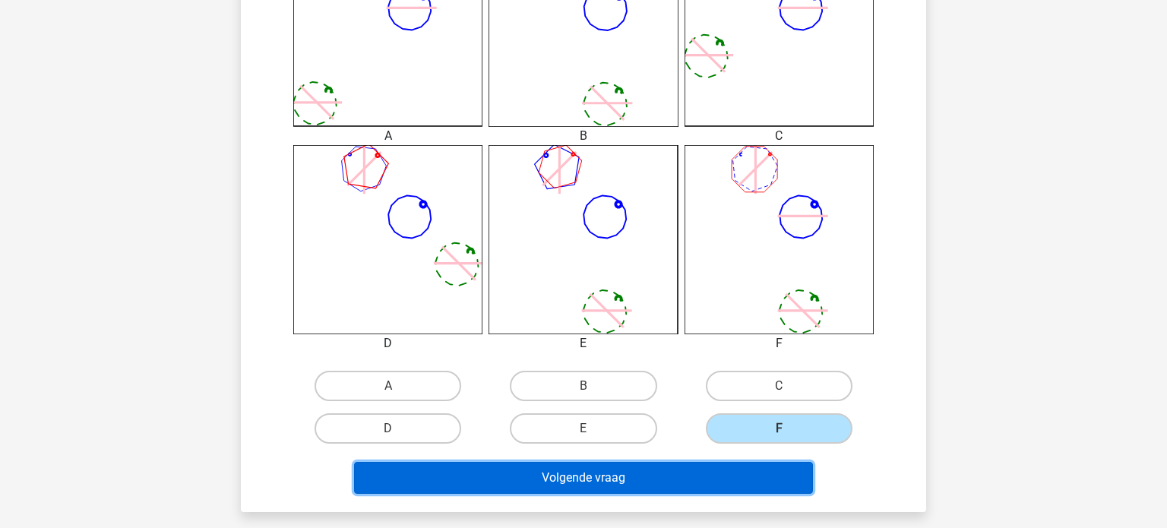
click at [709, 474] on button "Volgende vraag" at bounding box center [584, 478] width 460 height 32
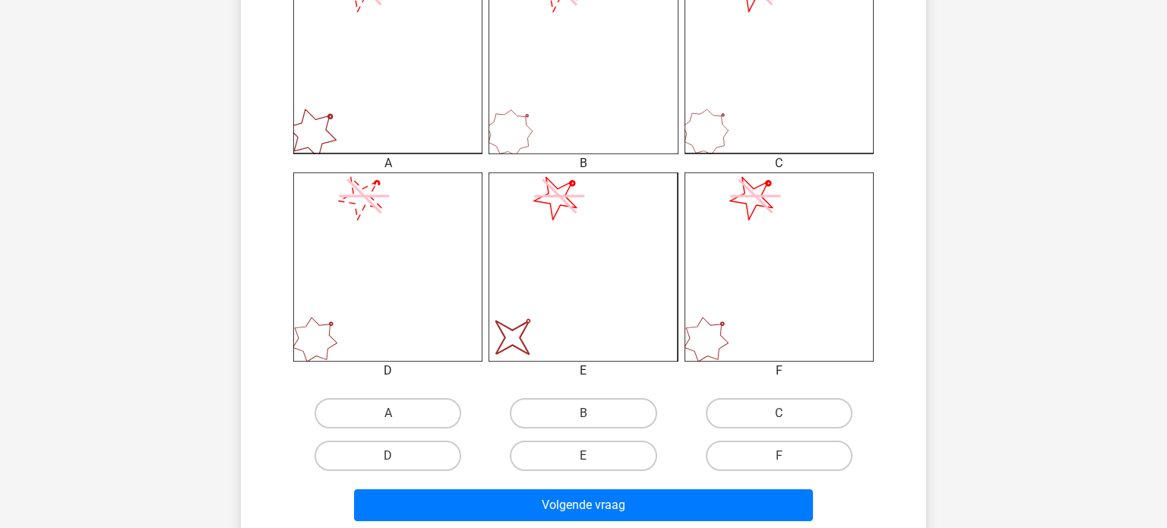
scroll to position [465, 0]
click at [596, 457] on label "E" at bounding box center [583, 456] width 147 height 30
click at [593, 457] on input "E" at bounding box center [588, 461] width 10 height 10
radio input "true"
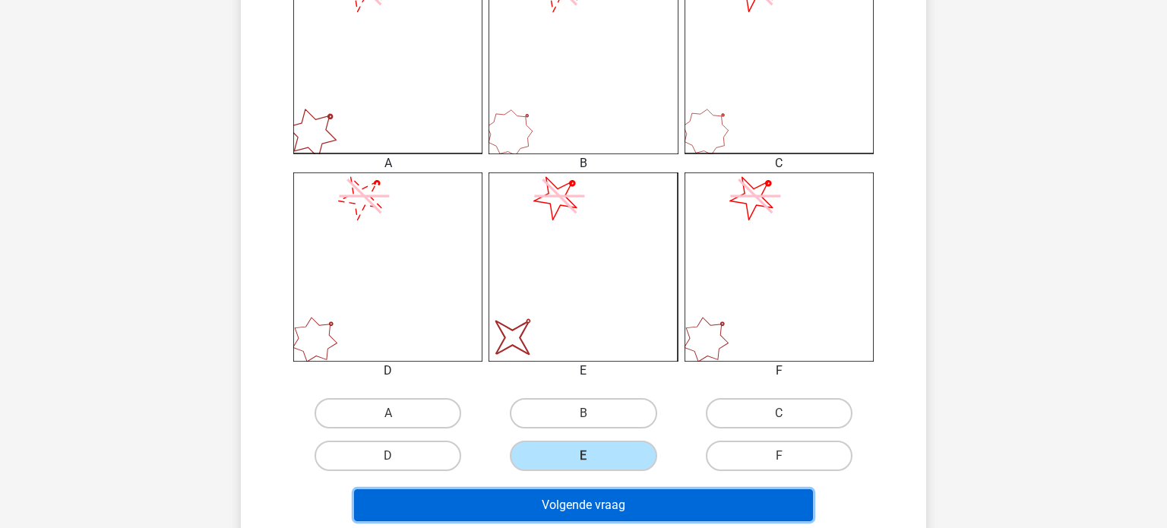
click at [590, 500] on button "Volgende vraag" at bounding box center [584, 505] width 460 height 32
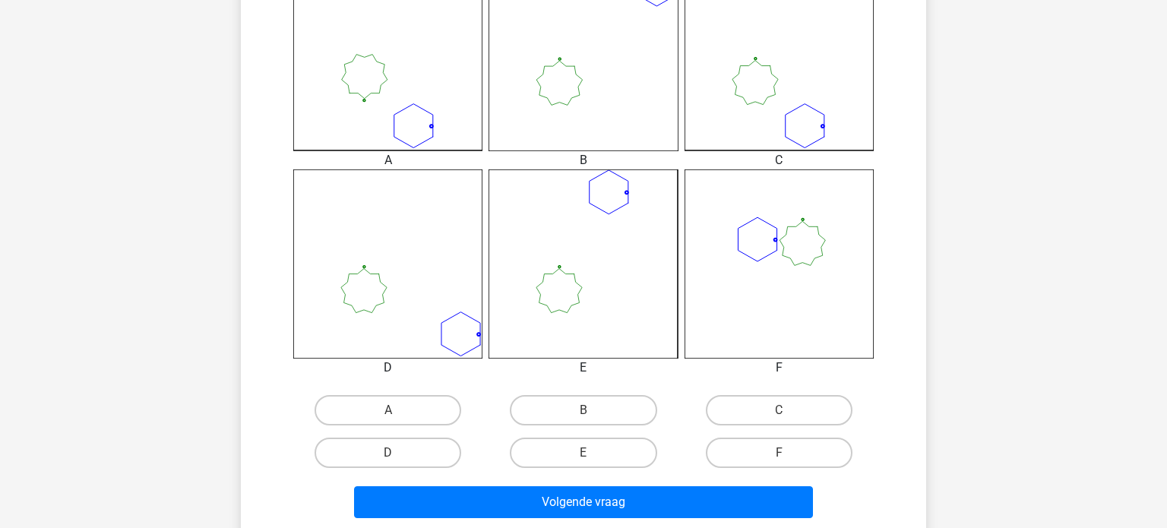
scroll to position [468, 0]
click at [755, 404] on label "C" at bounding box center [779, 410] width 147 height 30
click at [778, 410] on input "C" at bounding box center [783, 415] width 10 height 10
radio input "true"
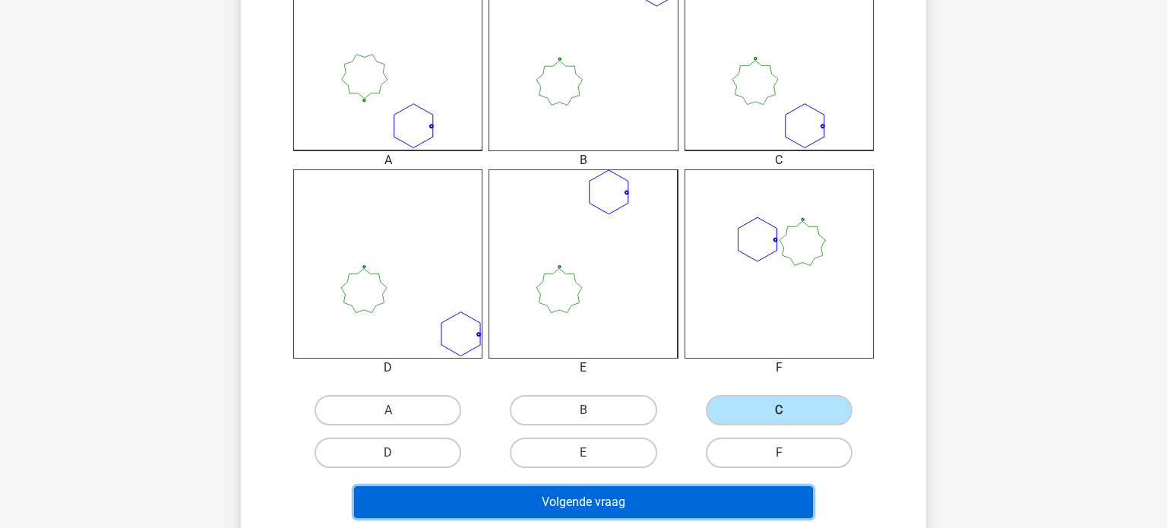
click at [646, 493] on button "Volgende vraag" at bounding box center [584, 502] width 460 height 32
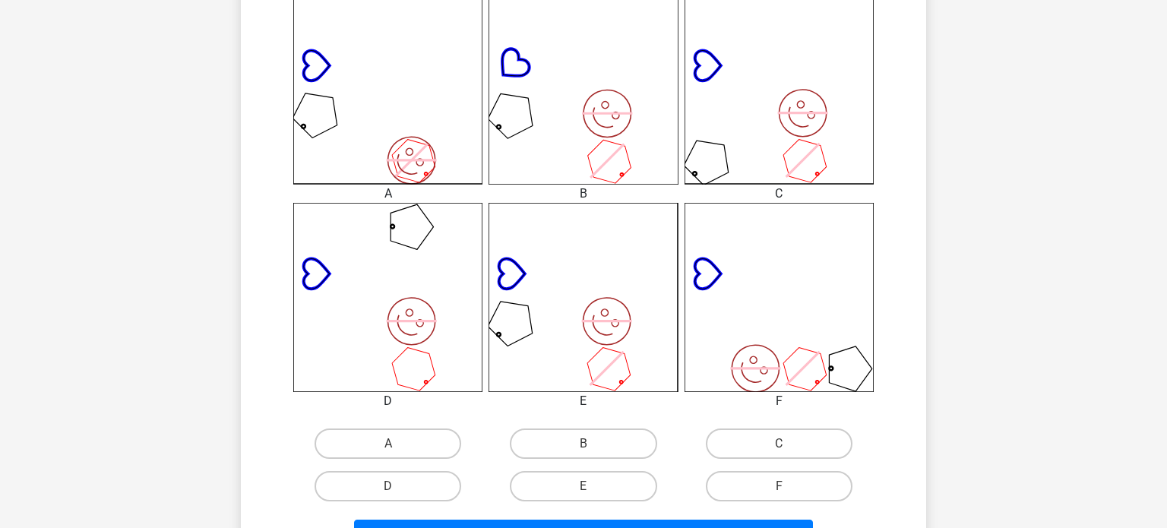
scroll to position [437, 0]
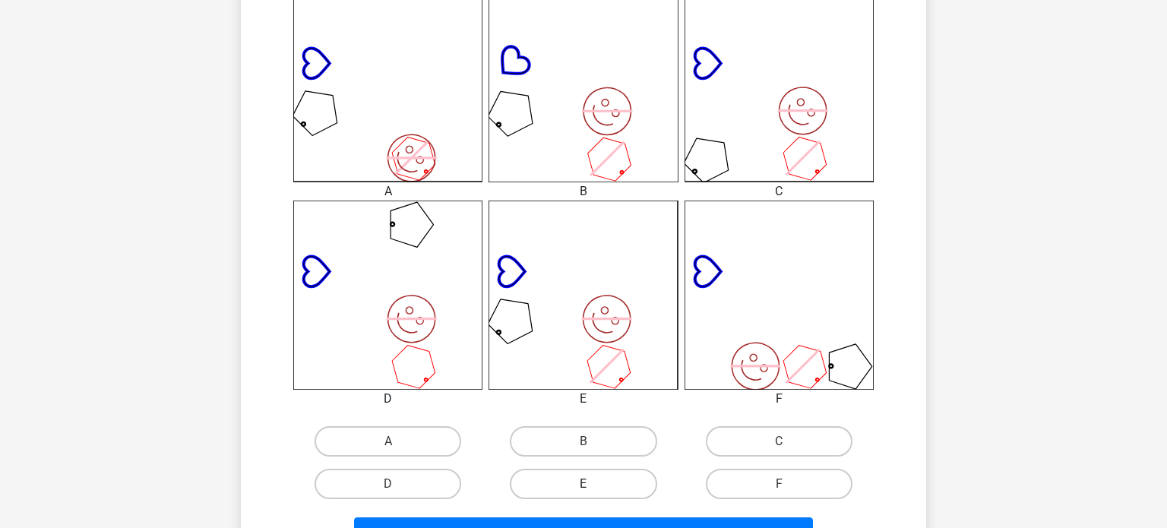
click at [593, 495] on label "E" at bounding box center [583, 484] width 147 height 30
click at [593, 494] on input "E" at bounding box center [588, 489] width 10 height 10
radio input "true"
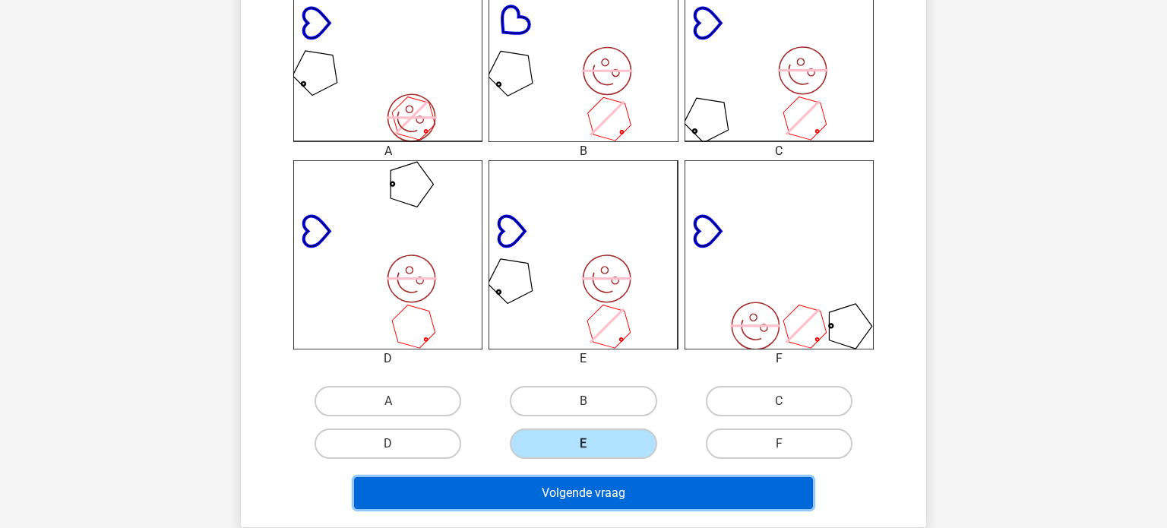
click at [593, 495] on button "Volgende vraag" at bounding box center [584, 493] width 460 height 32
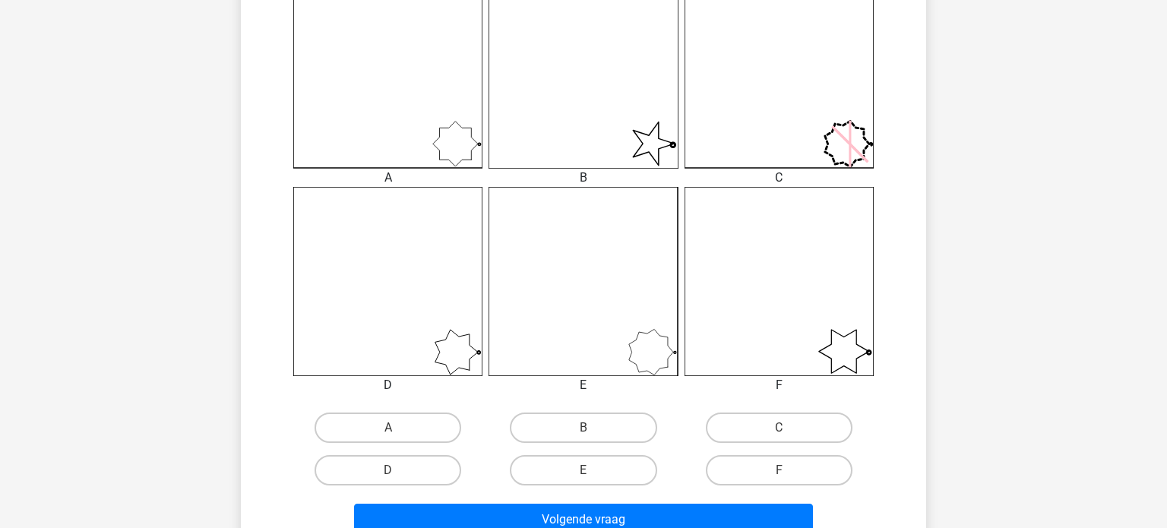
scroll to position [454, 0]
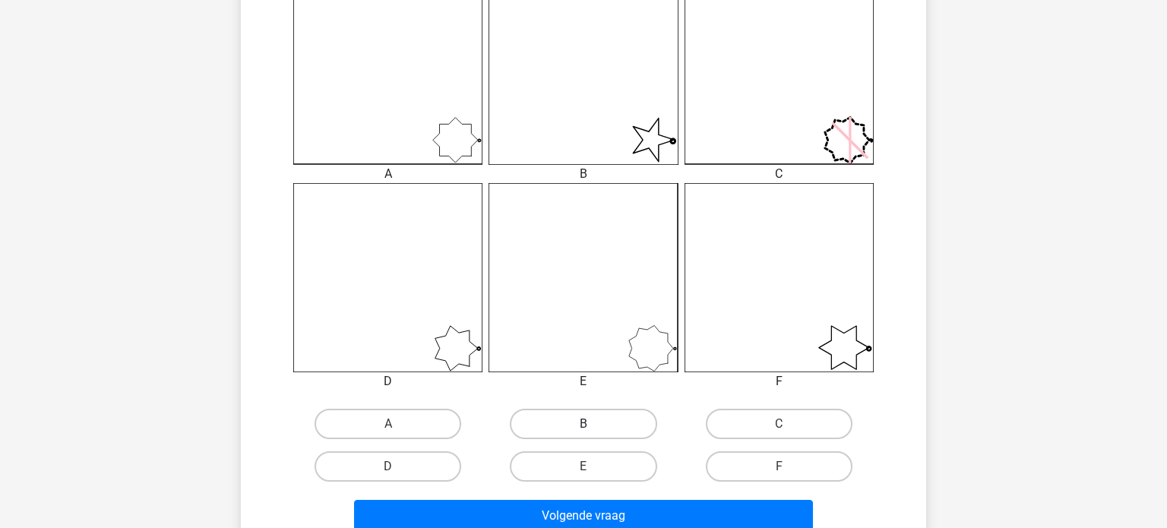
click at [622, 418] on label "B" at bounding box center [583, 424] width 147 height 30
click at [593, 424] on input "B" at bounding box center [588, 429] width 10 height 10
radio input "true"
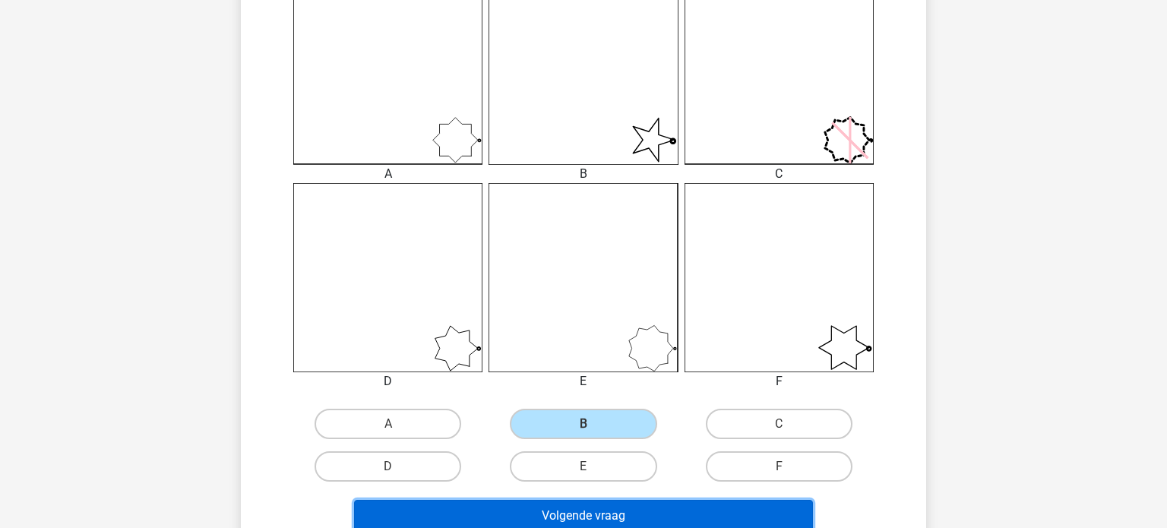
click at [608, 510] on button "Volgende vraag" at bounding box center [584, 516] width 460 height 32
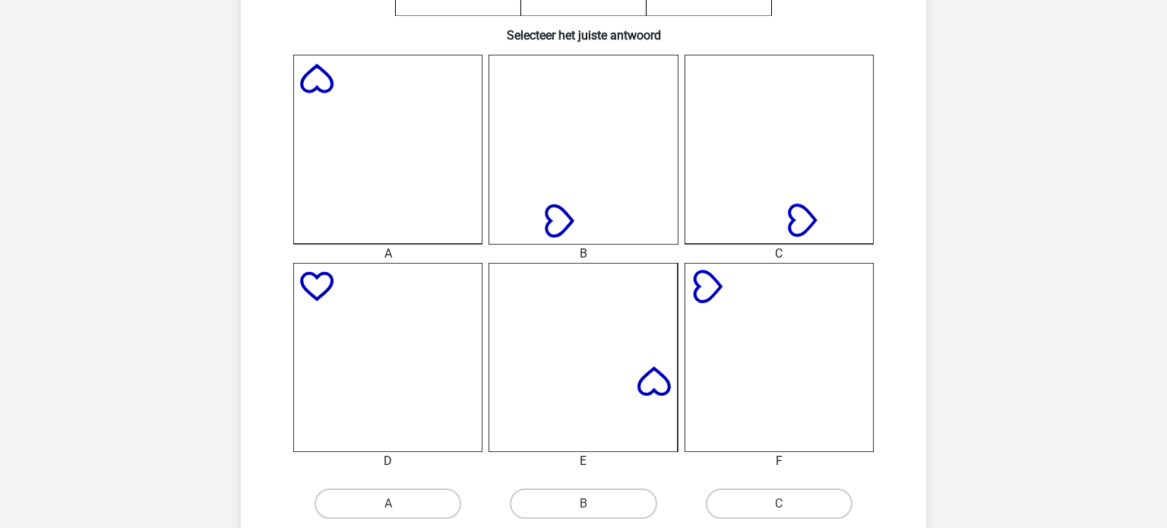
scroll to position [375, 0]
click at [434, 498] on label "A" at bounding box center [387, 503] width 147 height 30
click at [398, 503] on input "A" at bounding box center [393, 508] width 10 height 10
radio input "true"
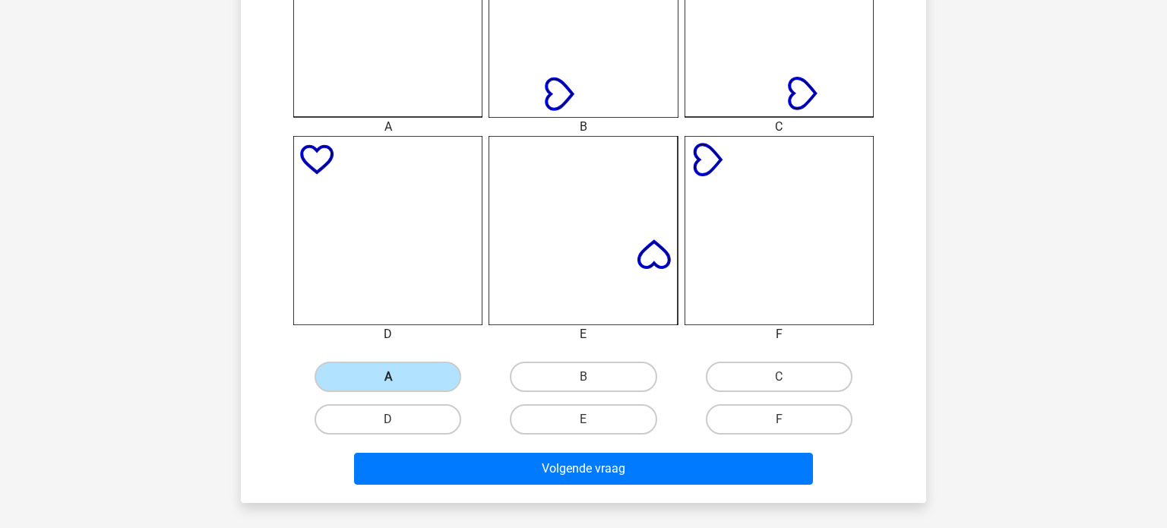
scroll to position [501, 0]
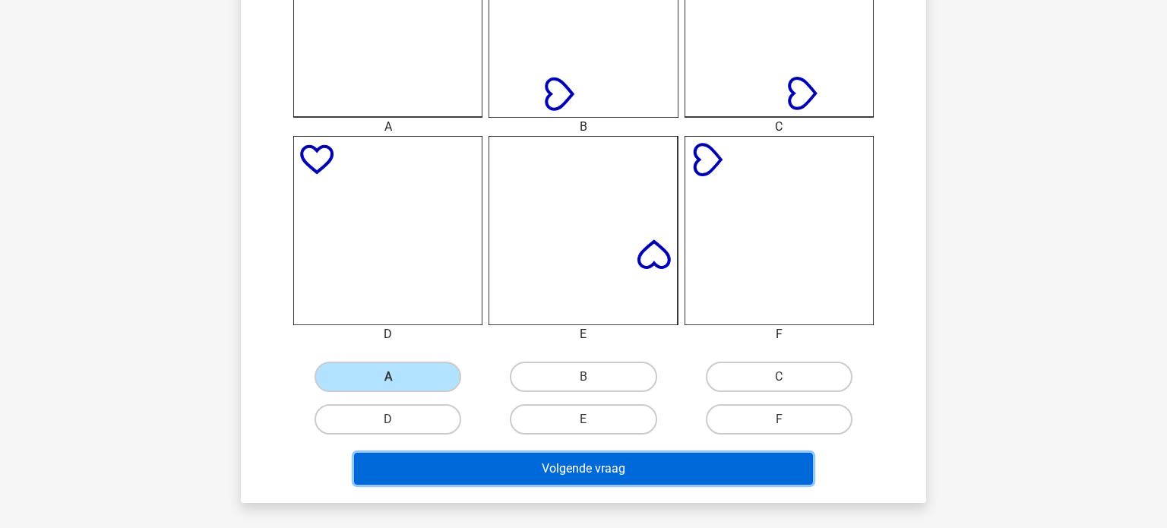
click at [496, 467] on button "Volgende vraag" at bounding box center [584, 469] width 460 height 32
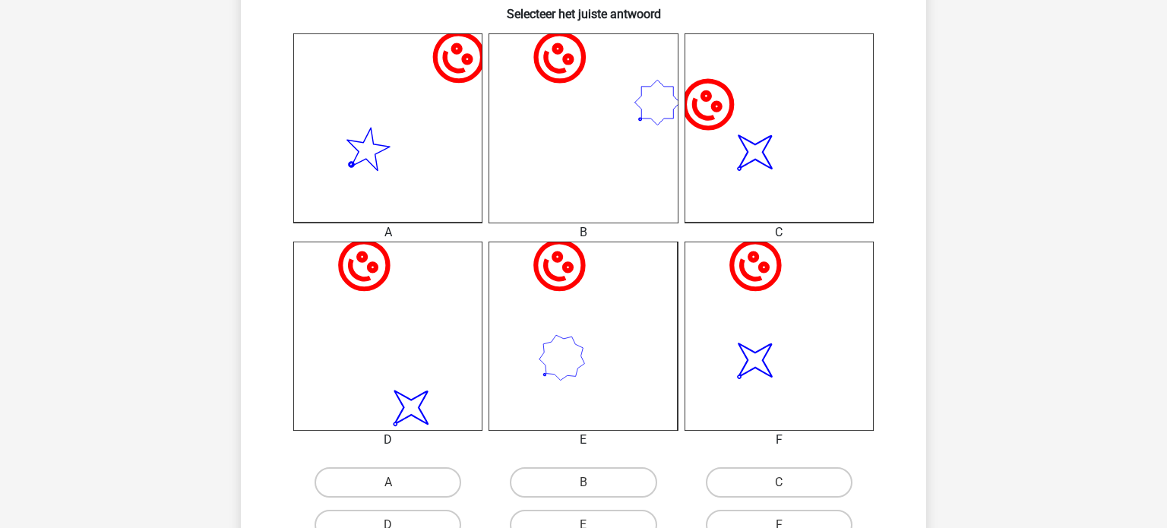
scroll to position [396, 0]
click at [891, 305] on div "image/svg+xml A image/svg+xml B image/svg+xml image/svg+xml" at bounding box center [583, 289] width 636 height 513
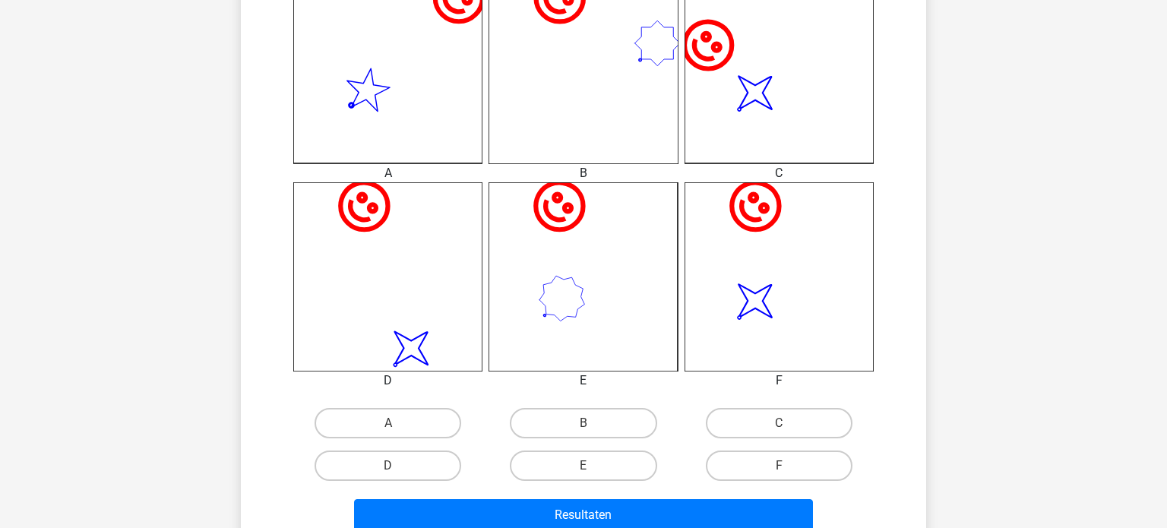
scroll to position [456, 0]
click at [589, 422] on input "B" at bounding box center [588, 427] width 10 height 10
radio input "true"
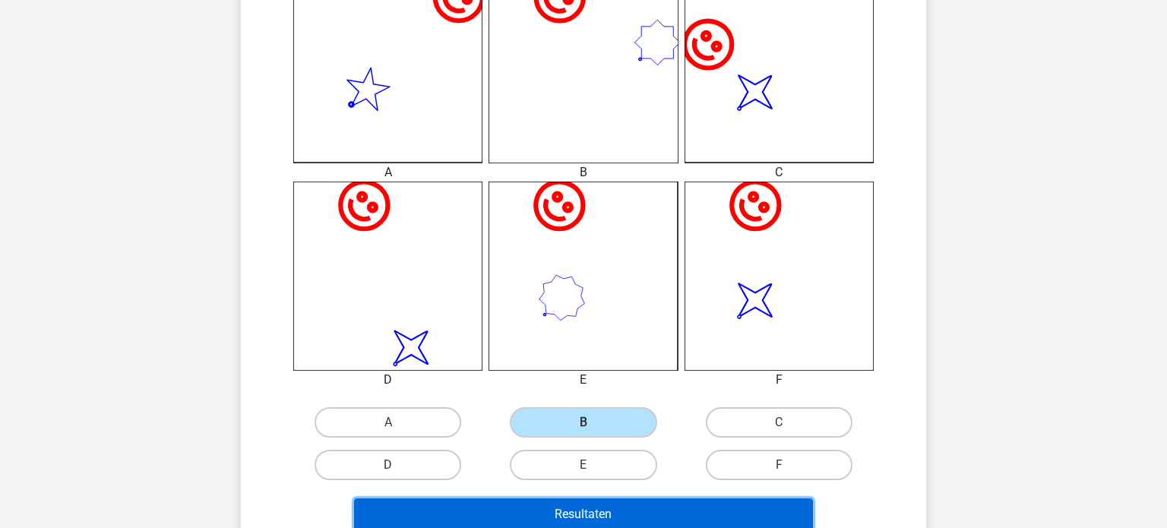
click at [582, 514] on button "Resultaten" at bounding box center [584, 514] width 460 height 32
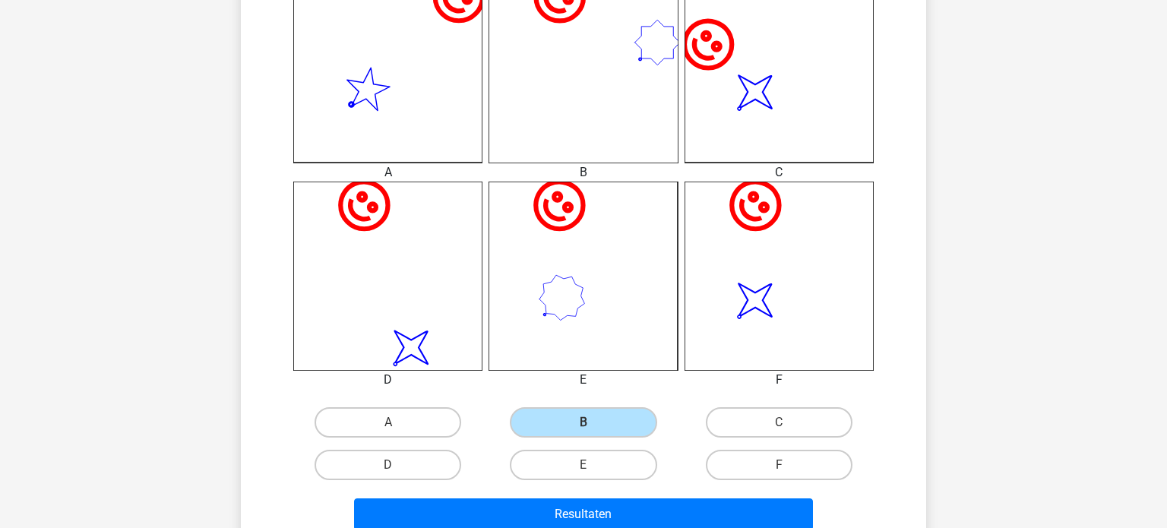
scroll to position [0, 0]
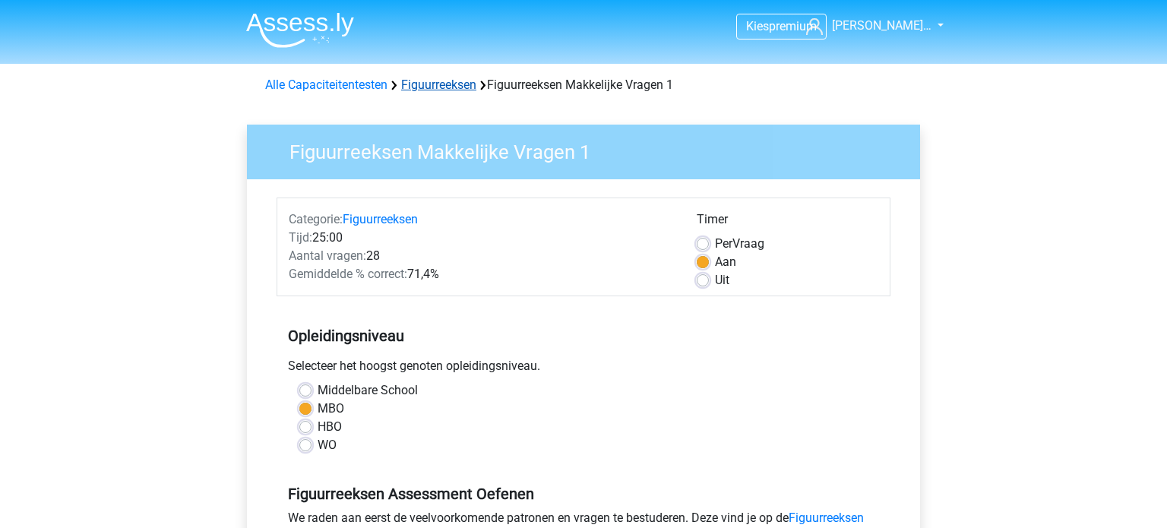
click at [433, 84] on link "Figuurreeksen" at bounding box center [438, 84] width 75 height 14
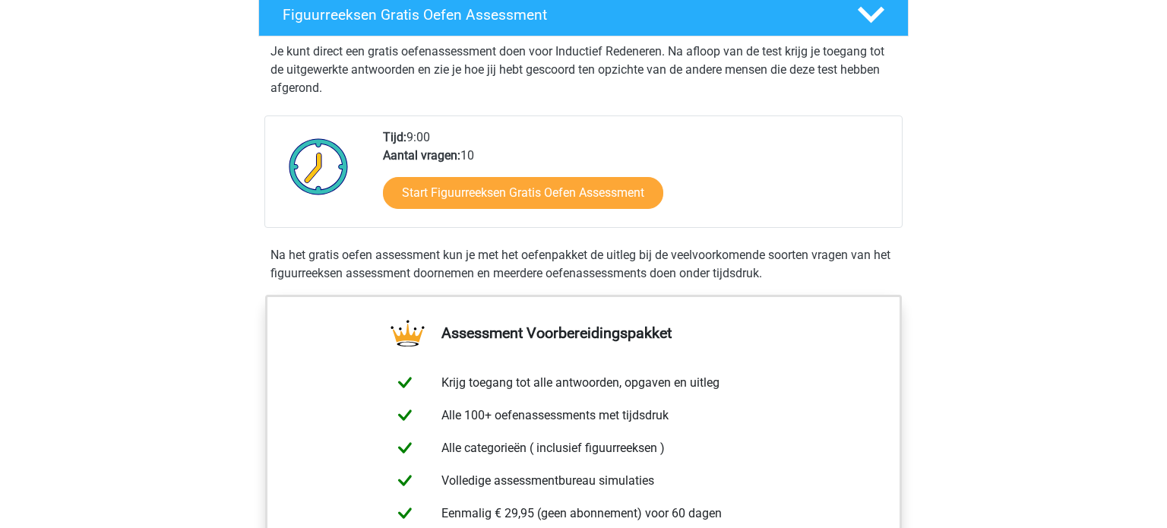
scroll to position [273, 0]
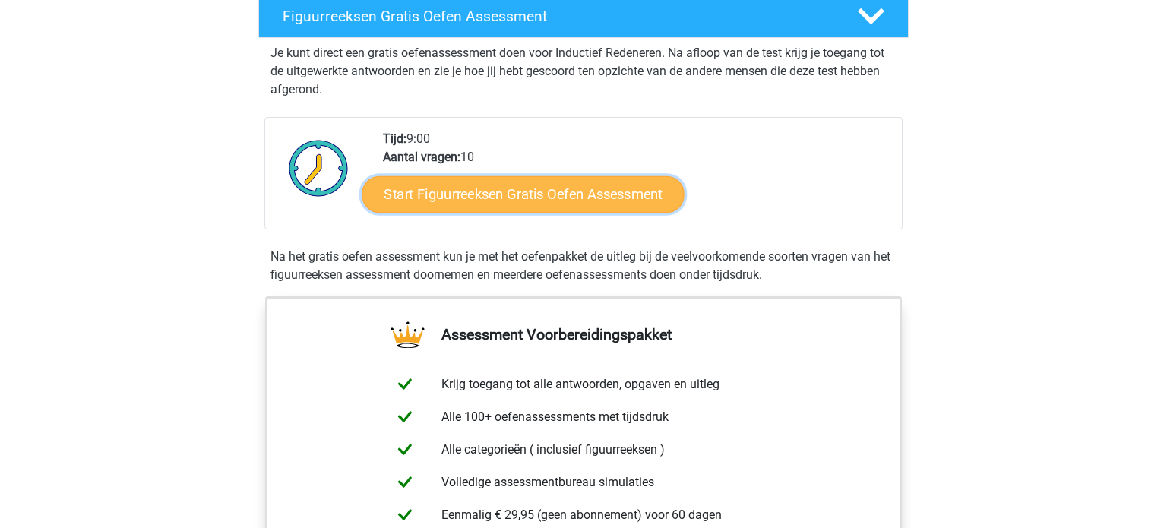
click at [494, 191] on link "Start Figuurreeksen Gratis Oefen Assessment" at bounding box center [523, 193] width 322 height 36
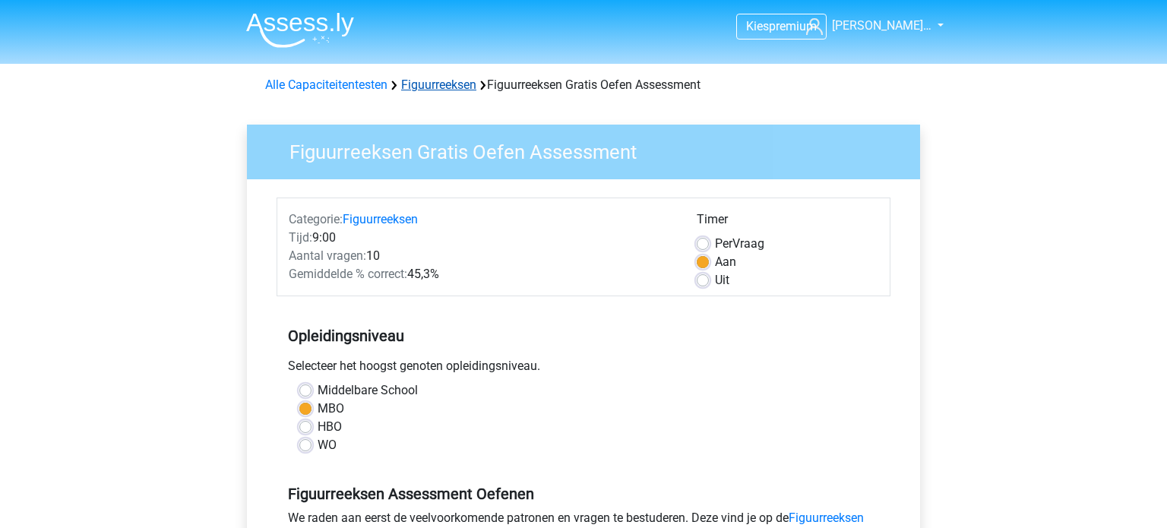
click at [429, 83] on link "Figuurreeksen" at bounding box center [438, 84] width 75 height 14
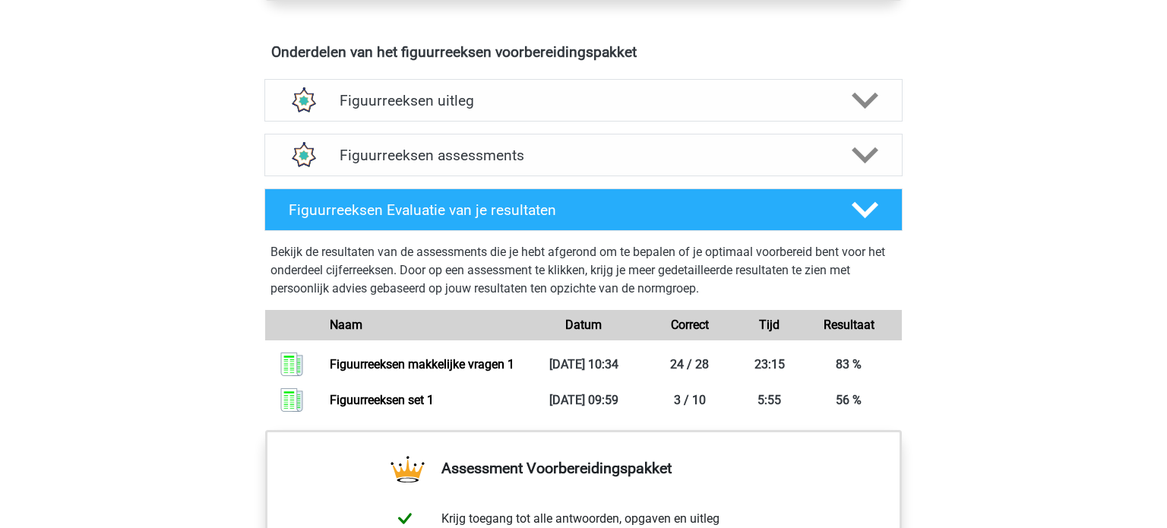
scroll to position [893, 0]
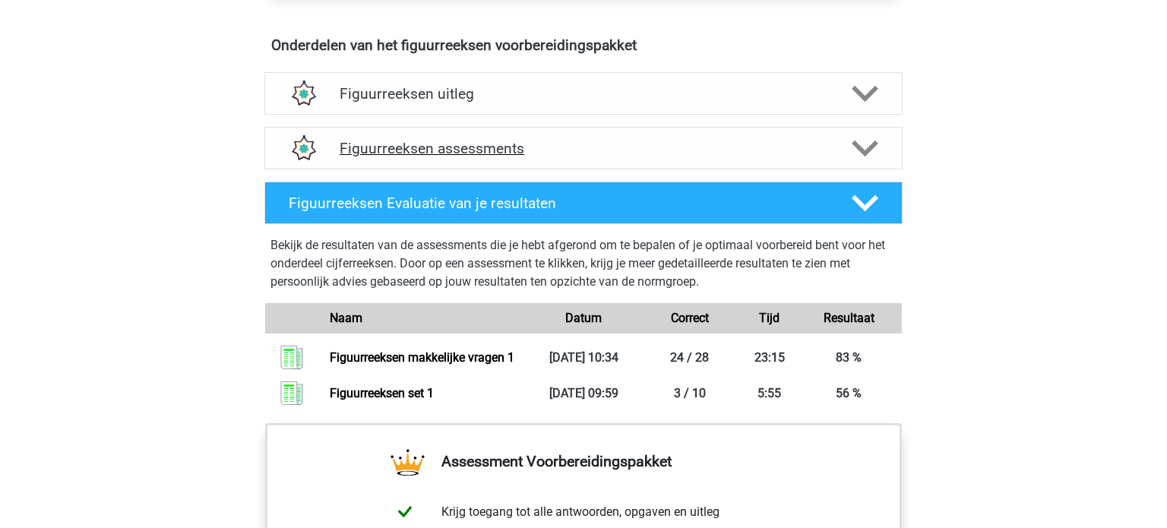
click at [453, 159] on div "Figuurreeksen assessments" at bounding box center [583, 148] width 638 height 43
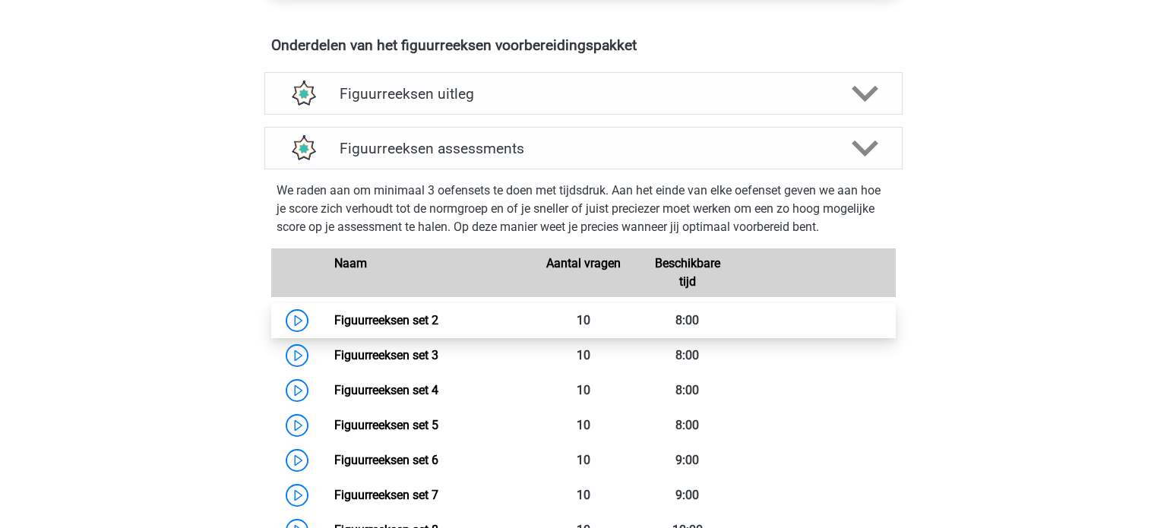
click at [429, 322] on link "Figuurreeksen set 2" at bounding box center [386, 320] width 104 height 14
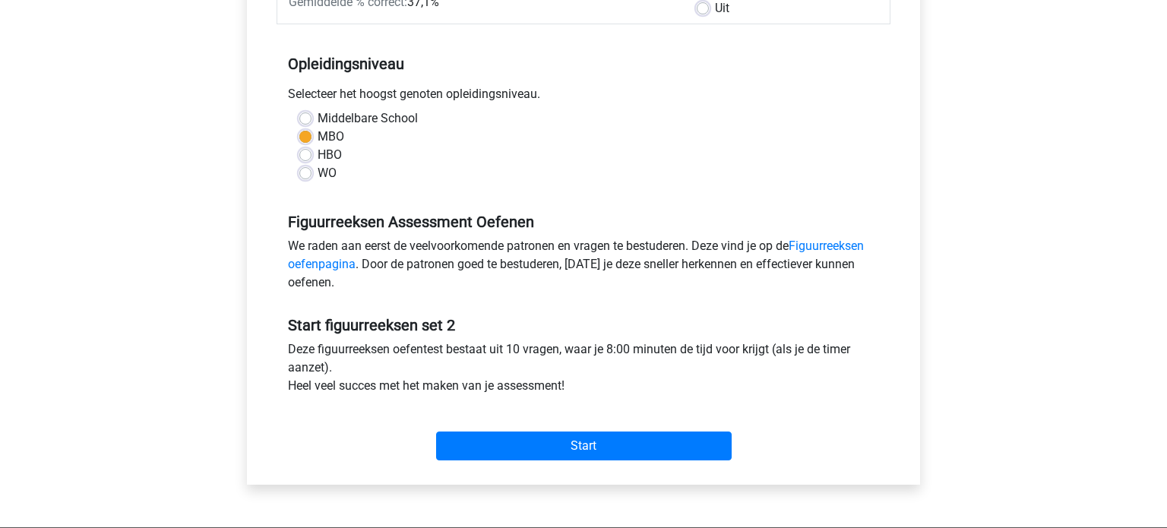
scroll to position [270, 0]
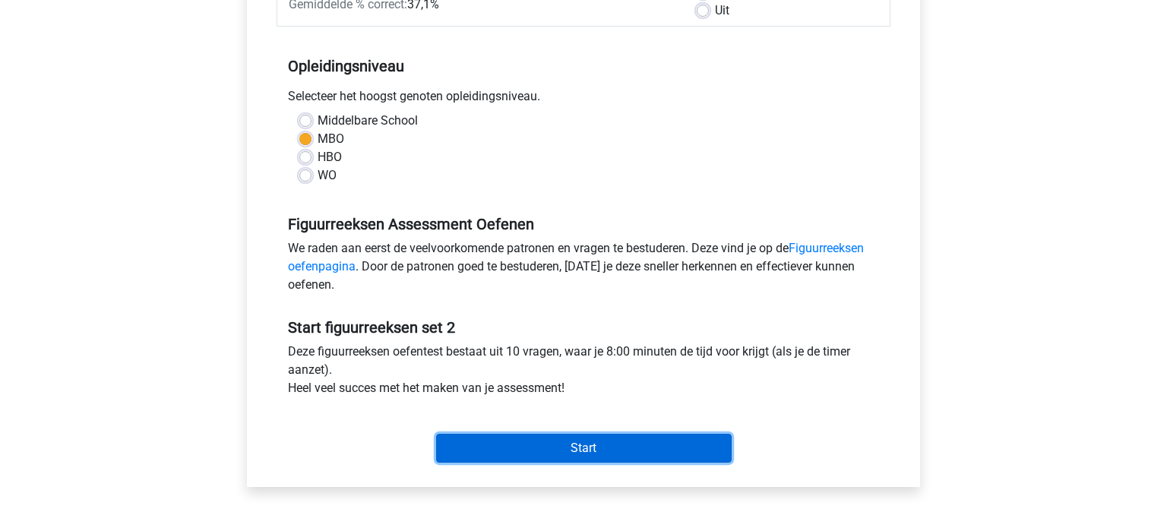
click at [583, 457] on input "Start" at bounding box center [583, 448] width 295 height 29
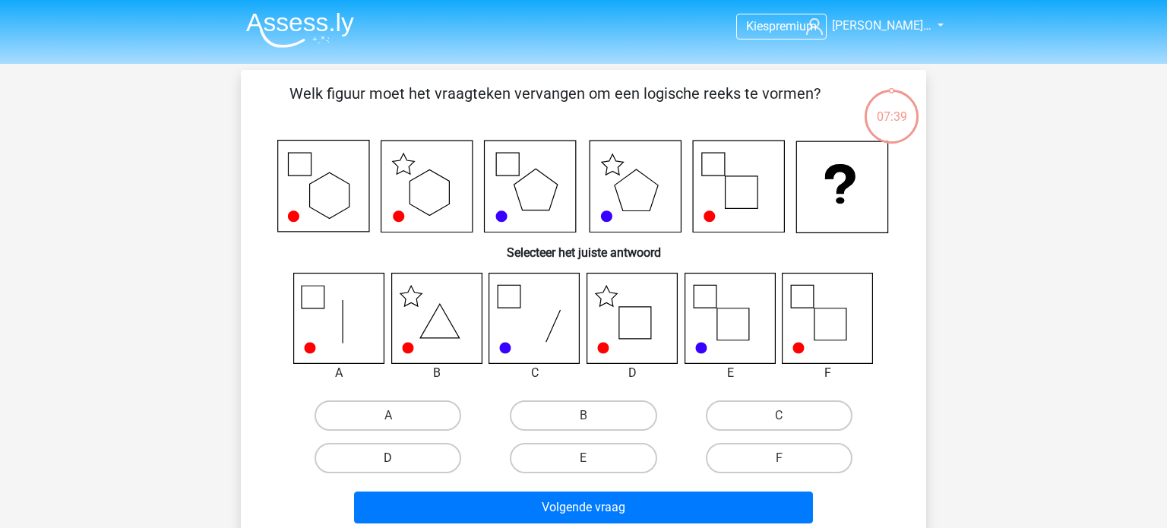
click at [401, 455] on label "D" at bounding box center [387, 458] width 147 height 30
click at [398, 458] on input "D" at bounding box center [393, 463] width 10 height 10
radio input "true"
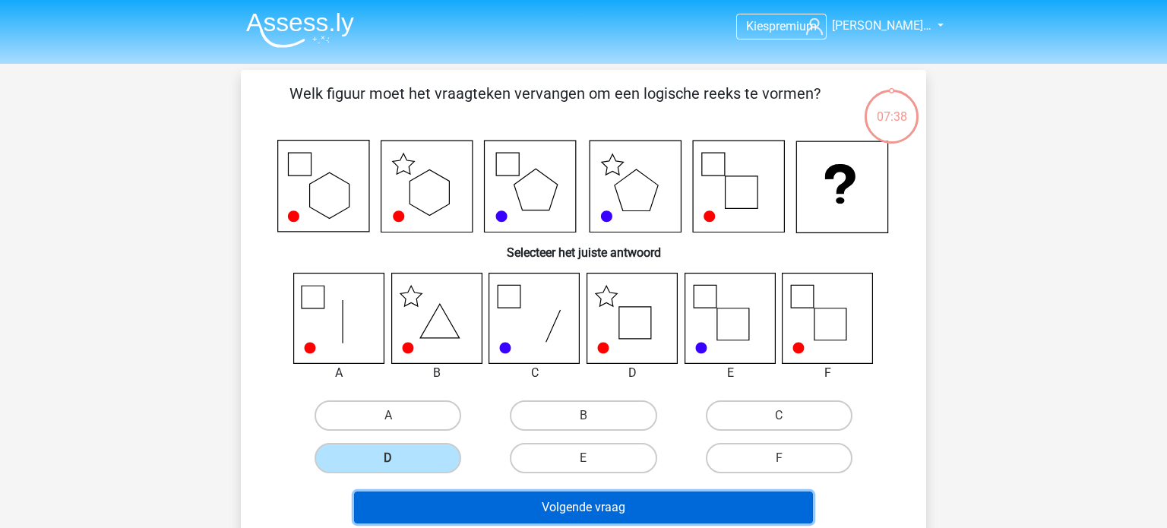
click at [461, 504] on button "Volgende vraag" at bounding box center [584, 507] width 460 height 32
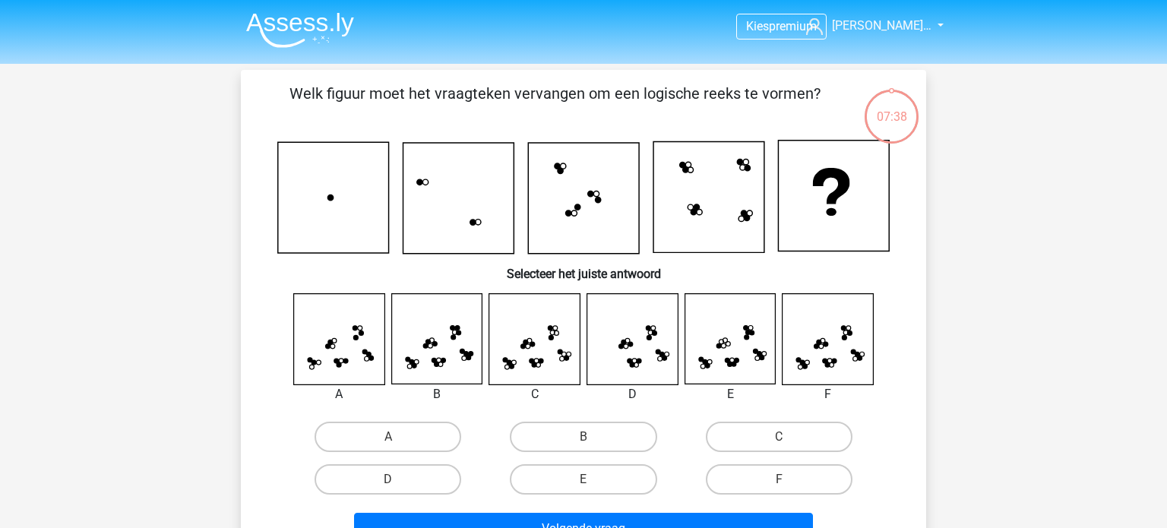
scroll to position [70, 0]
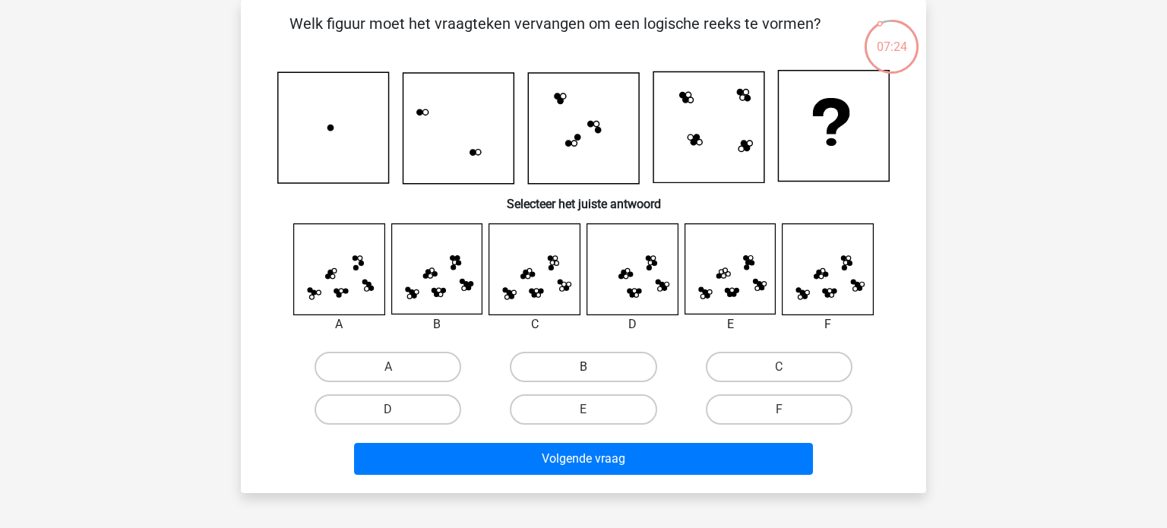
click at [579, 367] on label "B" at bounding box center [583, 367] width 147 height 30
click at [583, 367] on input "B" at bounding box center [588, 372] width 10 height 10
radio input "true"
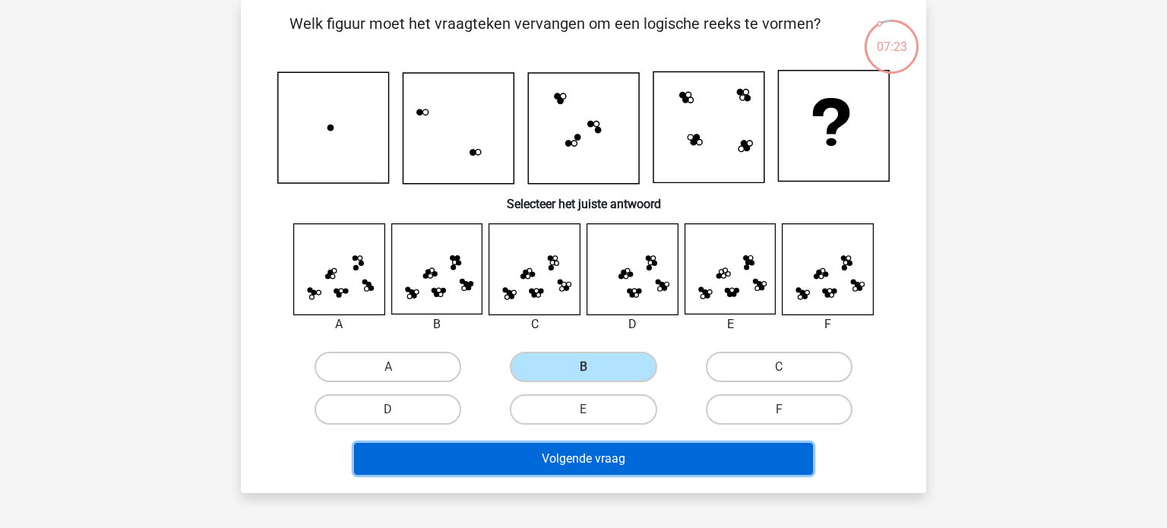
click at [584, 458] on button "Volgende vraag" at bounding box center [584, 459] width 460 height 32
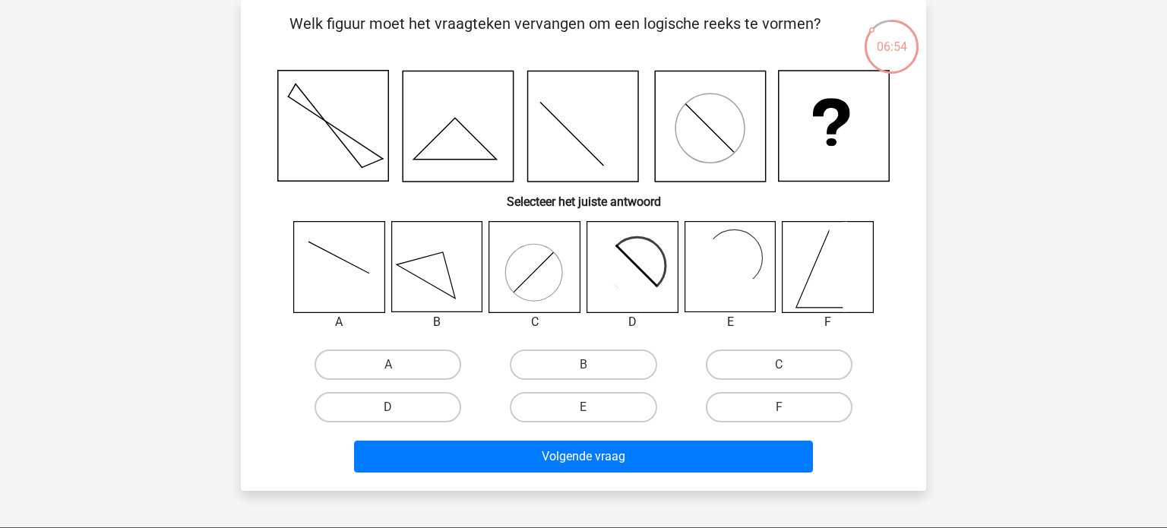
click at [477, 178] on icon at bounding box center [458, 126] width 110 height 110
click at [605, 113] on icon at bounding box center [583, 126] width 110 height 110
click at [400, 368] on label "A" at bounding box center [387, 364] width 147 height 30
click at [398, 368] on input "A" at bounding box center [393, 370] width 10 height 10
radio input "true"
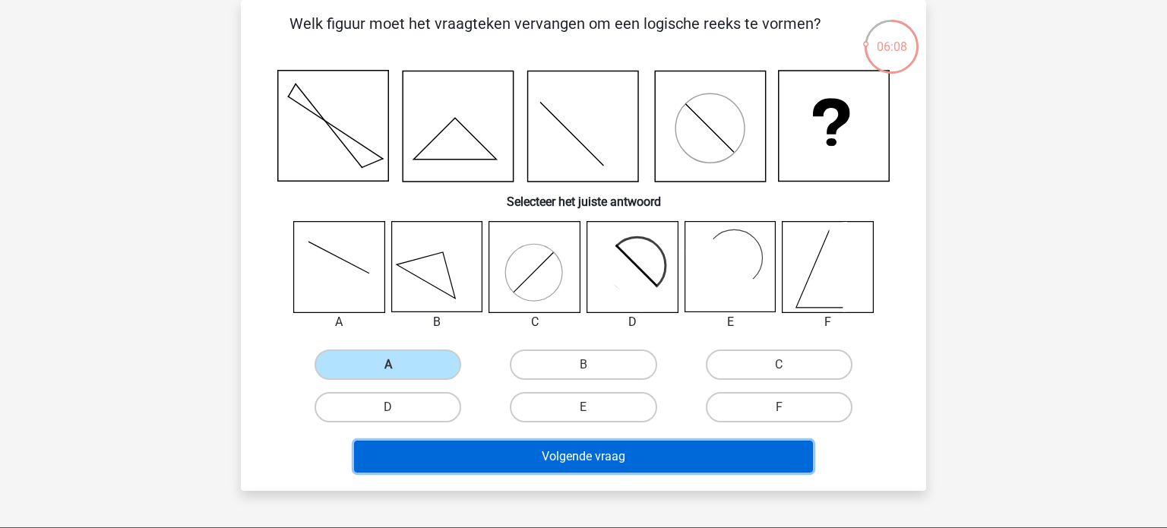
click at [509, 451] on button "Volgende vraag" at bounding box center [584, 457] width 460 height 32
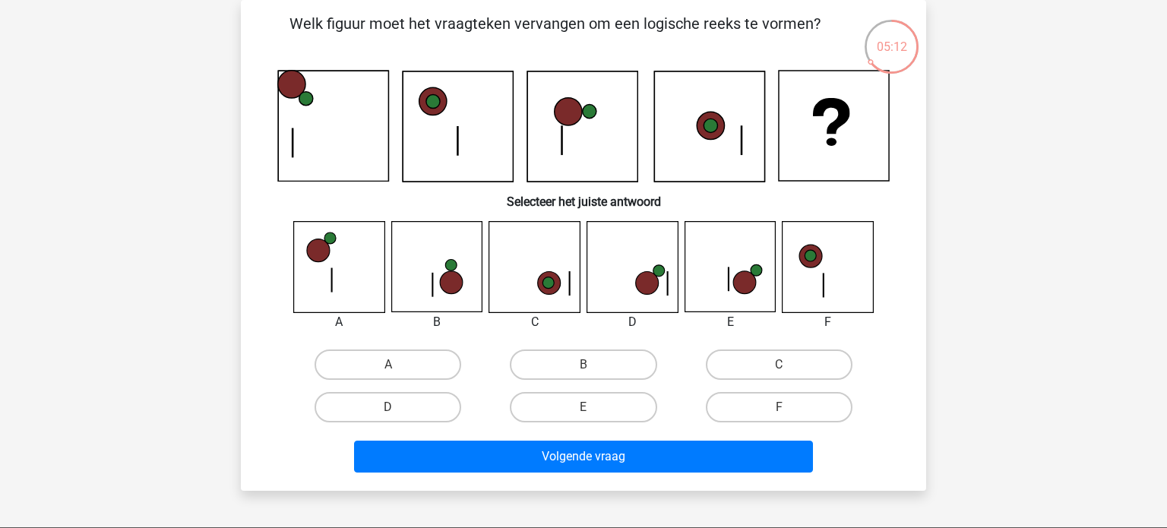
click at [396, 368] on input "A" at bounding box center [393, 370] width 10 height 10
radio input "true"
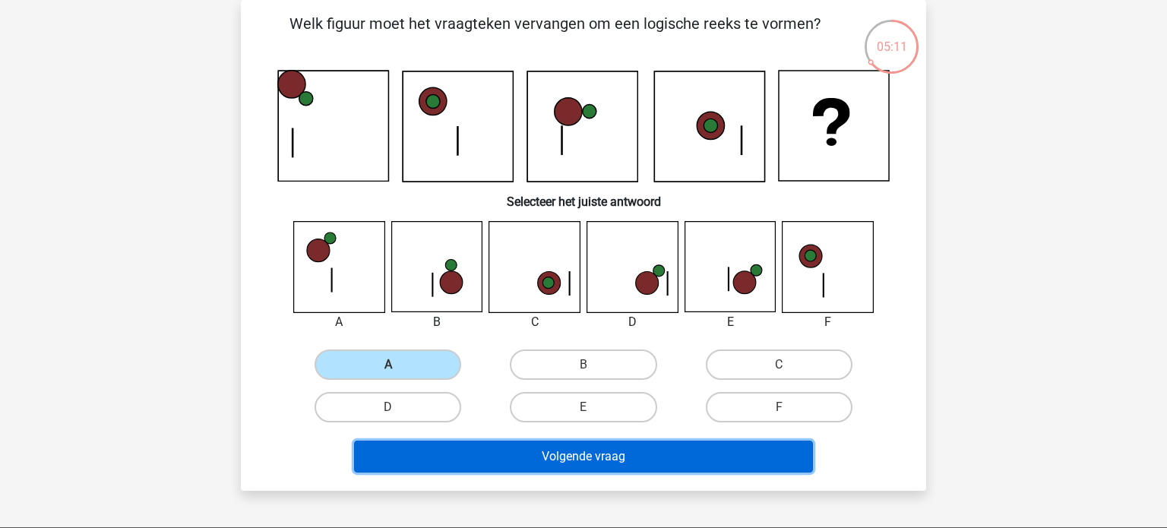
click at [523, 459] on button "Volgende vraag" at bounding box center [584, 457] width 460 height 32
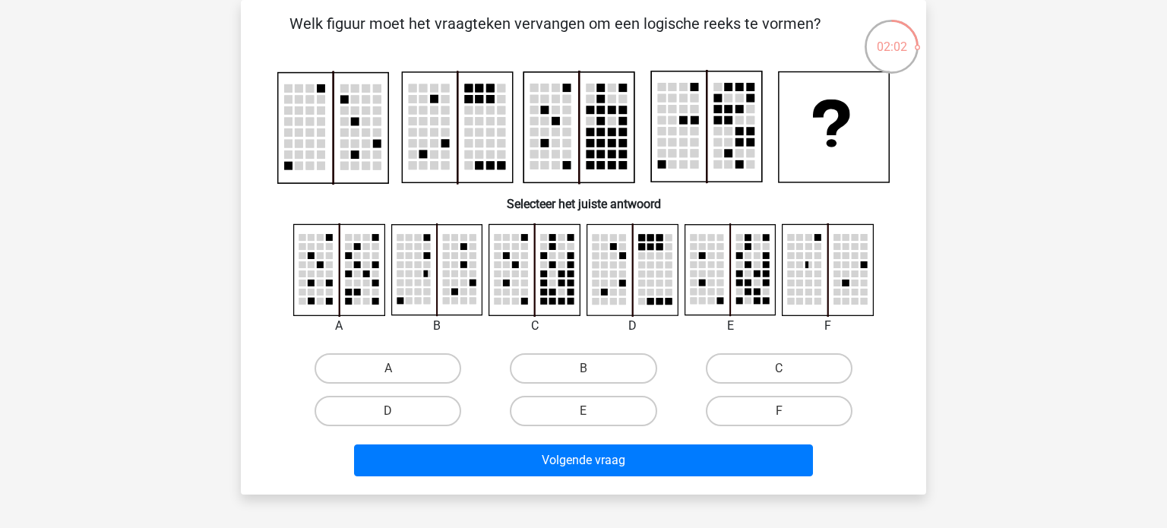
click at [587, 414] on input "E" at bounding box center [588, 416] width 10 height 10
radio input "true"
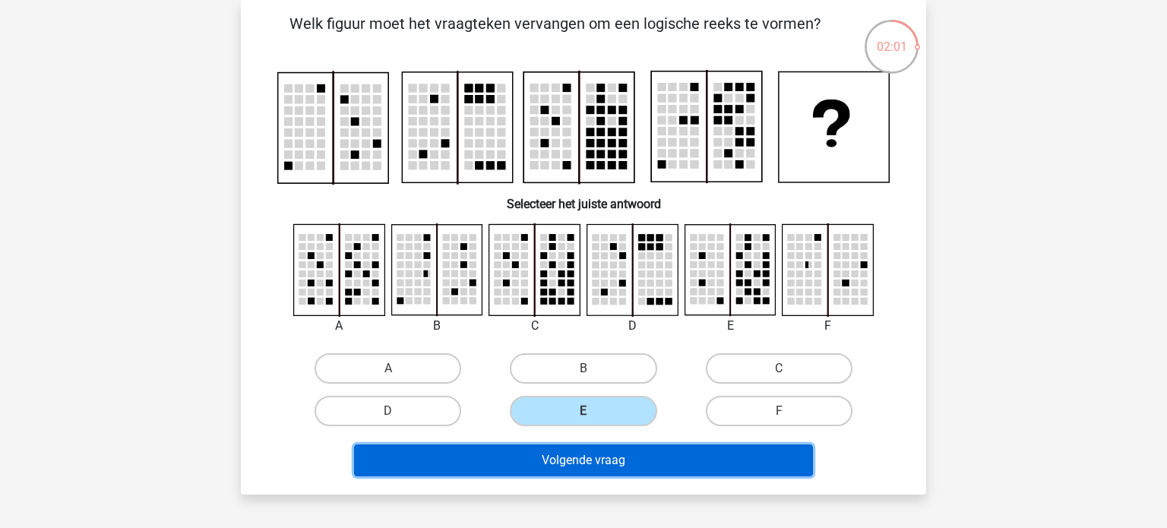
click at [587, 458] on button "Volgende vraag" at bounding box center [584, 460] width 460 height 32
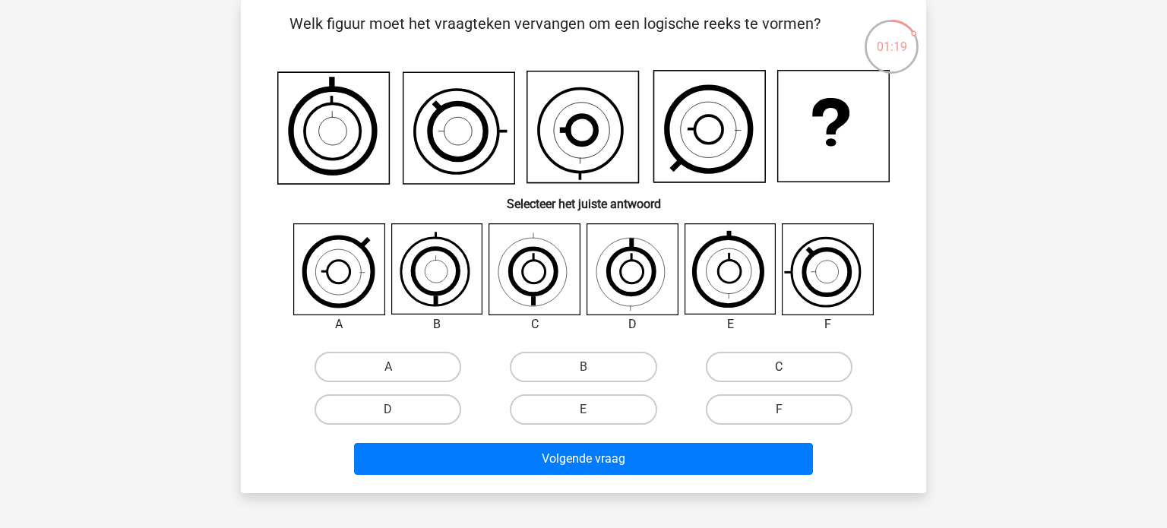
click at [767, 355] on label "C" at bounding box center [779, 367] width 147 height 30
click at [778, 367] on input "C" at bounding box center [783, 372] width 10 height 10
radio input "true"
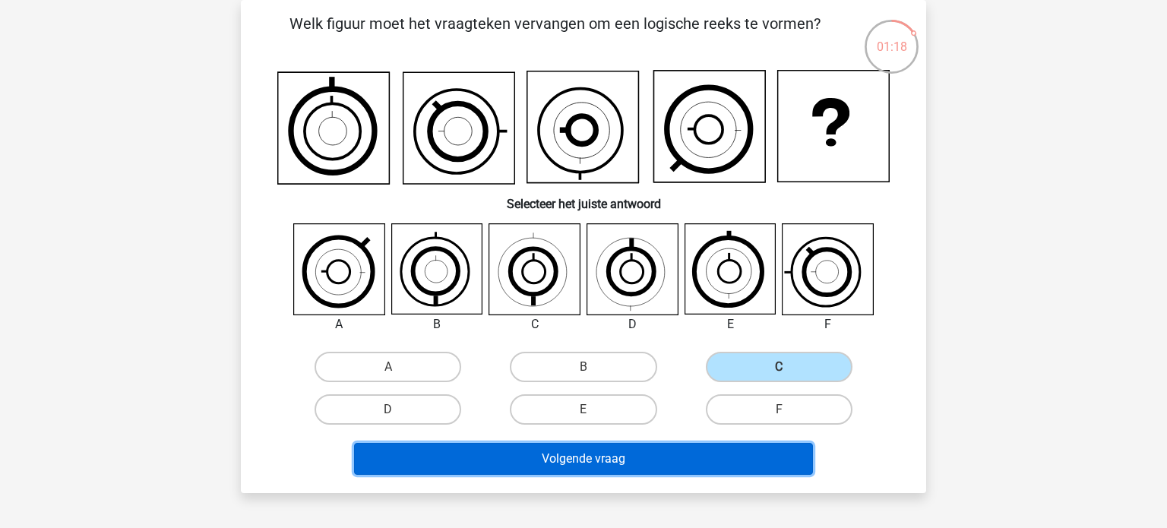
click at [630, 470] on button "Volgende vraag" at bounding box center [584, 459] width 460 height 32
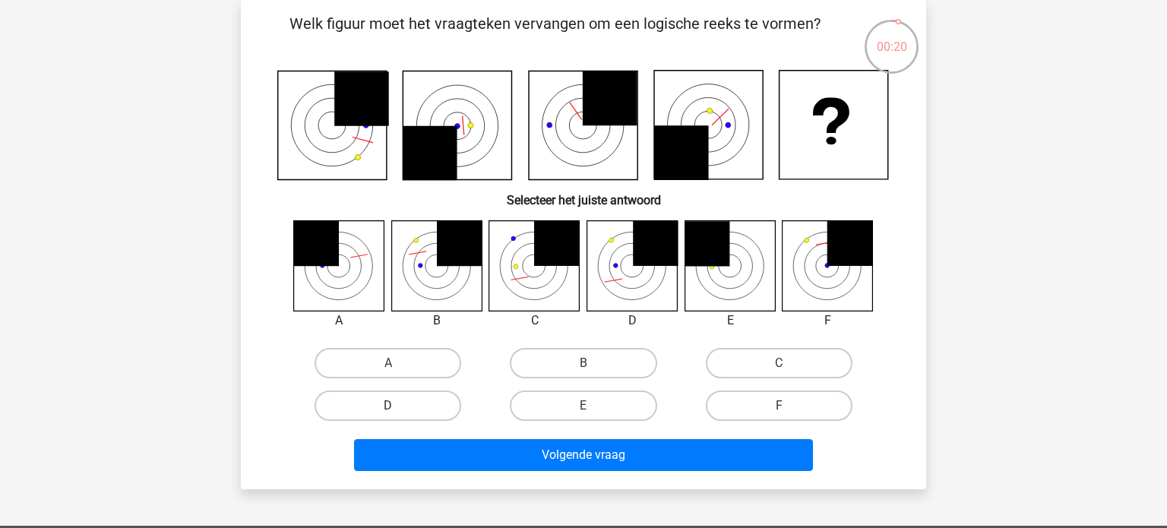
click at [439, 403] on label "D" at bounding box center [387, 405] width 147 height 30
click at [398, 406] on input "D" at bounding box center [393, 411] width 10 height 10
radio input "true"
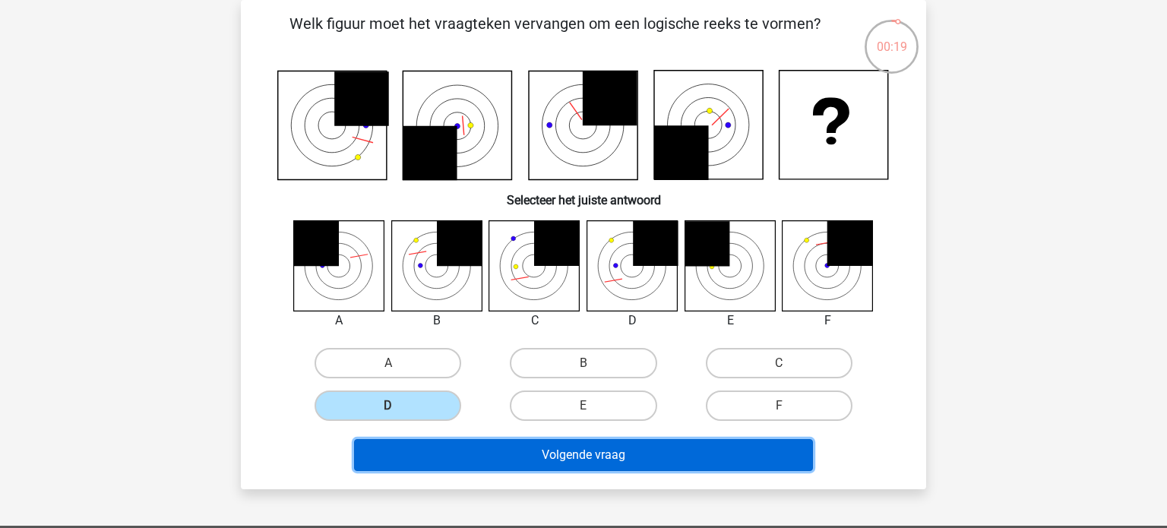
click at [586, 456] on button "Volgende vraag" at bounding box center [584, 455] width 460 height 32
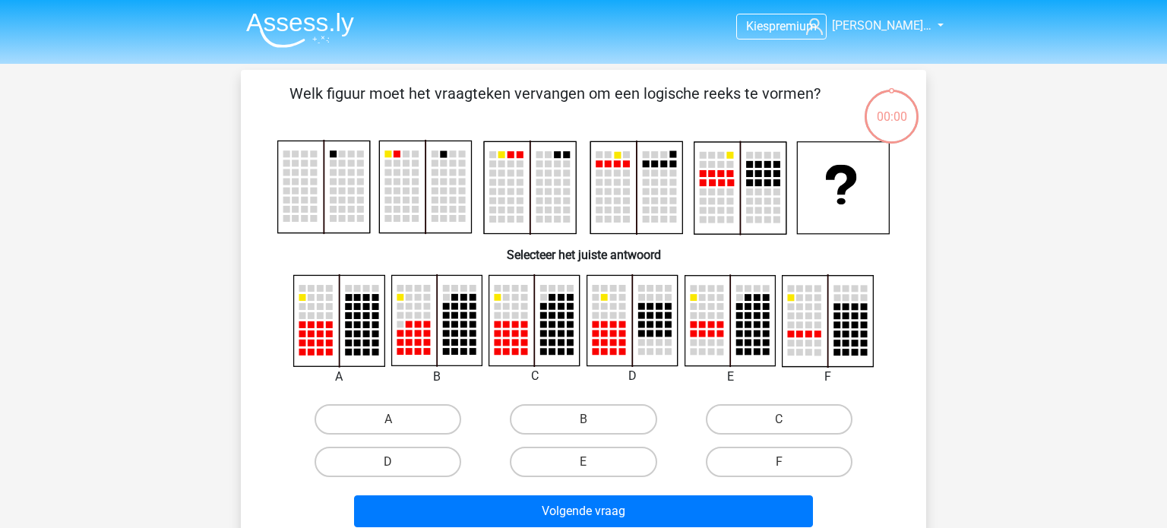
scroll to position [70, 0]
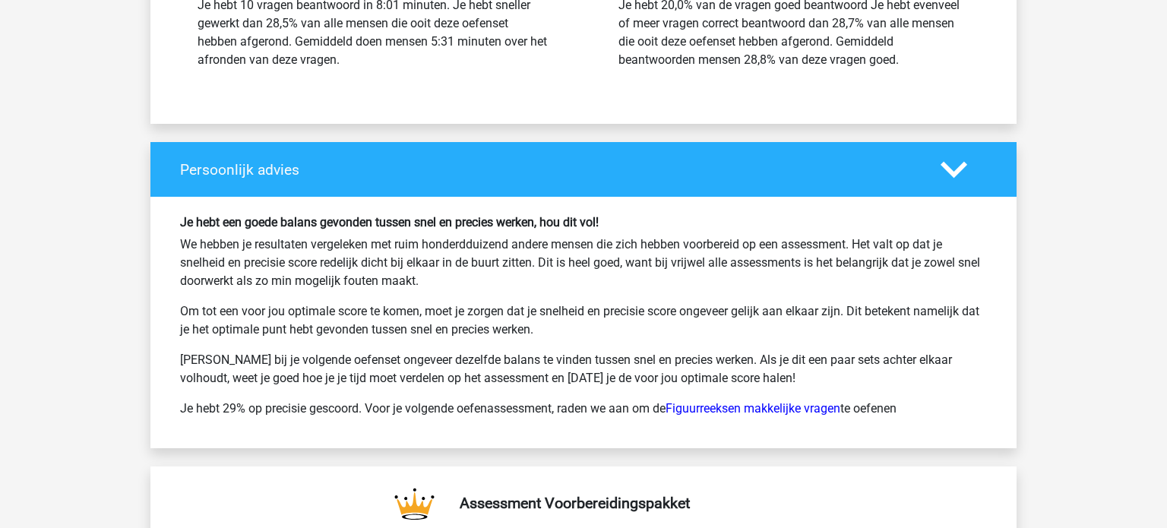
scroll to position [2148, 0]
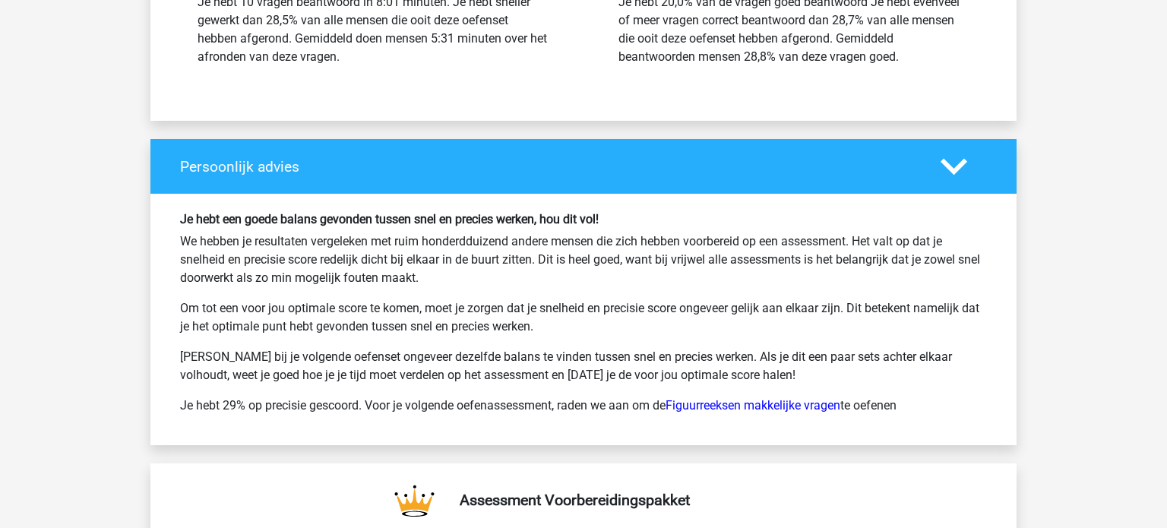
click at [746, 356] on p "[PERSON_NAME] bij je volgende oefenset ongeveer dezelfde balans te vinden tusse…" at bounding box center [583, 366] width 807 height 36
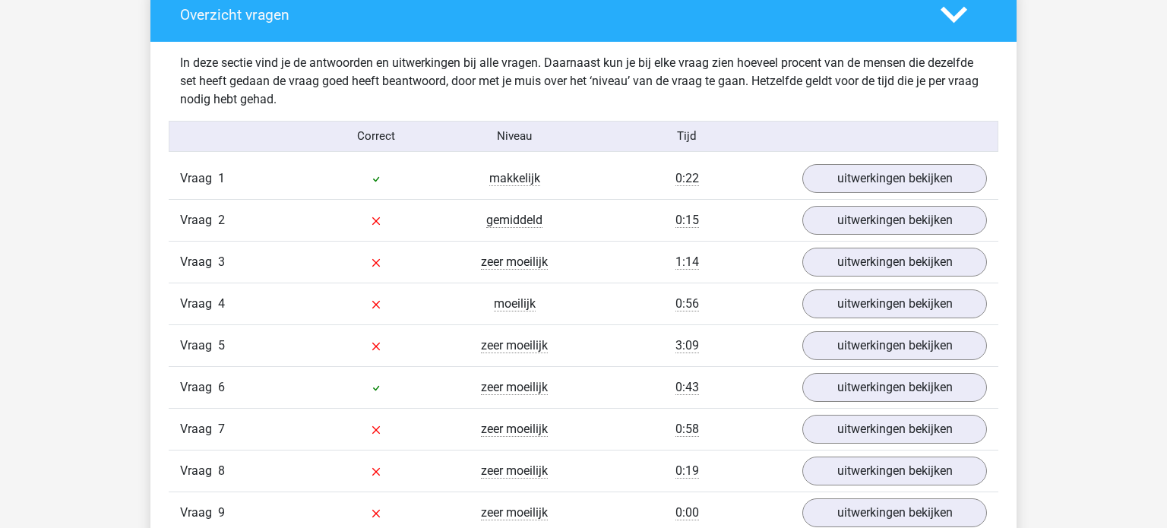
scroll to position [1148, 0]
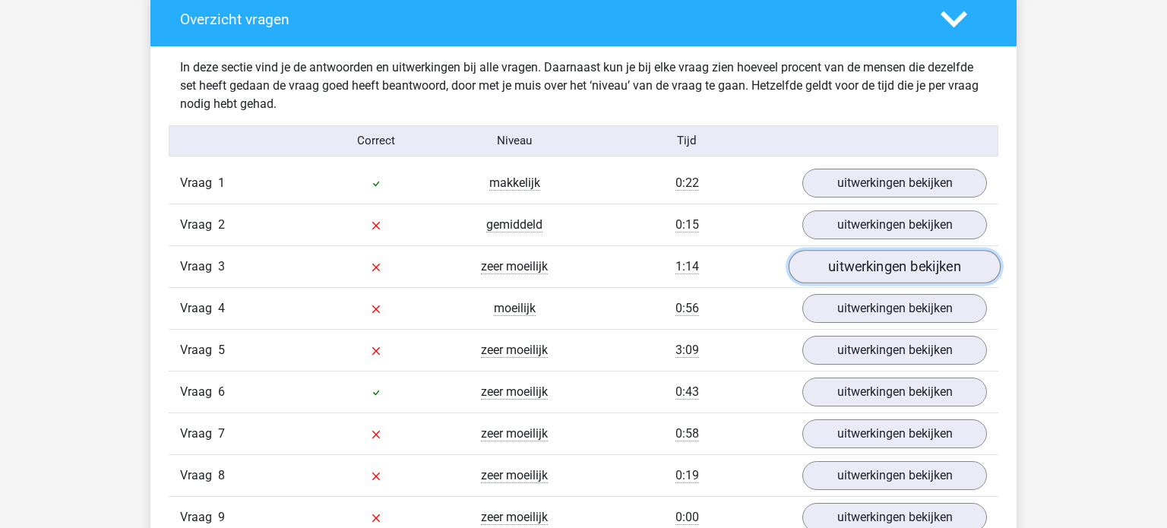
click at [826, 263] on link "uitwerkingen bekijken" at bounding box center [894, 266] width 212 height 33
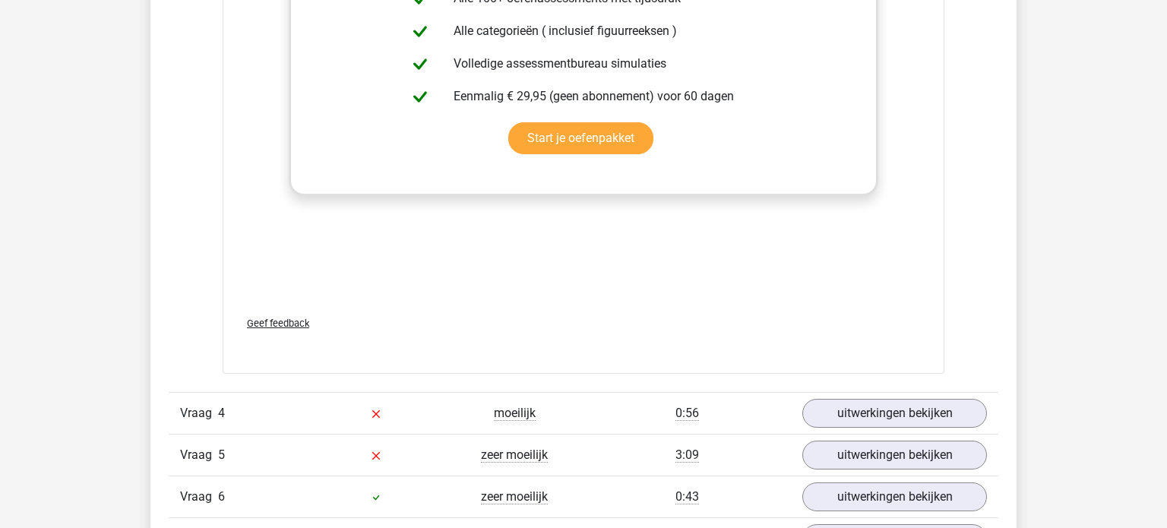
scroll to position [0, 0]
